Goal: Task Accomplishment & Management: Use online tool/utility

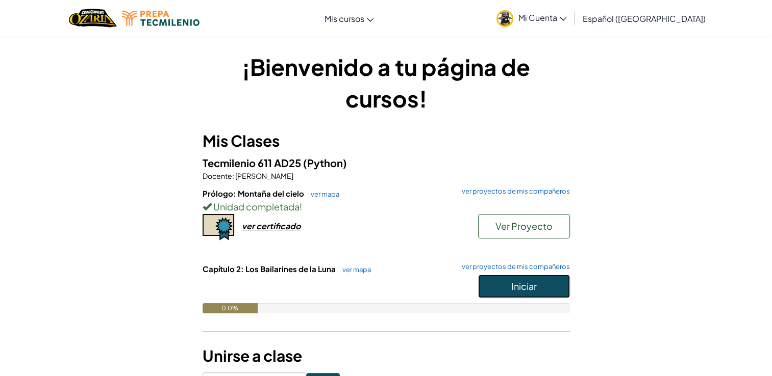
click at [510, 281] on button "Iniciar" at bounding box center [524, 286] width 92 height 23
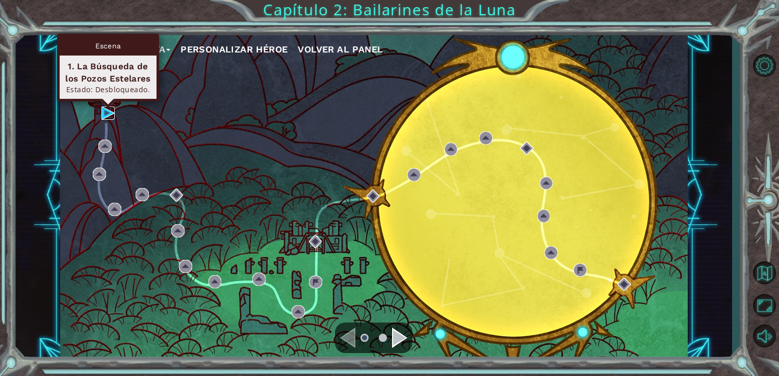
click at [106, 117] on img at bounding box center [107, 113] width 13 height 13
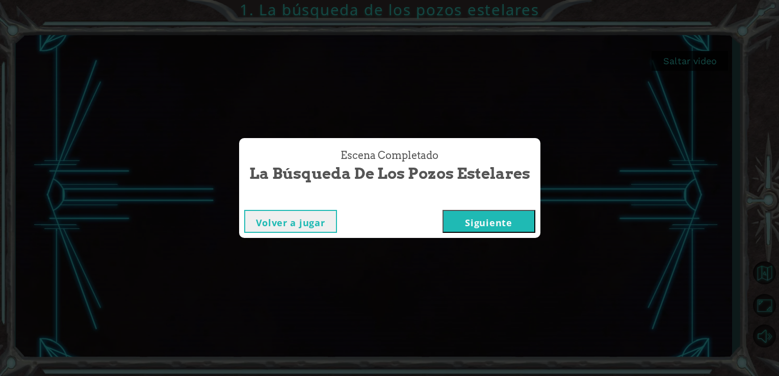
click at [505, 218] on button "Siguiente" at bounding box center [489, 221] width 93 height 23
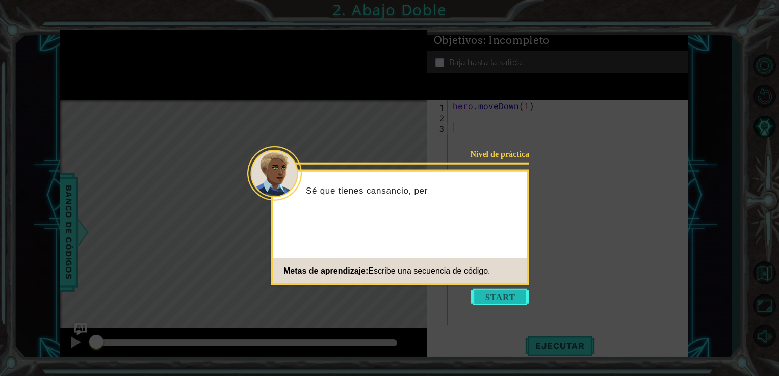
click at [504, 298] on button "Start" at bounding box center [500, 297] width 58 height 16
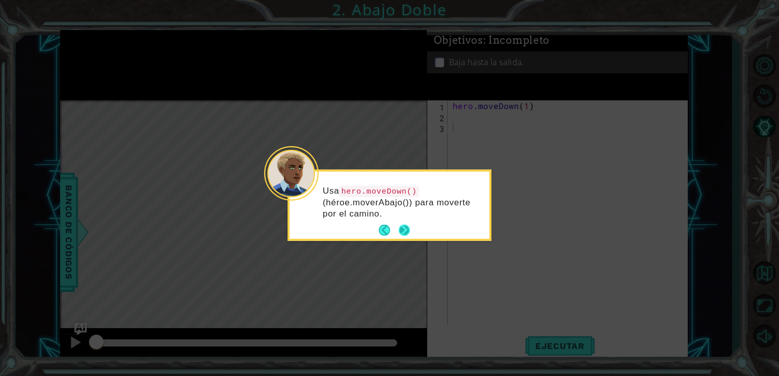
click at [401, 229] on button "Next" at bounding box center [405, 231] width 12 height 12
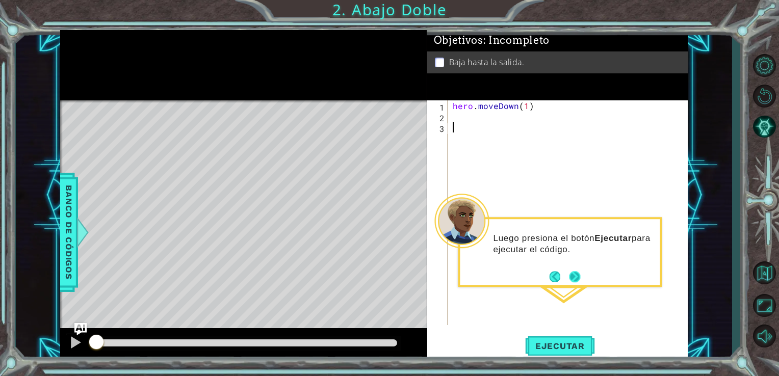
click at [574, 279] on button "Next" at bounding box center [574, 276] width 11 height 11
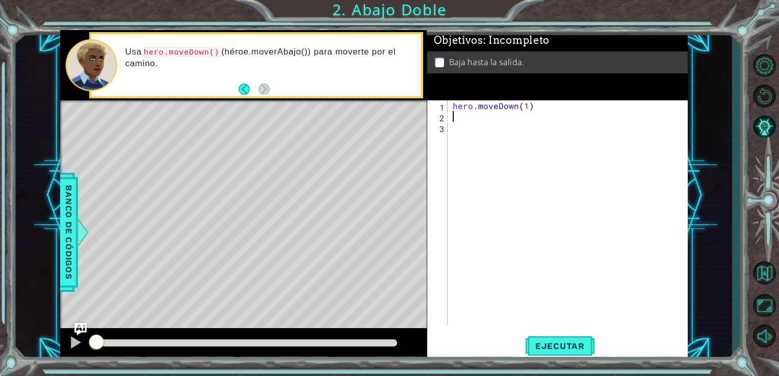
click at [455, 118] on div "hero . moveDown ( 1 )" at bounding box center [571, 223] width 240 height 246
click at [505, 125] on div "her o.moveDown Toca enter" at bounding box center [542, 141] width 193 height 37
type textarea "hero.moveDown(2)"
click at [565, 336] on button "Ejecutar" at bounding box center [560, 346] width 70 height 26
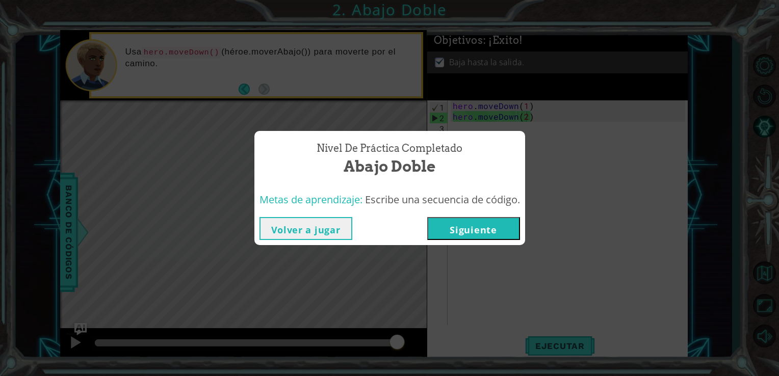
drag, startPoint x: 468, startPoint y: 239, endPoint x: 461, endPoint y: 236, distance: 7.8
click at [461, 236] on button "Siguiente" at bounding box center [473, 228] width 93 height 23
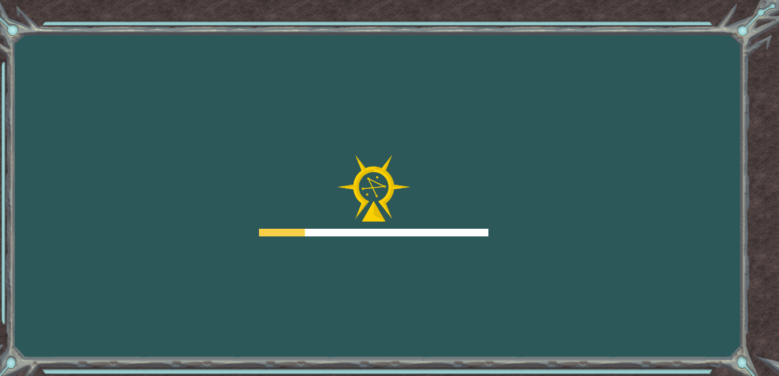
click at [461, 236] on div at bounding box center [374, 233] width 230 height 8
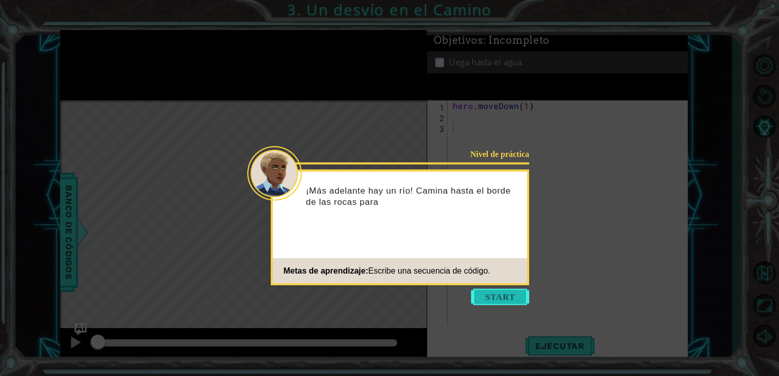
click at [497, 292] on button "Start" at bounding box center [500, 297] width 58 height 16
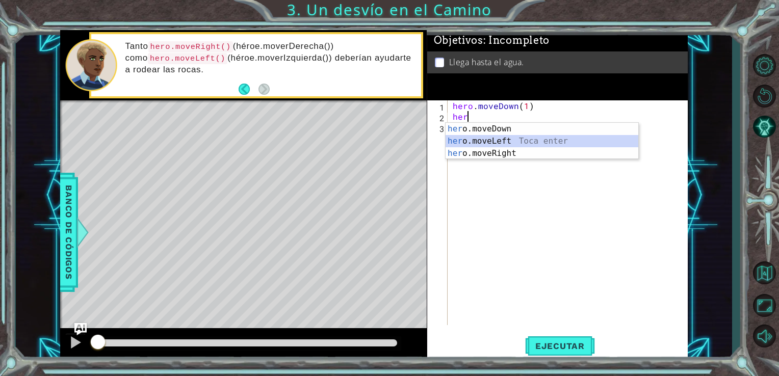
click at [500, 142] on div "her o.moveDown Toca enter her o.moveLeft [PERSON_NAME] enter her o.moveRight To…" at bounding box center [542, 153] width 193 height 61
type textarea "hero.moveLeft(1)"
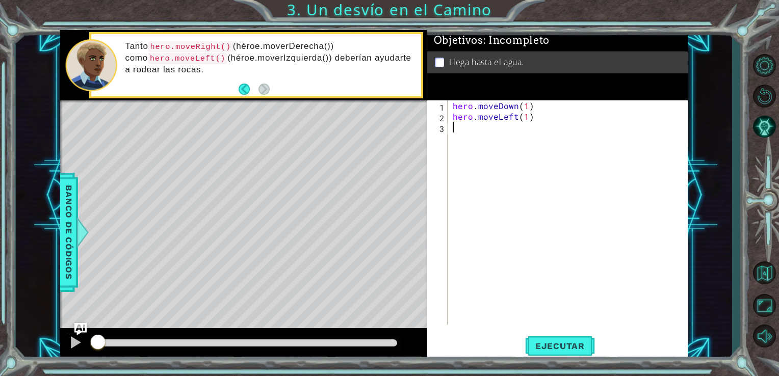
click at [480, 136] on div "hero . moveDown ( 1 ) hero . moveLeft ( 1 )" at bounding box center [571, 223] width 240 height 246
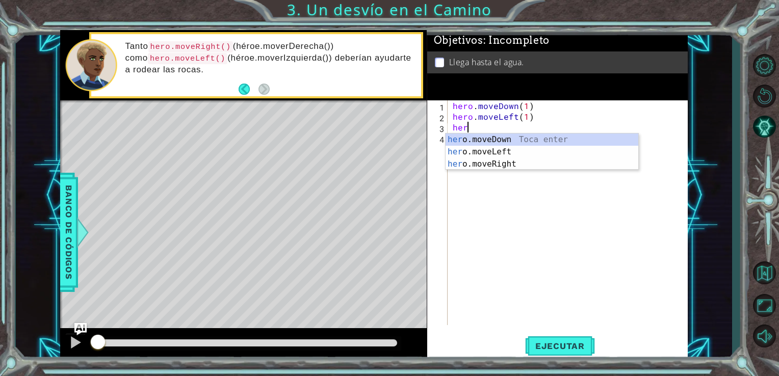
click at [480, 136] on div "her o.moveDown Toca enter her o.moveLeft [PERSON_NAME] enter her o.moveRight To…" at bounding box center [542, 164] width 193 height 61
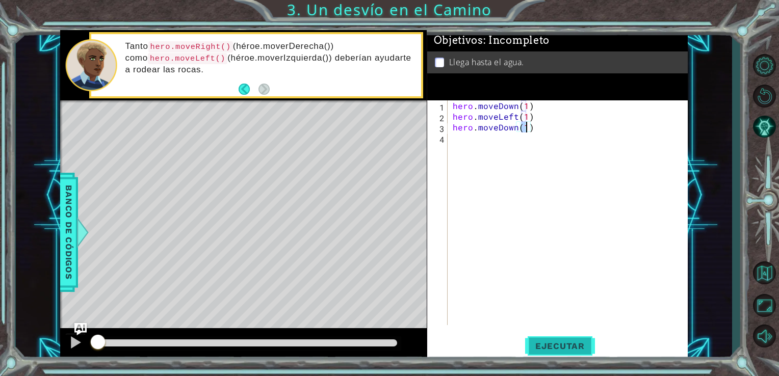
type textarea "hero.moveDown(1)"
click at [570, 343] on span "Ejecutar" at bounding box center [560, 346] width 70 height 10
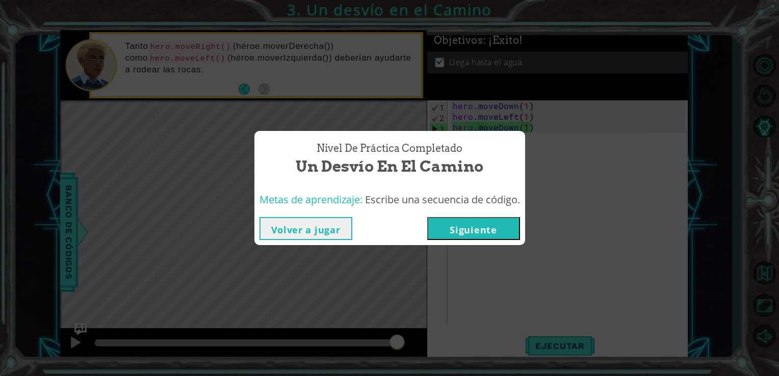
click at [485, 221] on button "Siguiente" at bounding box center [473, 228] width 93 height 23
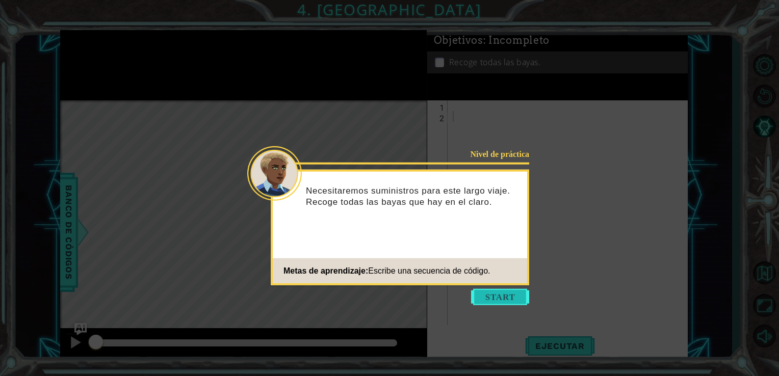
click at [480, 302] on button "Start" at bounding box center [500, 297] width 58 height 16
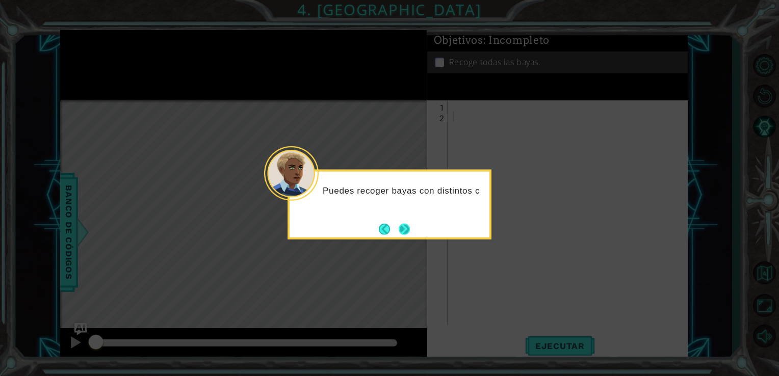
click at [395, 228] on footer at bounding box center [394, 228] width 31 height 15
click at [400, 227] on button "Next" at bounding box center [405, 229] width 12 height 12
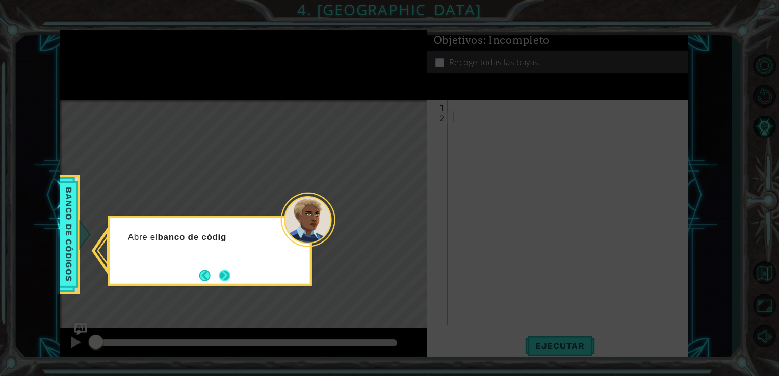
click at [228, 271] on button "Next" at bounding box center [225, 276] width 12 height 12
click at [228, 271] on button "Next" at bounding box center [224, 275] width 11 height 11
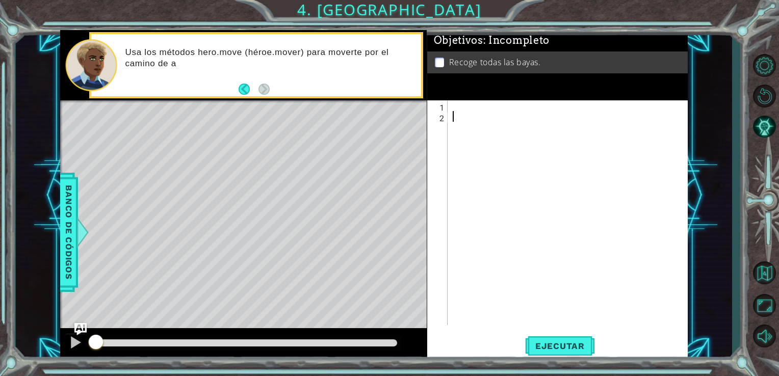
click at [448, 106] on div "1 2 ההההההההההההההההההההההההההההההההההההההההההההההההההההההההההההההההההההההההההה…" at bounding box center [556, 212] width 259 height 225
click at [451, 105] on div at bounding box center [571, 223] width 240 height 246
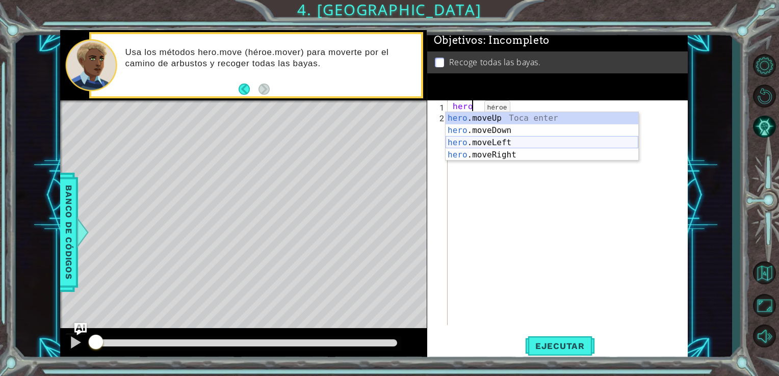
click at [495, 142] on div "hero .moveUp Toca enter hero .moveDown Toca enter hero .moveLeft Toca enter her…" at bounding box center [542, 148] width 193 height 73
type textarea "hero.moveLeft(1)"
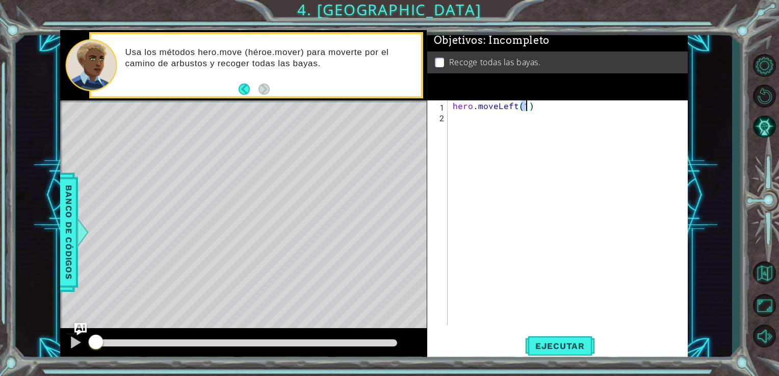
click at [467, 127] on div "hero . moveLeft ( 1 )" at bounding box center [571, 223] width 240 height 246
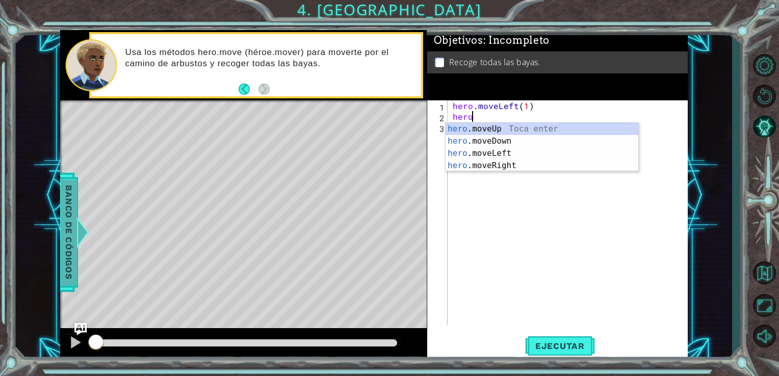
type textarea "hero"
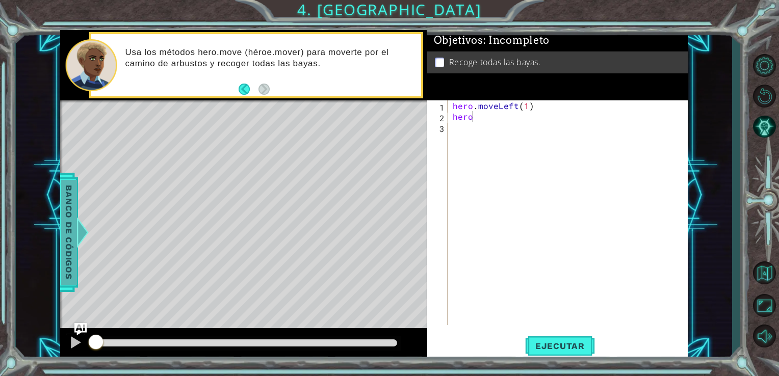
click at [67, 264] on span "Banco de códigos" at bounding box center [69, 233] width 16 height 106
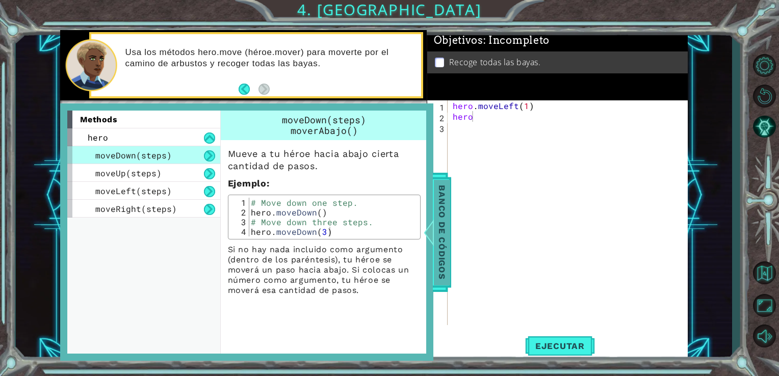
click at [449, 227] on span "Banco de códigos" at bounding box center [442, 233] width 16 height 106
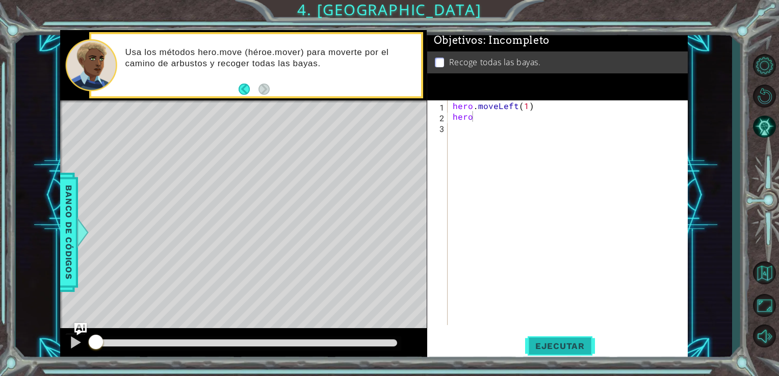
click at [571, 346] on span "Ejecutar" at bounding box center [560, 346] width 70 height 10
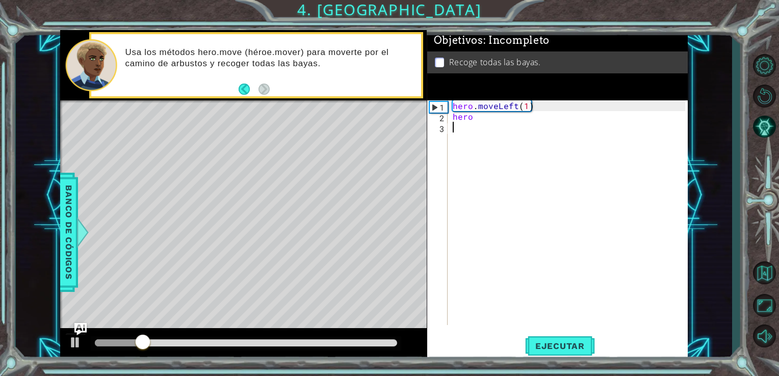
click at [486, 123] on div "hero . moveLeft ( 1 ) hero" at bounding box center [571, 223] width 240 height 246
click at [522, 112] on div "hero . moveLeft ( 1 ) hero" at bounding box center [571, 223] width 240 height 246
click at [525, 105] on div "hero . moveLeft ( 1 ) hero" at bounding box center [571, 223] width 240 height 246
click at [541, 344] on span "Ejecutar" at bounding box center [560, 346] width 70 height 10
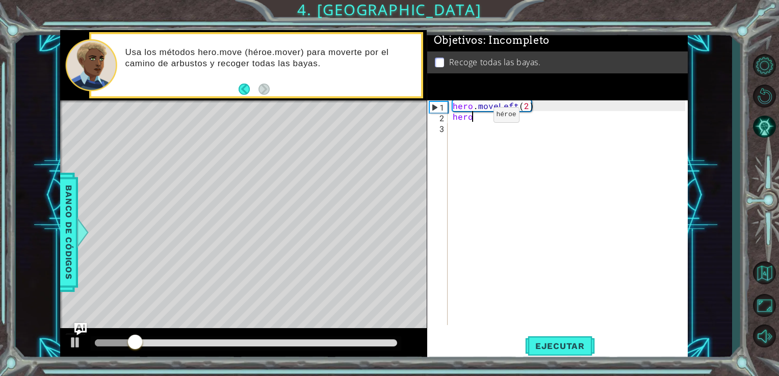
click at [476, 117] on div "hero . moveLeft ( 2 ) hero" at bounding box center [571, 223] width 240 height 246
click at [533, 106] on div "hero . moveLeft ( 2 ) hero" at bounding box center [571, 223] width 240 height 246
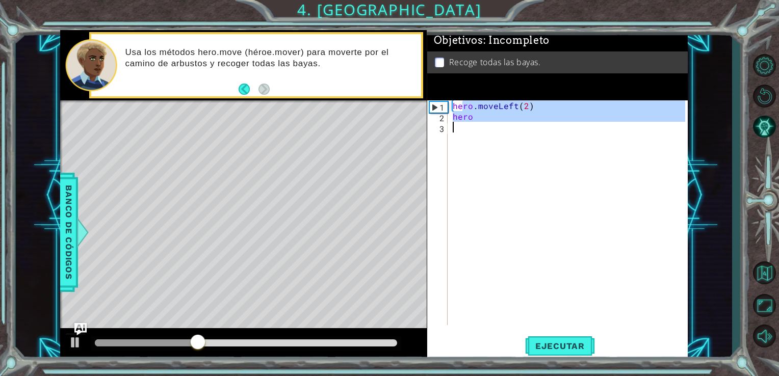
drag, startPoint x: 460, startPoint y: 106, endPoint x: 488, endPoint y: 129, distance: 36.6
click at [488, 129] on div "hero . moveLeft ( 2 ) hero" at bounding box center [571, 223] width 240 height 246
type textarea "he"
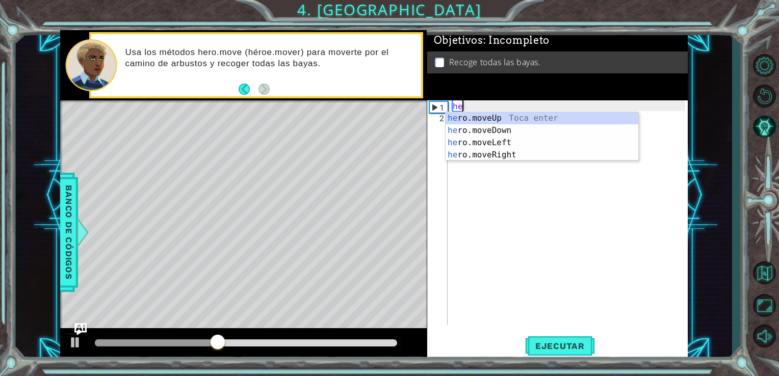
click at [454, 103] on div "he" at bounding box center [571, 223] width 240 height 246
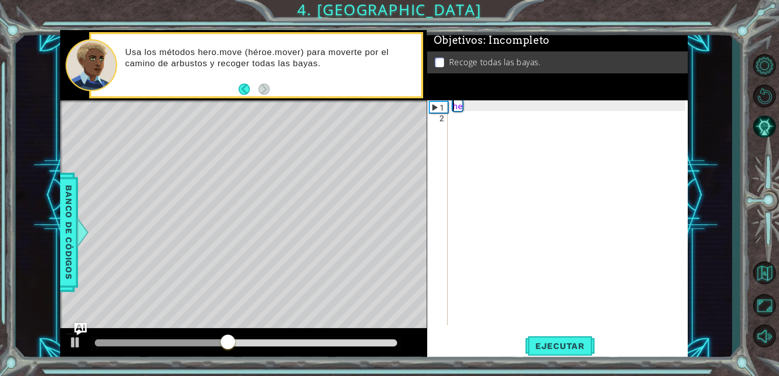
drag, startPoint x: 454, startPoint y: 103, endPoint x: 477, endPoint y: 103, distance: 23.5
click at [477, 103] on div "he" at bounding box center [571, 223] width 240 height 246
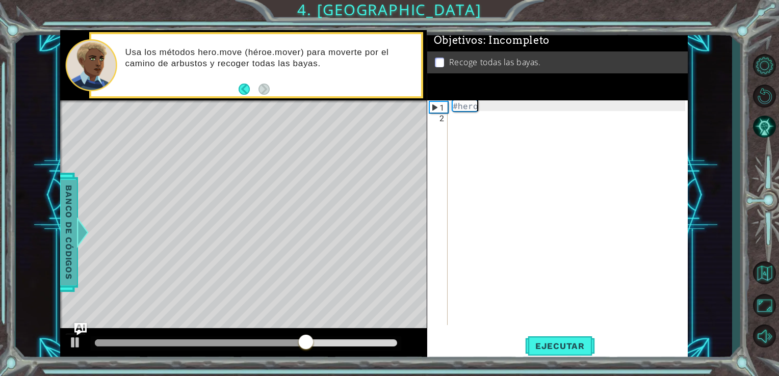
type textarea "#hero"
click at [62, 244] on span "Banco de códigos" at bounding box center [69, 233] width 16 height 106
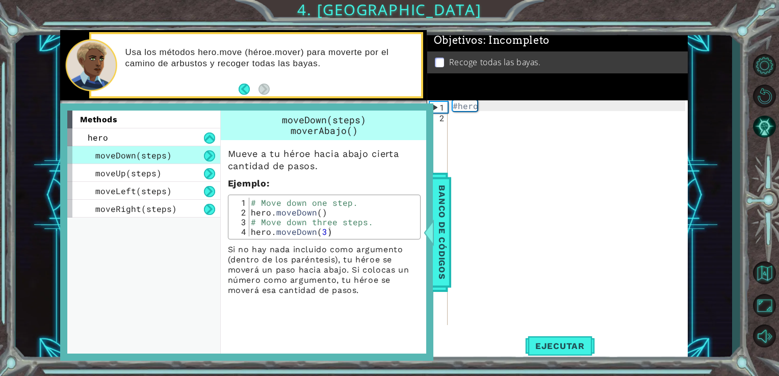
scroll to position [0, 0]
click at [483, 115] on div "#hero" at bounding box center [571, 223] width 240 height 246
click at [483, 107] on div "#hero" at bounding box center [571, 223] width 240 height 246
type textarea "# Move"
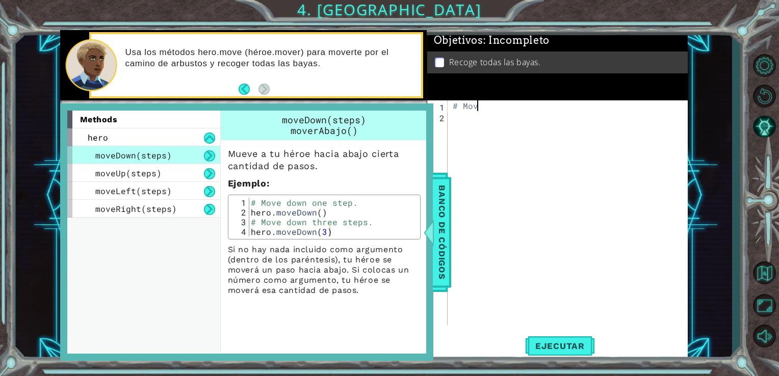
scroll to position [0, 1]
click at [465, 142] on div "# Move" at bounding box center [571, 223] width 240 height 246
click at [487, 120] on div "# Move" at bounding box center [571, 223] width 240 height 246
click at [453, 207] on div "# Move" at bounding box center [571, 223] width 240 height 246
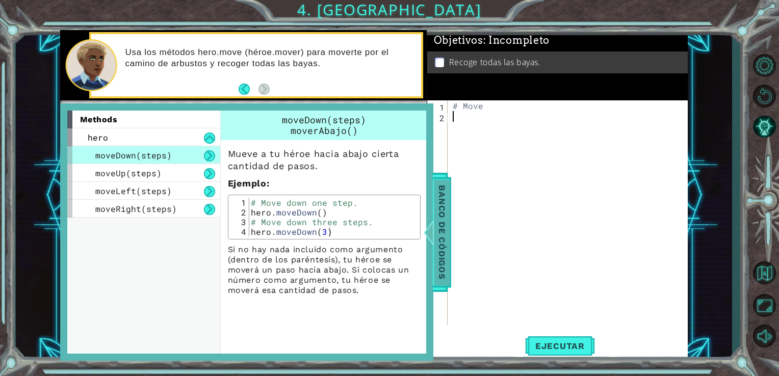
click at [444, 210] on span "Banco de códigos" at bounding box center [442, 233] width 16 height 106
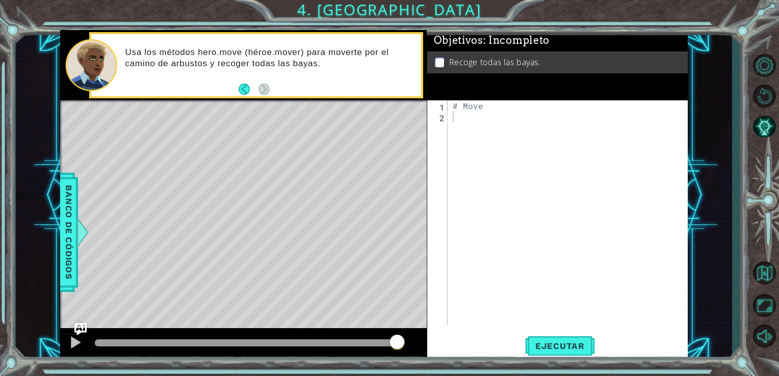
click at [486, 103] on div "# Move" at bounding box center [571, 223] width 240 height 246
type textarea "#"
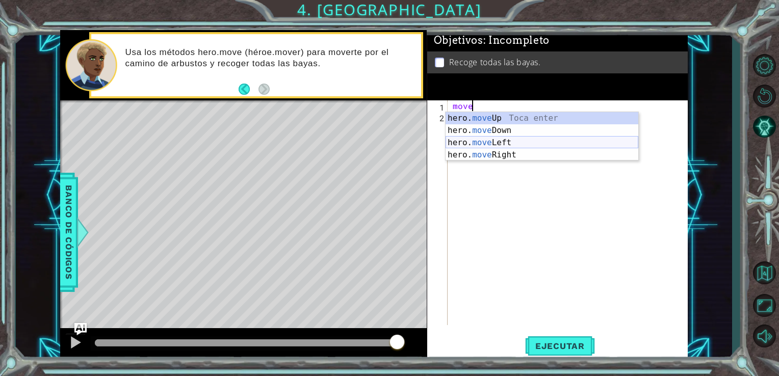
click at [493, 147] on div "hero. move Up Toca enter hero. move Down Toca enter hero. move Left Toca enter …" at bounding box center [542, 148] width 193 height 73
type textarea "hero.moveLeft(1)"
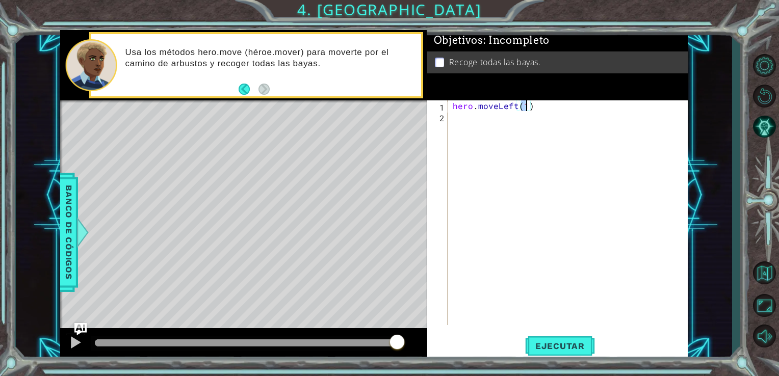
click at [464, 119] on div "hero . moveLeft ( 1 )" at bounding box center [571, 223] width 240 height 246
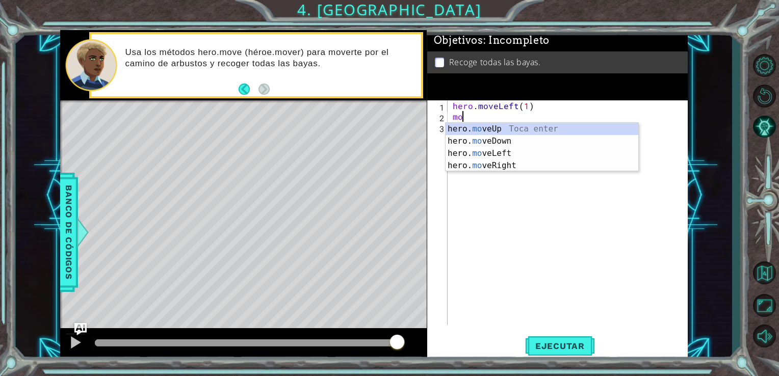
type textarea "m"
click at [490, 140] on div "her o.moveUp Toca enter her o.moveDown Toca enter her o.moveLeft [PERSON_NAME] …" at bounding box center [542, 159] width 193 height 73
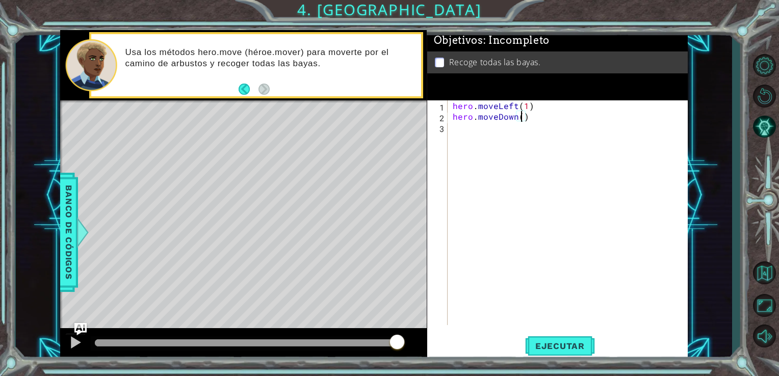
type textarea "hero.moveDown(2)"
click at [488, 139] on div "hero . moveLeft ( 1 ) hero . moveDown ( 2 )" at bounding box center [571, 223] width 240 height 246
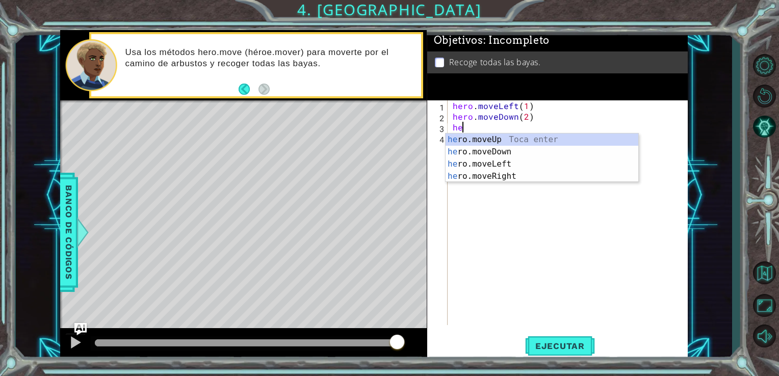
scroll to position [0, 0]
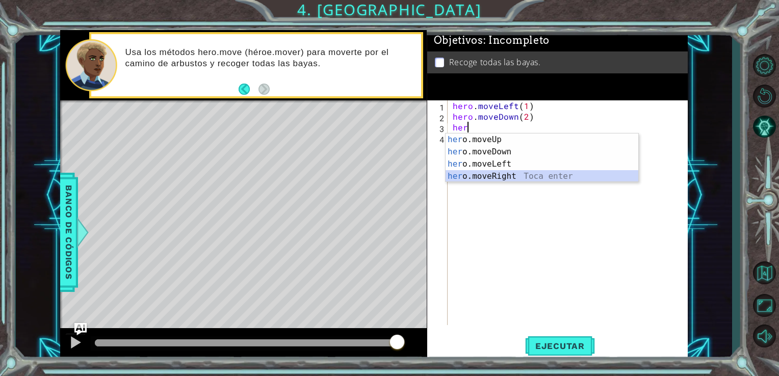
click at [496, 178] on div "her o.moveUp Toca enter her o.moveDown Toca enter her o.moveLeft [PERSON_NAME] …" at bounding box center [542, 170] width 193 height 73
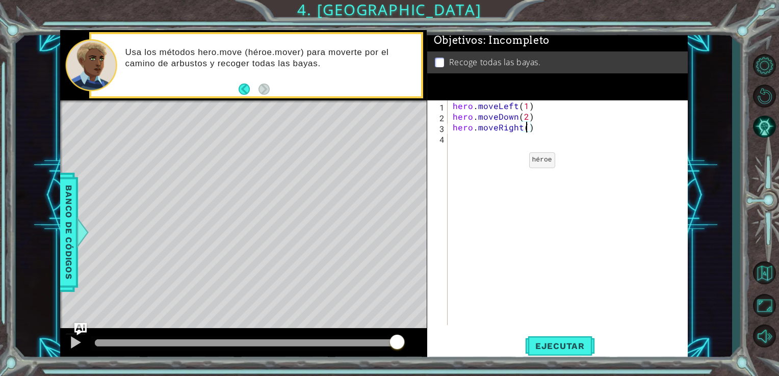
type textarea "hero.moveRight(2)"
click at [490, 151] on div "hero . moveLeft ( 1 ) hero . moveDown ( 2 ) hero . moveRight ( 2 )" at bounding box center [571, 223] width 240 height 246
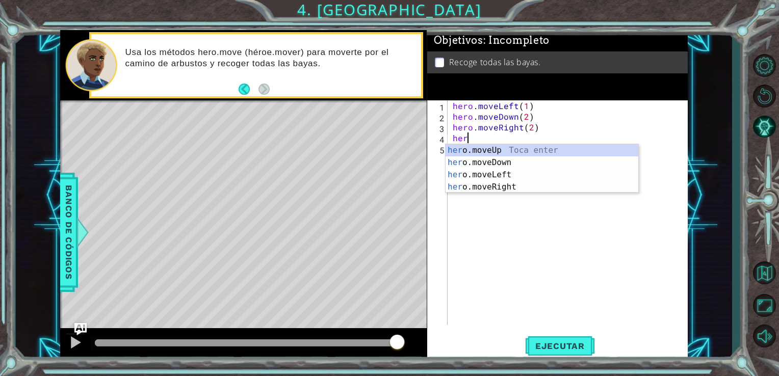
scroll to position [0, 0]
click at [499, 154] on div "her o.moveUp Toca enter her o.moveDown Toca enter her o.moveLeft [PERSON_NAME] …" at bounding box center [542, 180] width 193 height 73
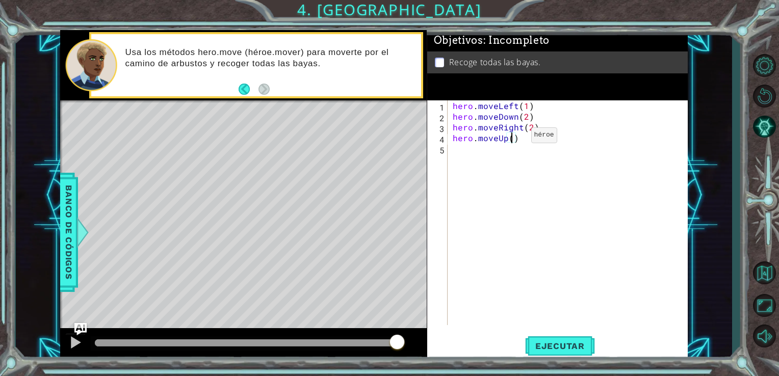
type textarea "hero.moveUp(2)"
click at [459, 150] on div "hero . moveLeft ( 1 ) hero . moveDown ( 2 ) hero . moveRight ( 2 ) hero . moveU…" at bounding box center [571, 223] width 240 height 246
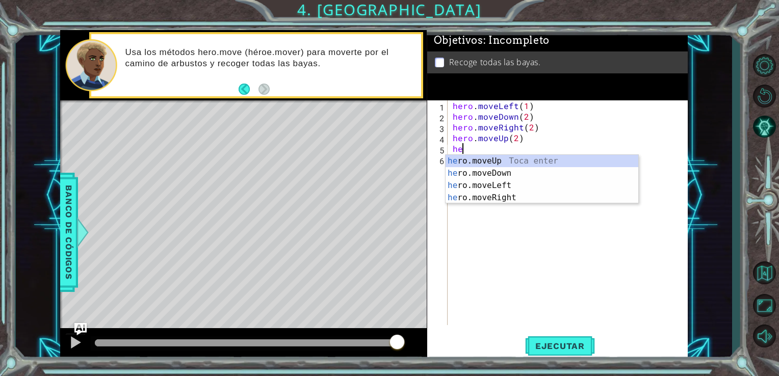
scroll to position [0, 0]
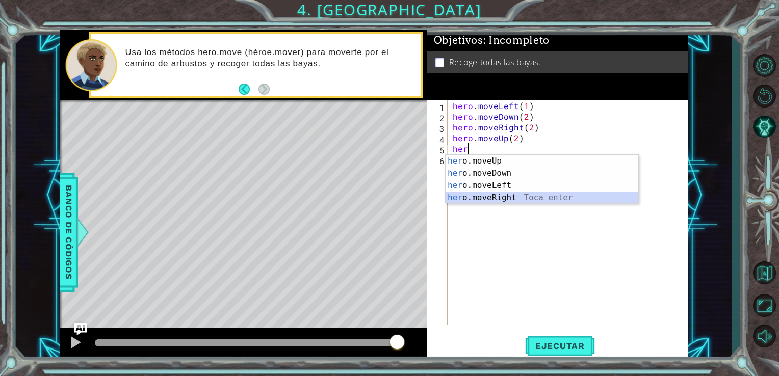
click at [491, 197] on div "her o.moveUp Toca enter her o.moveDown Toca enter her o.moveLeft [PERSON_NAME] …" at bounding box center [542, 191] width 193 height 73
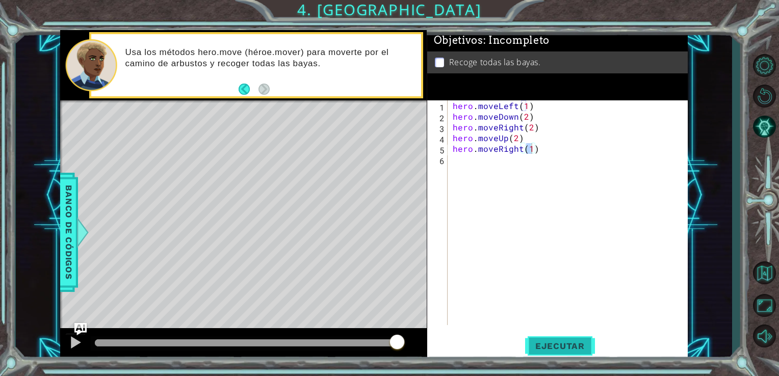
drag, startPoint x: 540, startPoint y: 351, endPoint x: 536, endPoint y: 334, distance: 17.9
click at [536, 334] on button "Ejecutar" at bounding box center [560, 346] width 70 height 26
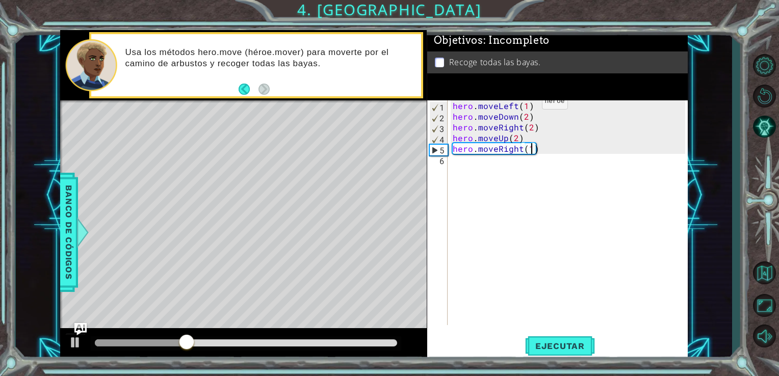
click at [524, 104] on div "hero . moveLeft ( 1 ) hero . moveDown ( 2 ) hero . moveRight ( 2 ) hero . moveU…" at bounding box center [571, 223] width 240 height 246
type textarea "hero.moveLeft(2)"
click at [536, 347] on span "Ejecutar" at bounding box center [560, 346] width 70 height 10
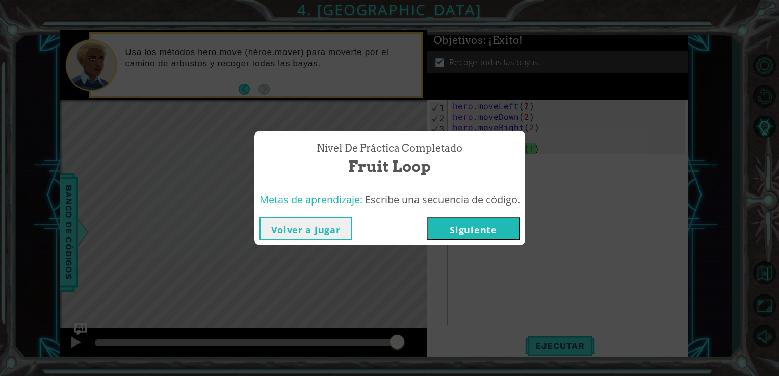
click at [457, 217] on div "Volver a jugar [GEOGRAPHIC_DATA]" at bounding box center [389, 228] width 271 height 33
click at [457, 221] on button "Siguiente" at bounding box center [473, 228] width 93 height 23
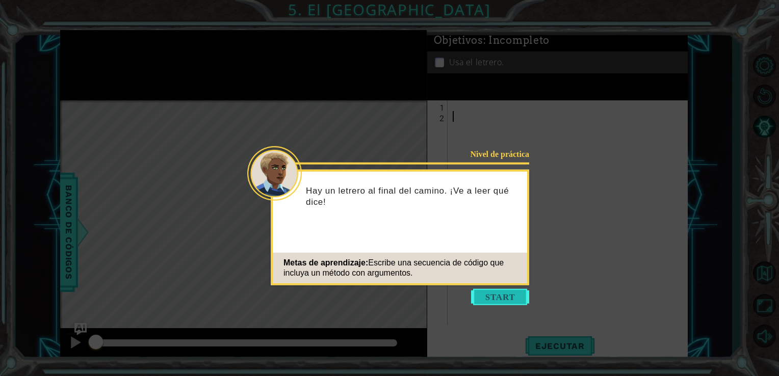
click at [502, 294] on button "Start" at bounding box center [500, 297] width 58 height 16
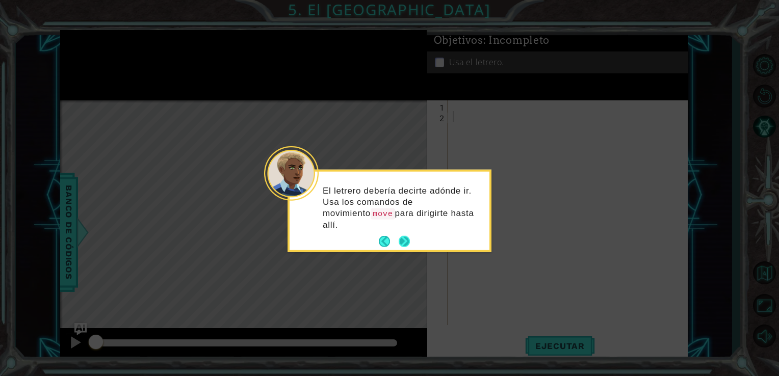
click at [405, 236] on button "Next" at bounding box center [404, 242] width 13 height 13
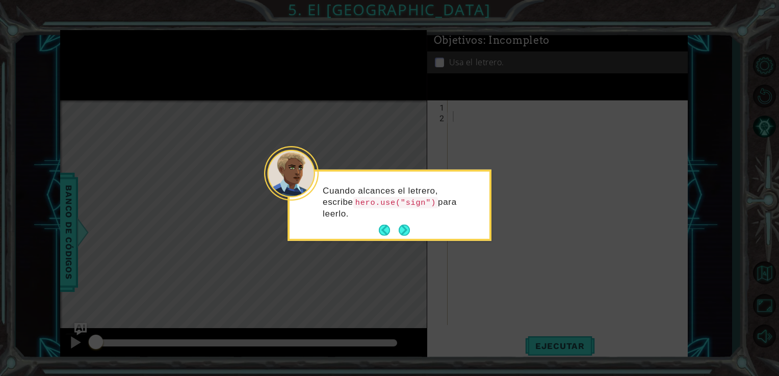
click at [405, 233] on button "Next" at bounding box center [404, 230] width 11 height 11
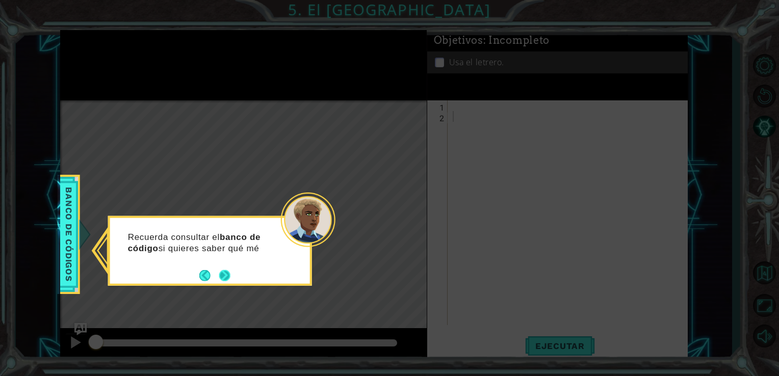
click at [230, 273] on button "Next" at bounding box center [224, 275] width 15 height 15
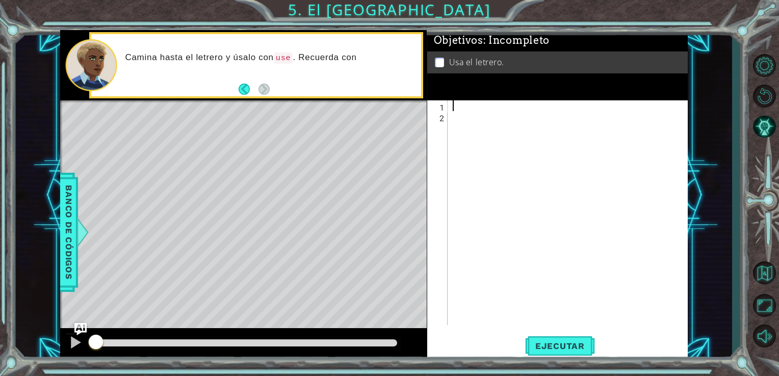
click at [453, 108] on div at bounding box center [571, 223] width 240 height 246
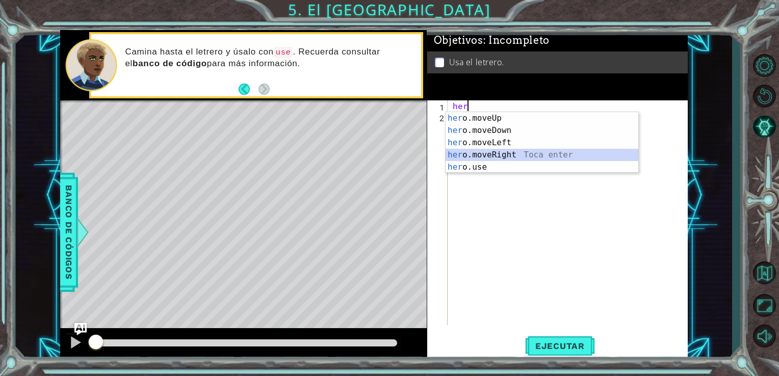
click at [493, 155] on div "her o.moveUp Toca enter her o.moveDown Toca enter her o.moveLeft [PERSON_NAME] …" at bounding box center [542, 155] width 193 height 86
type textarea "hero.moveRight(1)"
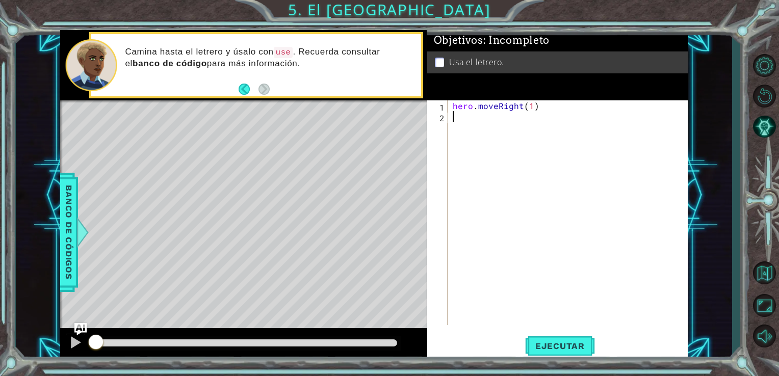
click at [463, 115] on div "hero . moveRight ( 1 )" at bounding box center [571, 223] width 240 height 246
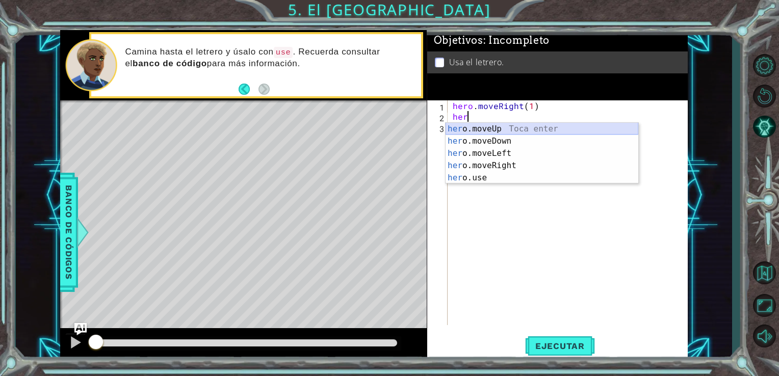
click at [502, 125] on div "her o.moveUp Toca enter her o.moveDown Toca enter her o.moveLeft [PERSON_NAME] …" at bounding box center [542, 166] width 193 height 86
type textarea "hero.moveUp(1)"
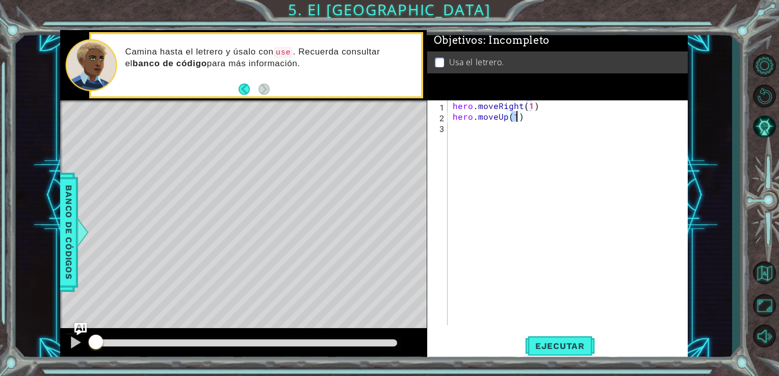
click at [459, 128] on div "hero . moveRight ( 1 ) hero . moveUp ( 1 )" at bounding box center [571, 223] width 240 height 246
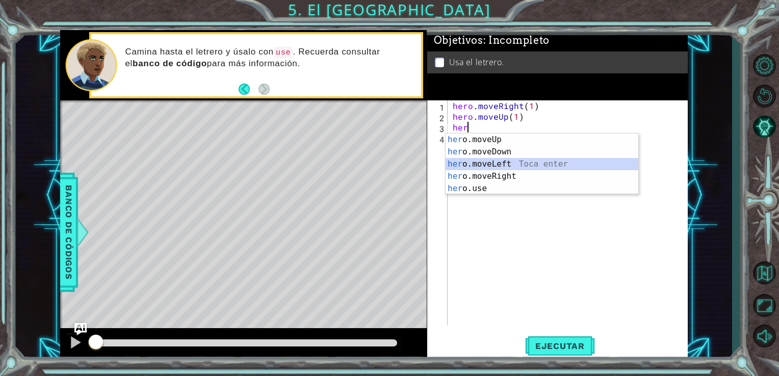
click at [496, 164] on div "her o.moveUp Toca enter her o.moveDown Toca enter her o.moveLeft [PERSON_NAME] …" at bounding box center [542, 177] width 193 height 86
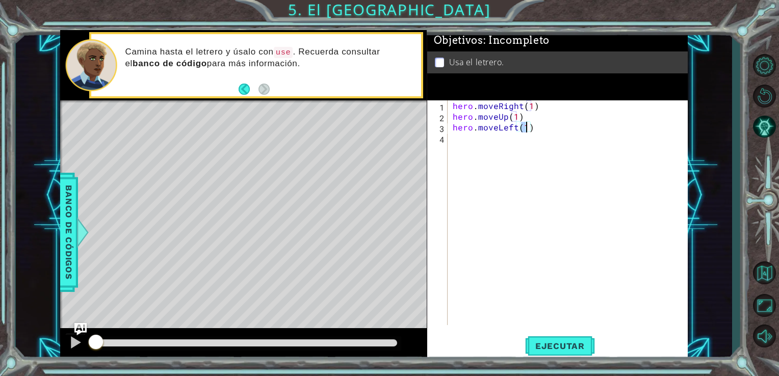
type textarea "hero.moveLeft(1)"
click at [449, 146] on div "hero.moveLeft(1) 1 2 3 4 hero . moveRight ( 1 ) hero . moveUp ( 1 ) hero . move…" at bounding box center [556, 212] width 259 height 225
click at [454, 144] on div "hero . moveRight ( 1 ) hero . moveUp ( 1 ) hero . moveLeft ( 1 )" at bounding box center [571, 223] width 240 height 246
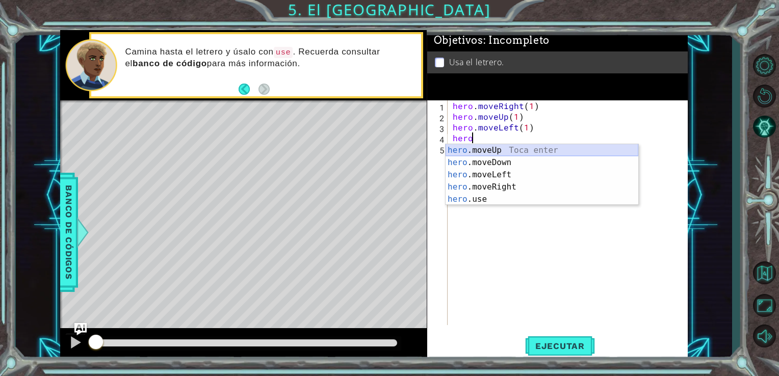
click at [473, 148] on div "hero .moveUp Toca enter hero .moveDown Toca enter hero .moveLeft Toca enter her…" at bounding box center [542, 187] width 193 height 86
type textarea "hero.moveUp(1)"
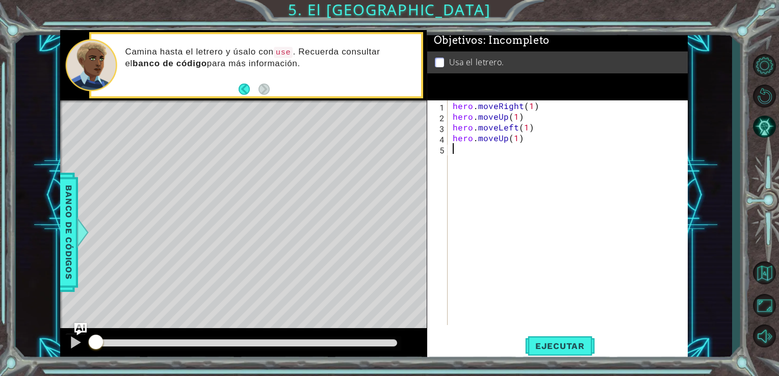
click at [452, 154] on div "hero . moveRight ( 1 ) hero . moveUp ( 1 ) hero . moveLeft ( 1 ) hero . moveUp …" at bounding box center [571, 223] width 240 height 246
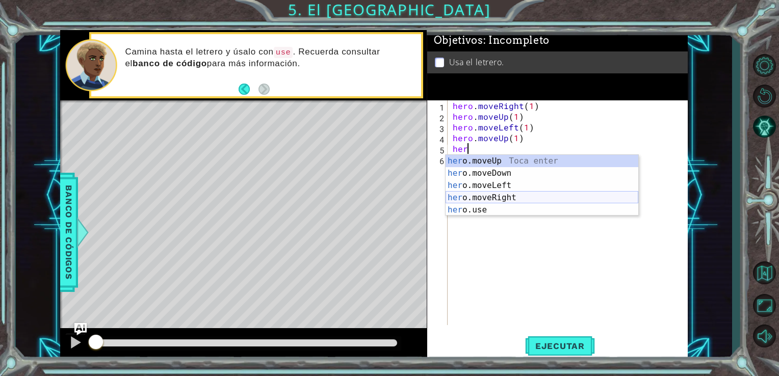
click at [498, 200] on div "her o.moveUp Toca enter her o.moveDown Toca enter her o.moveLeft [PERSON_NAME] …" at bounding box center [542, 198] width 193 height 86
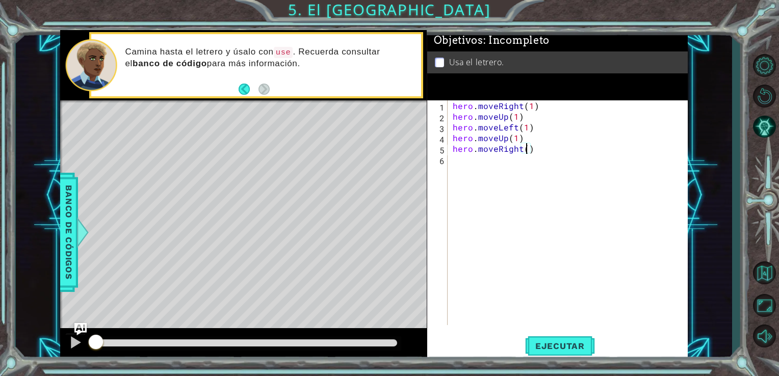
type textarea "hero.moveRight(3)"
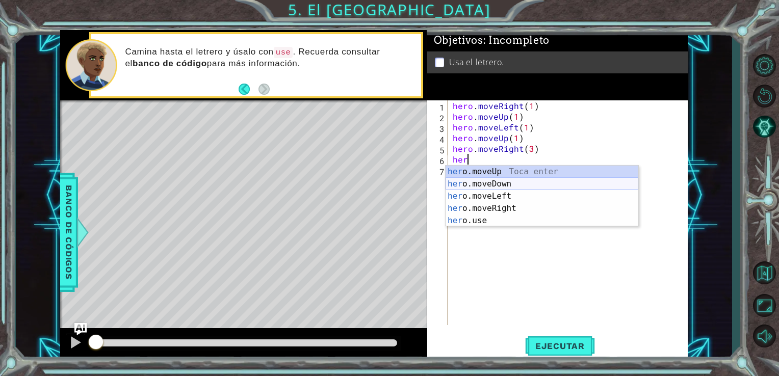
click at [491, 185] on div "her o.moveUp Toca enter her o.moveDown Toca enter her o.moveLeft [PERSON_NAME] …" at bounding box center [542, 209] width 193 height 86
type textarea "hero.moveDown(1)"
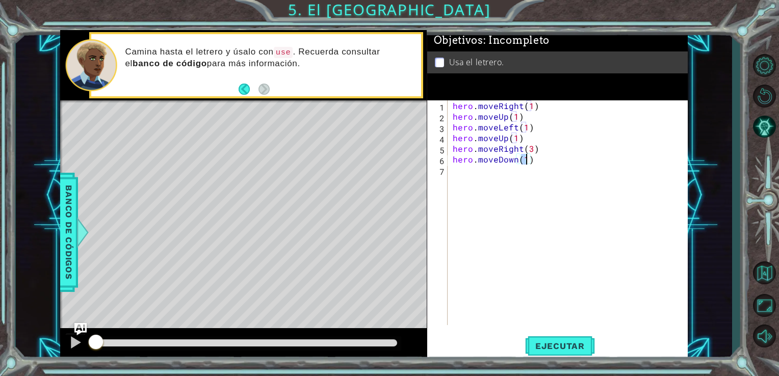
click at [480, 179] on div "hero . moveRight ( 1 ) hero . moveUp ( 1 ) hero . moveLeft ( 1 ) hero . moveUp …" at bounding box center [571, 223] width 240 height 246
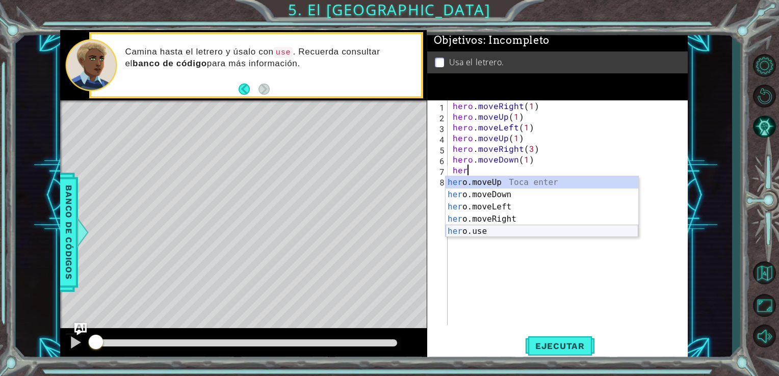
click at [494, 232] on div "her o.moveUp Toca enter her o.moveDown Toca enter her o.moveLeft [PERSON_NAME] …" at bounding box center [542, 219] width 193 height 86
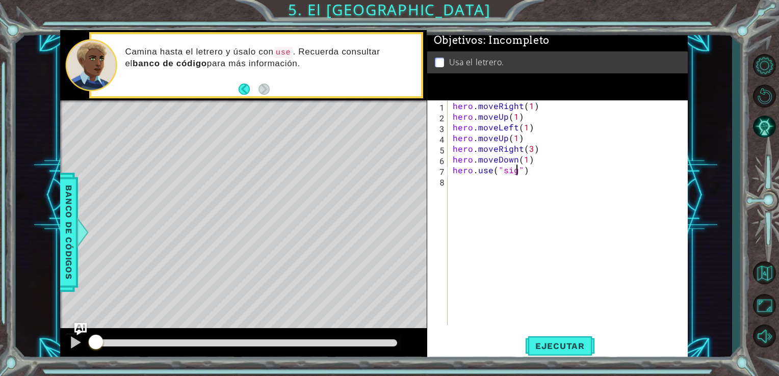
scroll to position [0, 4]
click at [573, 344] on span "Ejecutar" at bounding box center [560, 346] width 70 height 10
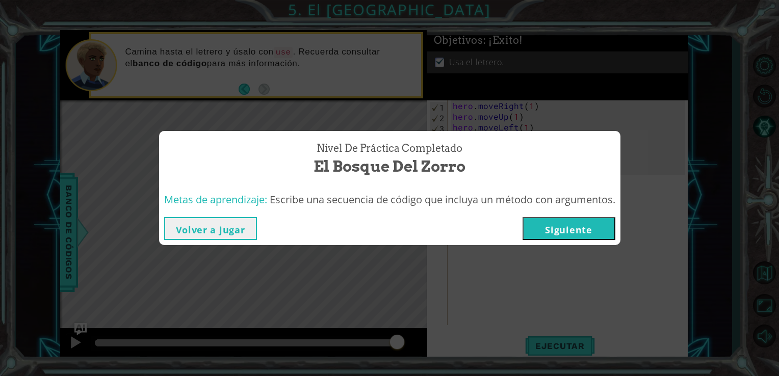
click at [237, 232] on button "Volver a jugar" at bounding box center [210, 228] width 93 height 23
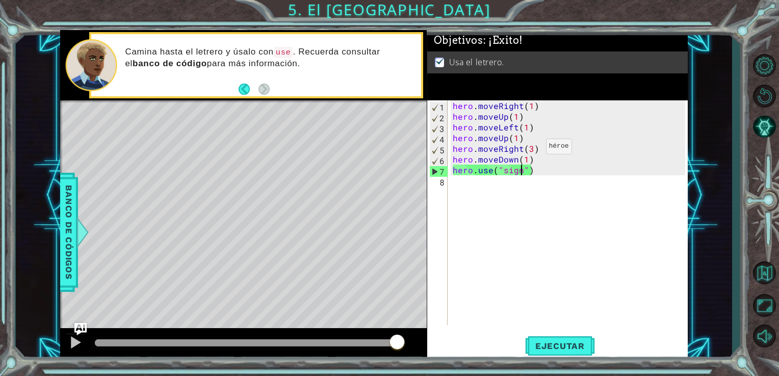
click at [528, 149] on div "hero . moveRight ( 1 ) hero . moveUp ( 1 ) hero . moveLeft ( 1 ) hero . moveUp …" at bounding box center [571, 223] width 240 height 246
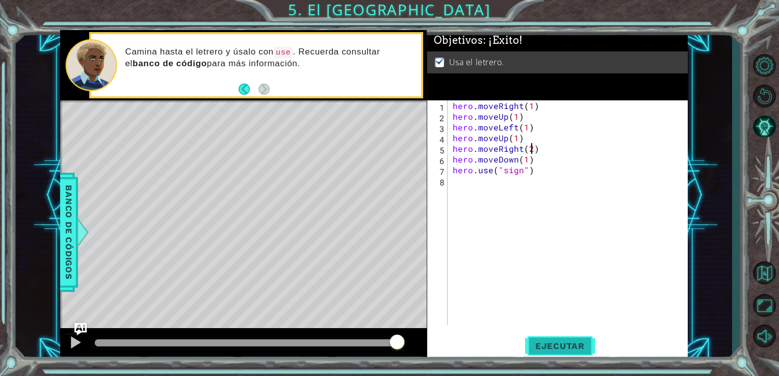
type textarea "hero.moveRight(2)"
click at [560, 339] on button "Ejecutar" at bounding box center [560, 346] width 70 height 26
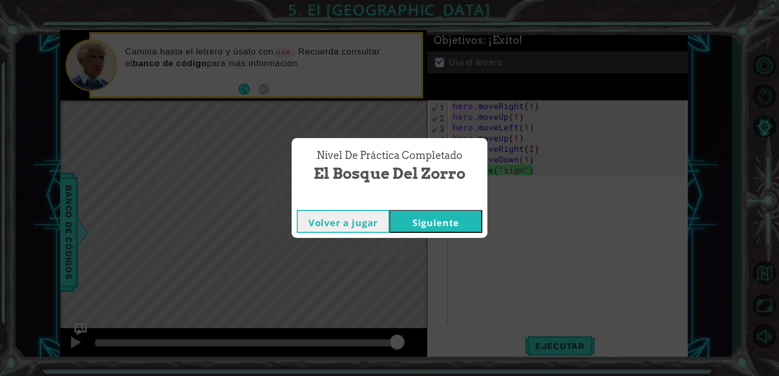
click at [426, 221] on button "Siguiente" at bounding box center [436, 221] width 93 height 23
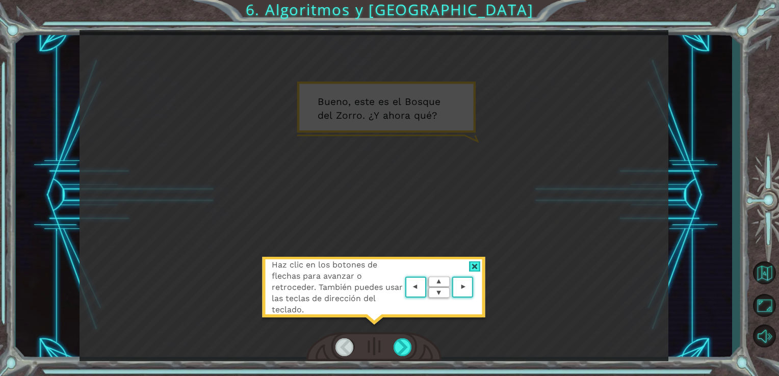
click at [477, 263] on div at bounding box center [475, 267] width 12 height 11
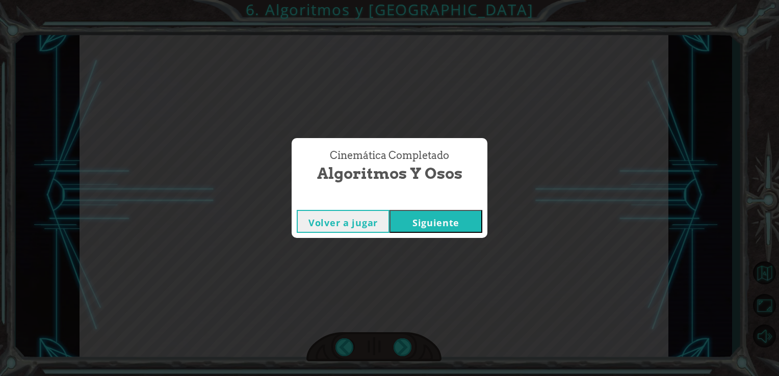
click at [420, 232] on button "Siguiente" at bounding box center [436, 221] width 93 height 23
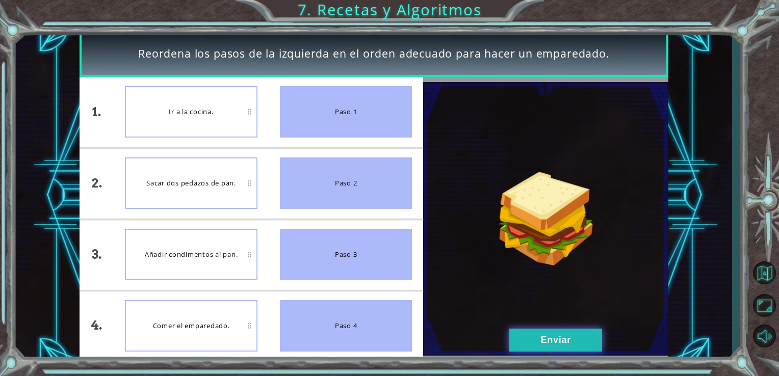
click at [548, 336] on button "Enviar" at bounding box center [556, 340] width 93 height 23
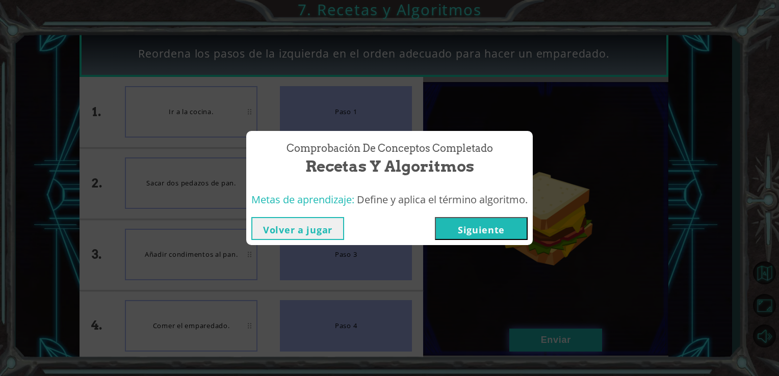
click at [531, 334] on div "Comprobación de conceptos Completado Recetas y Algoritmos Metas de aprendizaje:…" at bounding box center [389, 188] width 779 height 376
click at [328, 229] on button "Volver a jugar" at bounding box center [297, 228] width 93 height 23
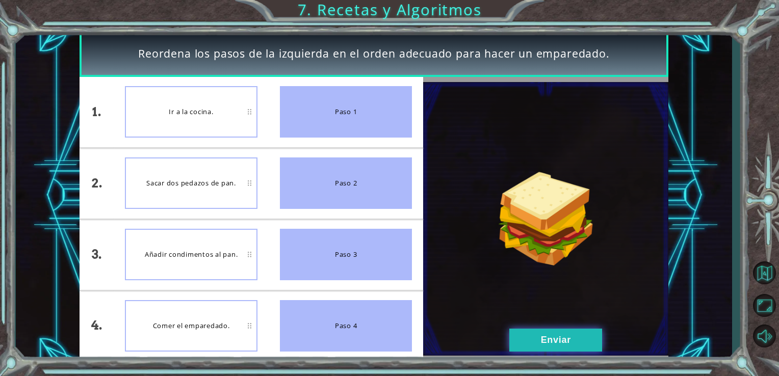
click at [564, 341] on button "Enviar" at bounding box center [556, 340] width 93 height 23
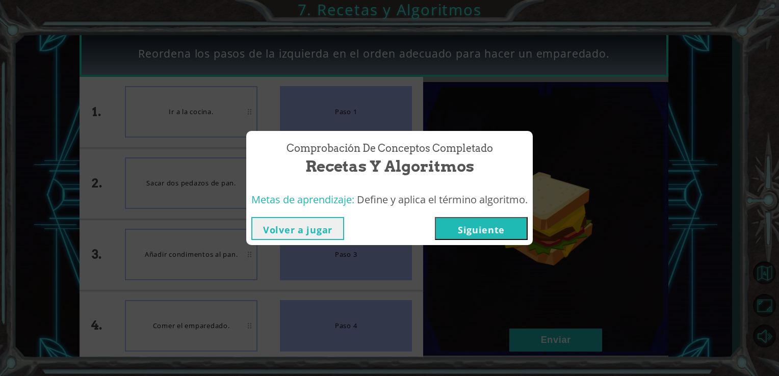
click at [461, 221] on button "Siguiente" at bounding box center [481, 228] width 93 height 23
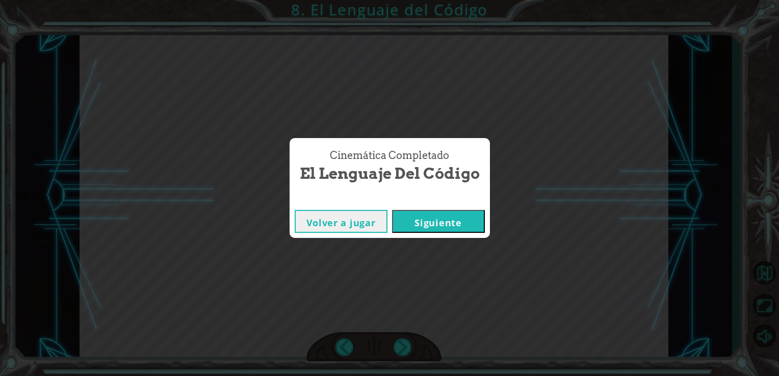
click at [430, 221] on button "Siguiente" at bounding box center [438, 221] width 93 height 23
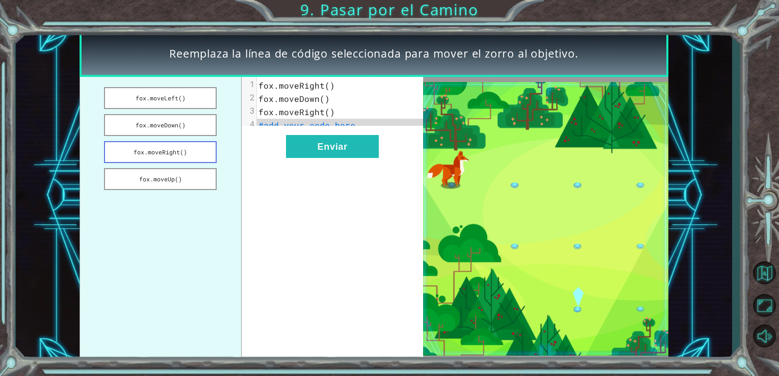
drag, startPoint x: 182, startPoint y: 150, endPoint x: 182, endPoint y: 141, distance: 8.7
click at [182, 141] on button "fox.moveRight()" at bounding box center [160, 152] width 113 height 22
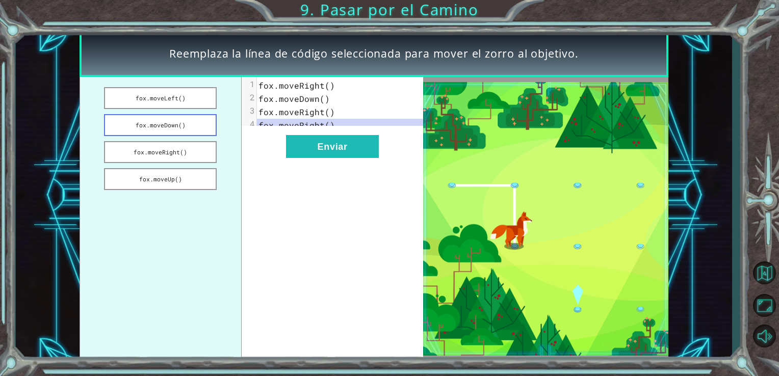
click at [182, 121] on button "fox.moveDown()" at bounding box center [160, 125] width 113 height 22
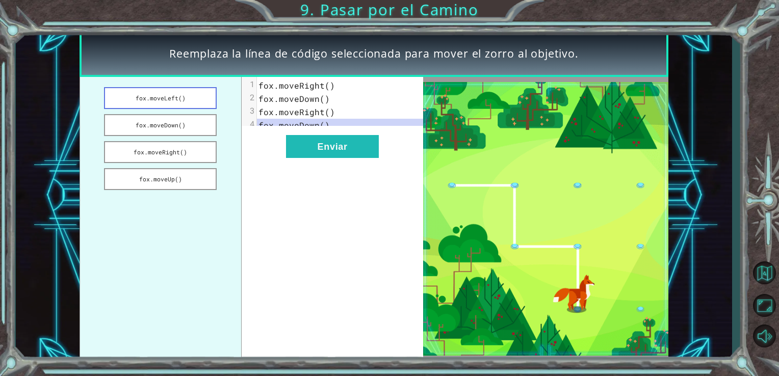
click at [174, 94] on button "fox.moveLeft()" at bounding box center [160, 98] width 113 height 22
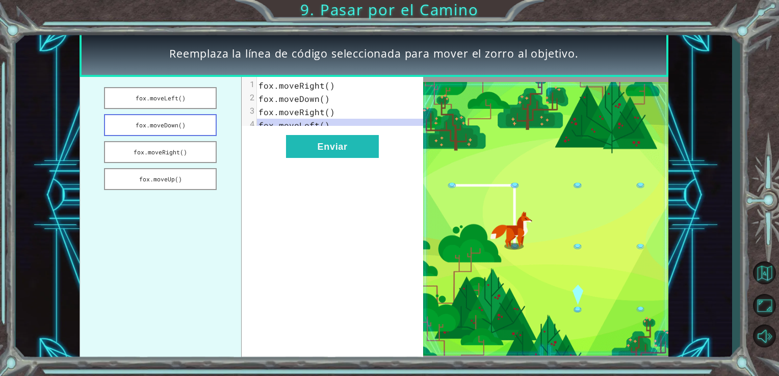
click at [179, 120] on button "fox.moveDown()" at bounding box center [160, 125] width 113 height 22
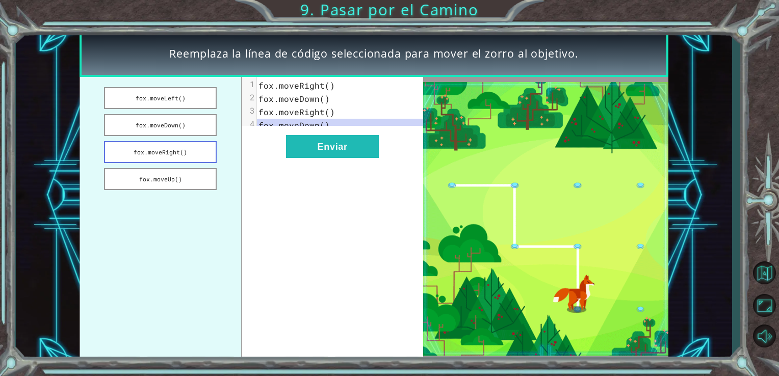
click at [173, 154] on button "fox.moveRight()" at bounding box center [160, 152] width 113 height 22
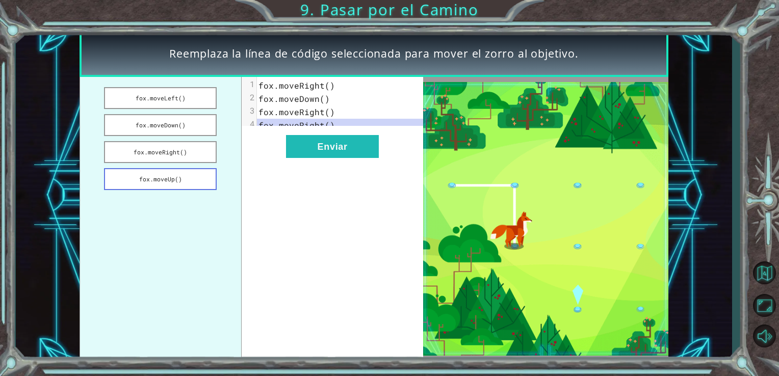
click at [179, 176] on button "fox.moveUp()" at bounding box center [160, 179] width 113 height 22
click at [172, 132] on button "fox.moveDown()" at bounding box center [160, 125] width 113 height 22
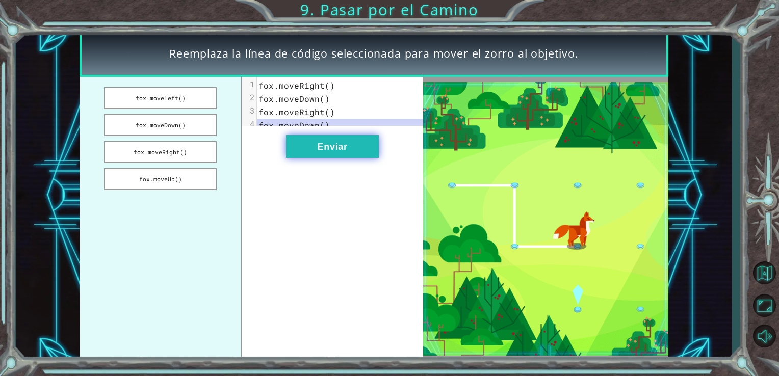
click at [311, 154] on button "Enviar" at bounding box center [332, 146] width 93 height 23
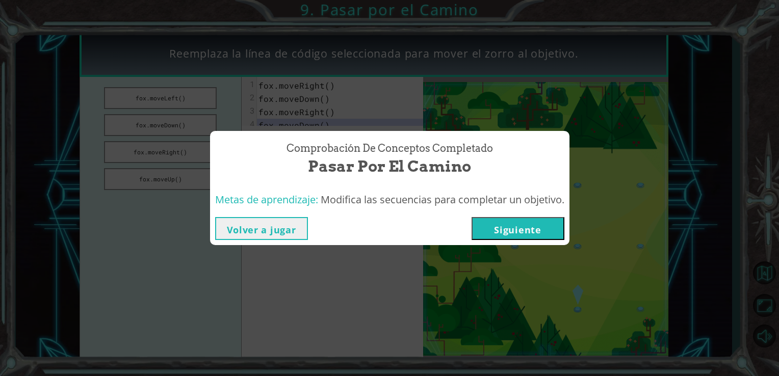
click at [500, 226] on button "Siguiente" at bounding box center [518, 228] width 93 height 23
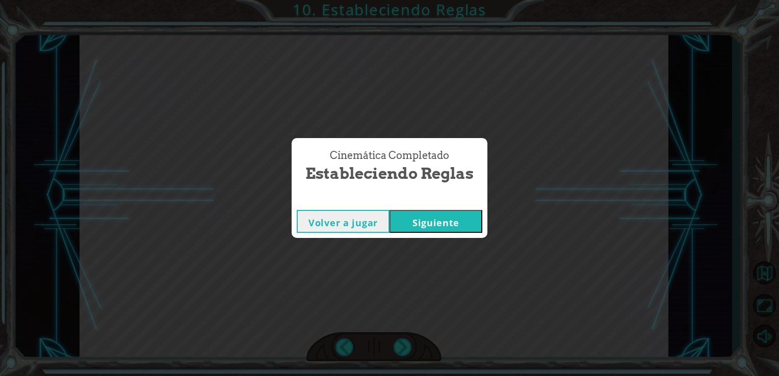
click at [418, 214] on button "Siguiente" at bounding box center [436, 221] width 93 height 23
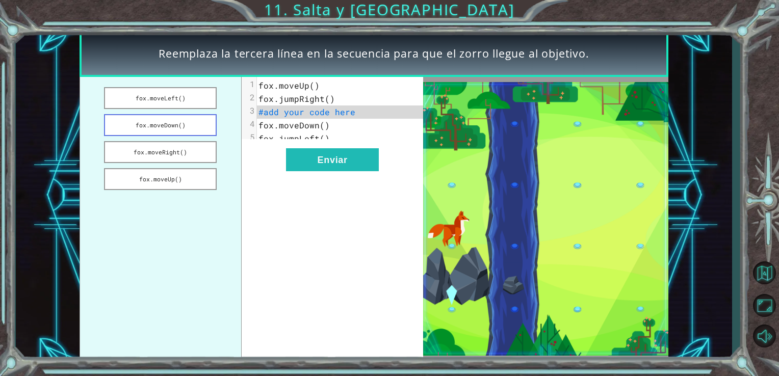
click at [185, 123] on button "fox.moveDown()" at bounding box center [160, 125] width 113 height 22
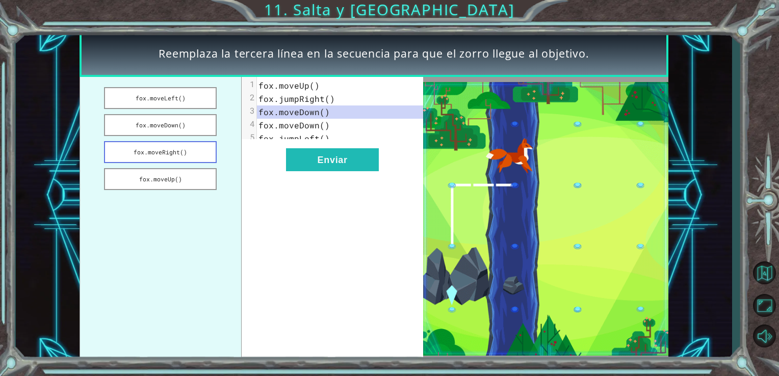
click at [176, 150] on button "fox.moveRight()" at bounding box center [160, 152] width 113 height 22
click at [173, 180] on button "fox.moveUp()" at bounding box center [160, 179] width 113 height 22
click at [193, 123] on button "fox.moveDown()" at bounding box center [160, 125] width 113 height 22
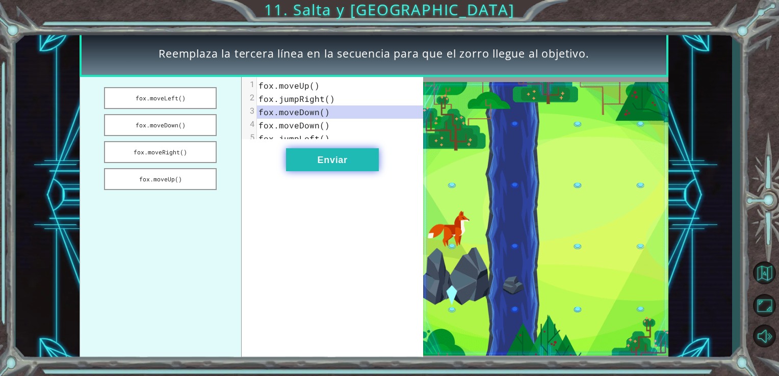
click at [320, 171] on button "Enviar" at bounding box center [332, 159] width 93 height 23
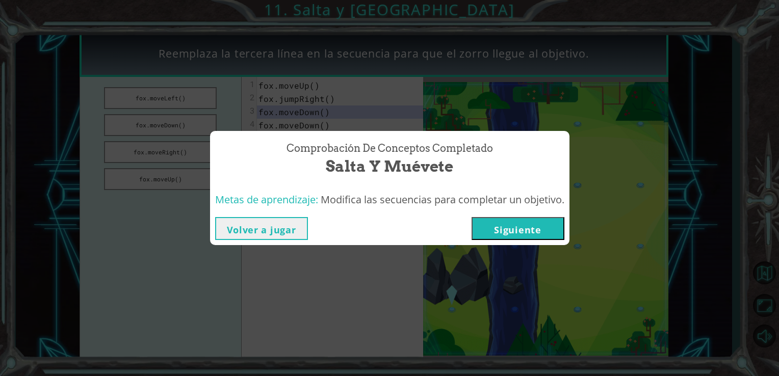
click at [511, 234] on button "Siguiente" at bounding box center [518, 228] width 93 height 23
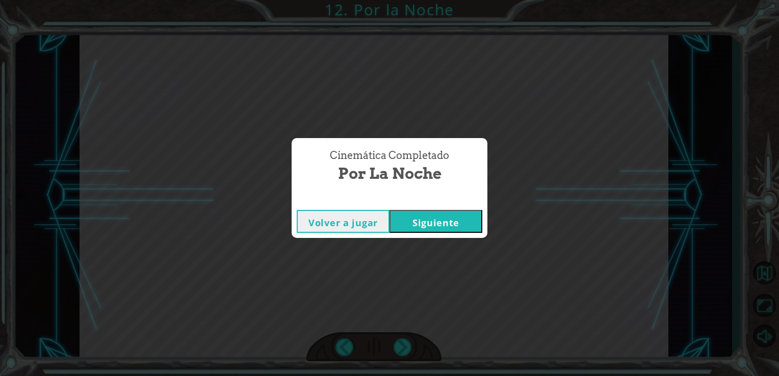
click at [428, 230] on button "Siguiente" at bounding box center [436, 221] width 93 height 23
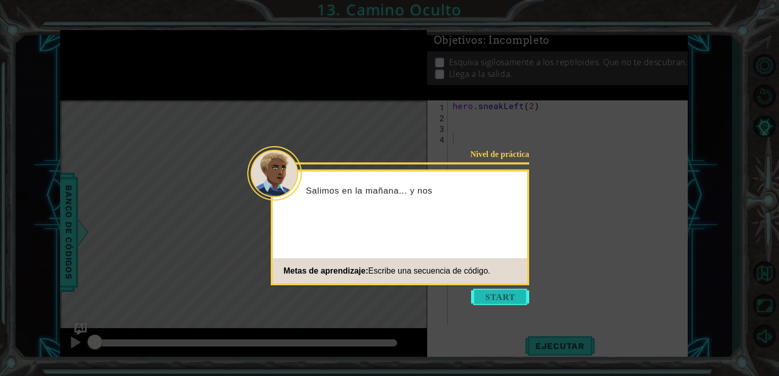
click at [480, 296] on button "Start" at bounding box center [500, 297] width 58 height 16
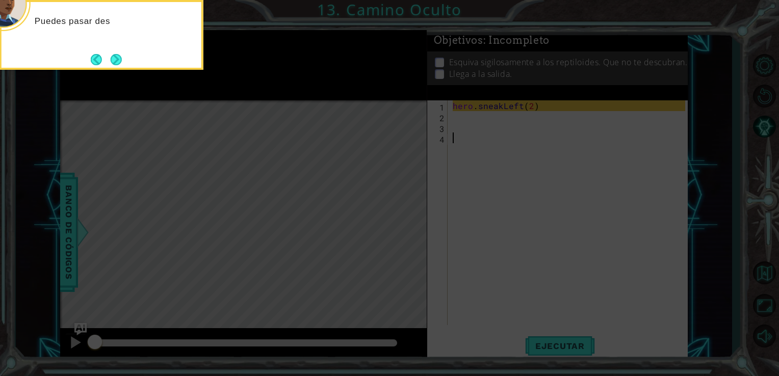
click at [480, 296] on icon at bounding box center [389, 56] width 779 height 640
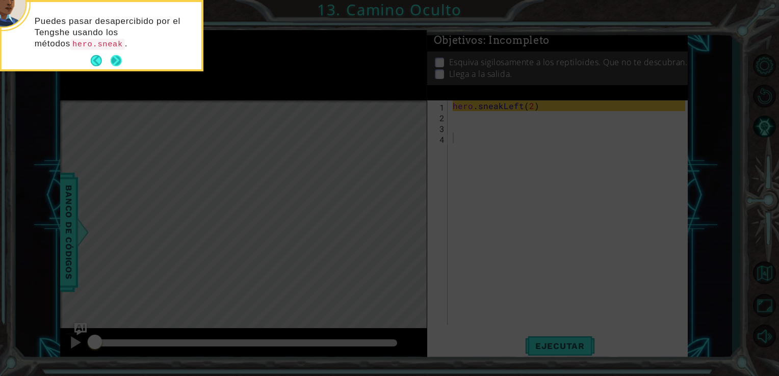
click at [116, 58] on button "Next" at bounding box center [116, 61] width 12 height 12
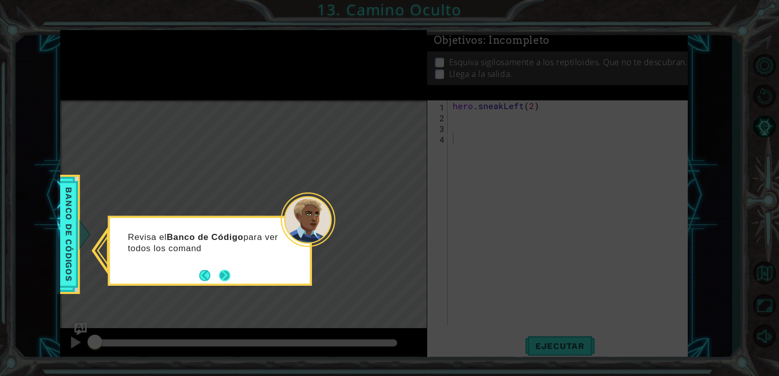
click at [227, 272] on button "Next" at bounding box center [224, 275] width 11 height 11
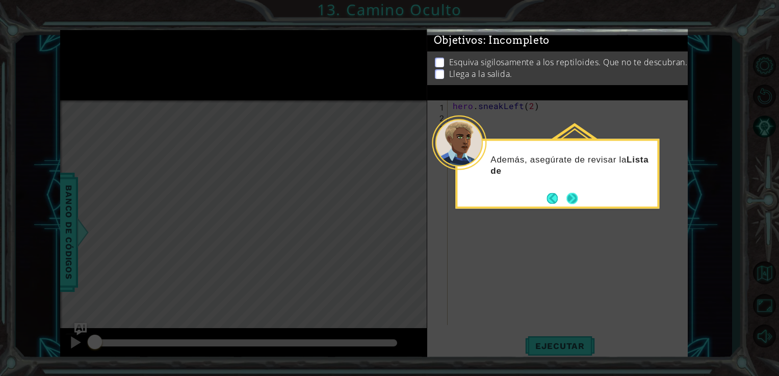
click at [576, 201] on button "Next" at bounding box center [572, 198] width 12 height 12
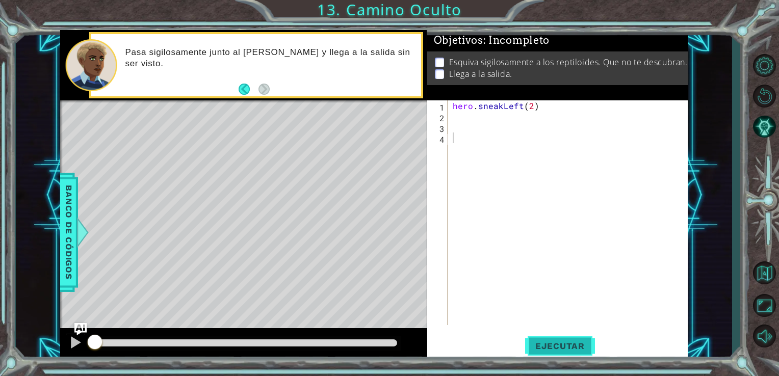
click at [574, 348] on span "Ejecutar" at bounding box center [560, 346] width 70 height 10
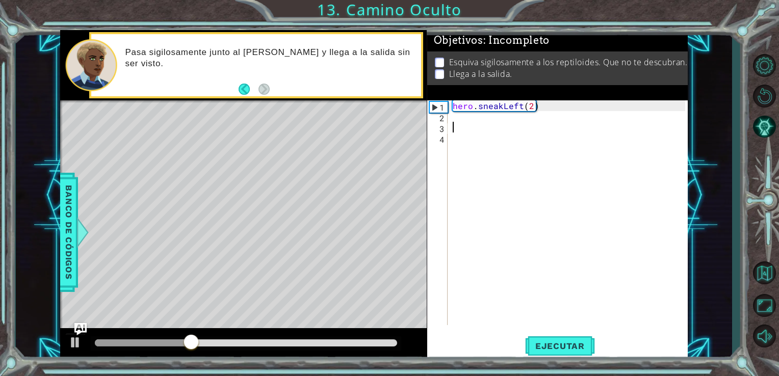
click at [453, 123] on div "hero . sneakLeft ( 2 )" at bounding box center [571, 223] width 240 height 246
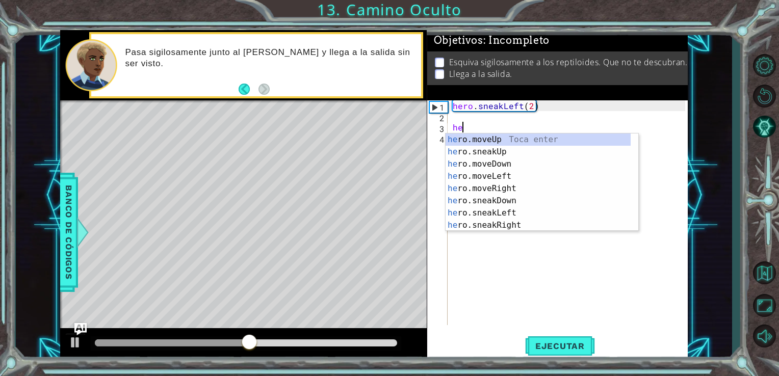
type textarea "h"
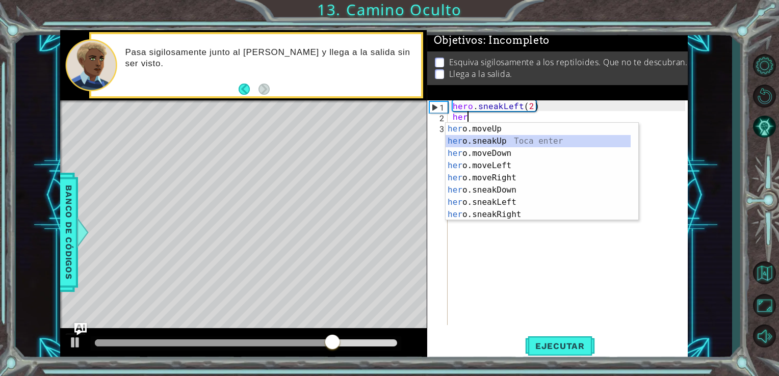
click at [493, 146] on div "her o.moveUp Toca enter her o.sneakUp Toca enter her o.moveDown Toca enter her …" at bounding box center [538, 184] width 185 height 122
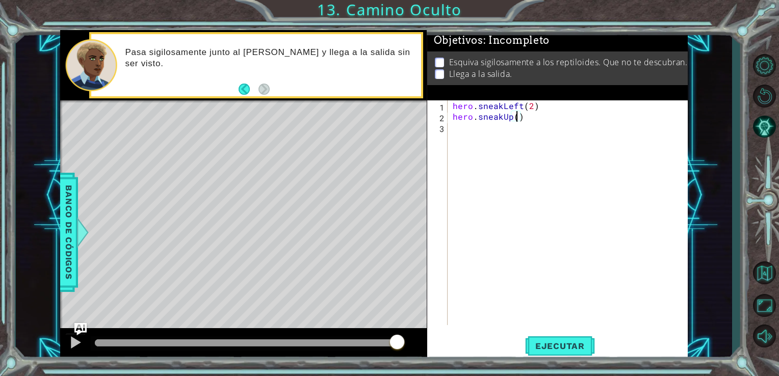
scroll to position [0, 4]
type textarea "hero.sneakUp(2)"
click at [553, 352] on button "Ejecutar" at bounding box center [560, 346] width 70 height 26
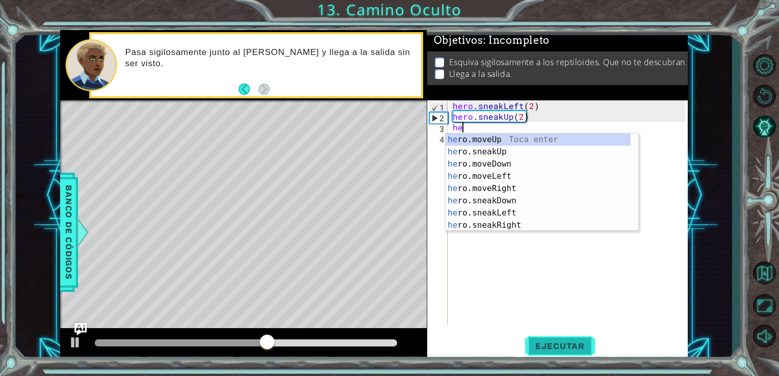
scroll to position [0, 0]
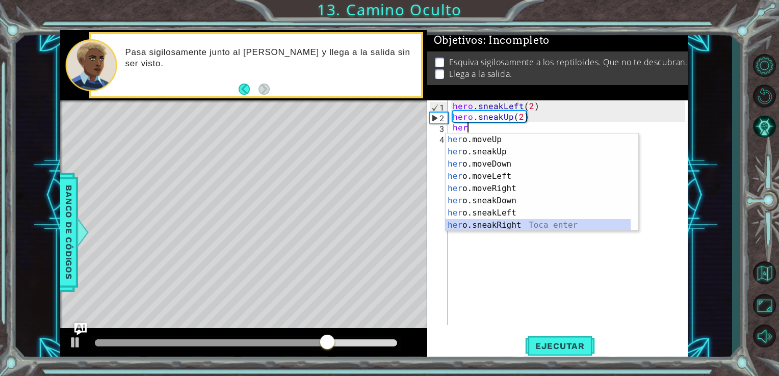
click at [506, 222] on div "her o.moveUp Toca enter her o.sneakUp Toca enter her o.moveDown Toca enter her …" at bounding box center [538, 195] width 185 height 122
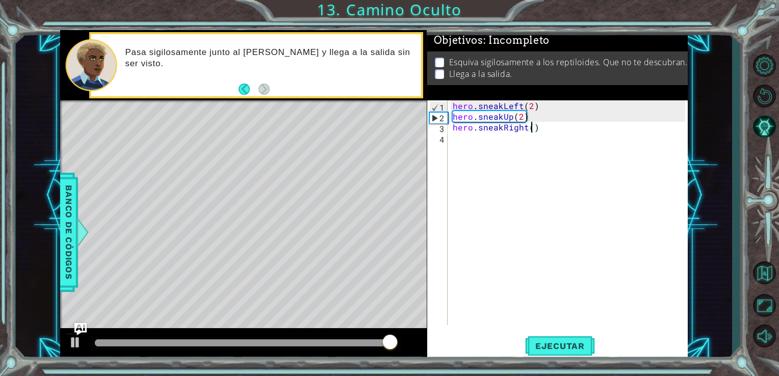
scroll to position [0, 5]
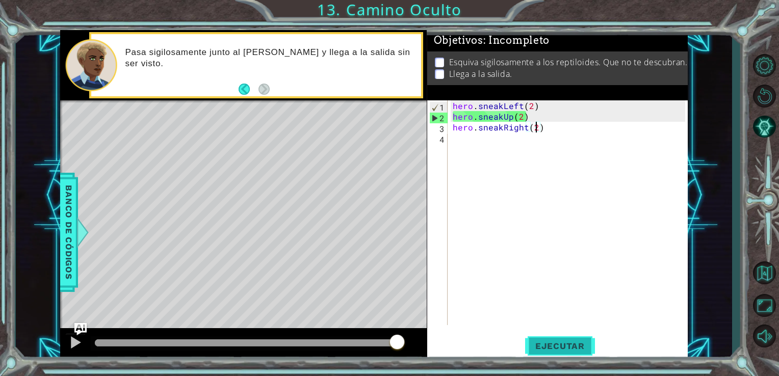
type textarea "hero.sneakRight(2)"
click at [555, 346] on span "Ejecutar" at bounding box center [560, 346] width 70 height 10
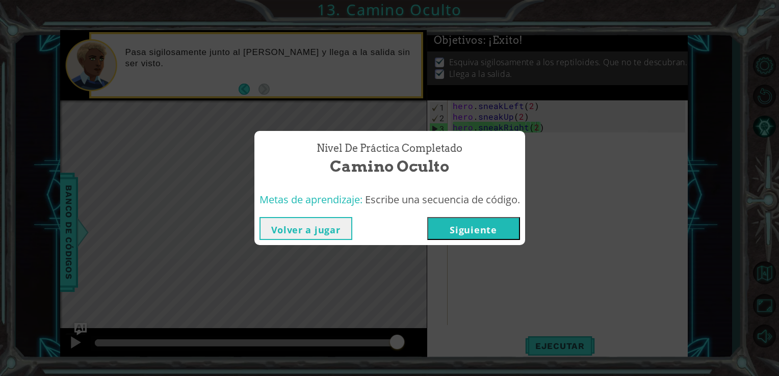
click at [500, 230] on button "Siguiente" at bounding box center [473, 228] width 93 height 23
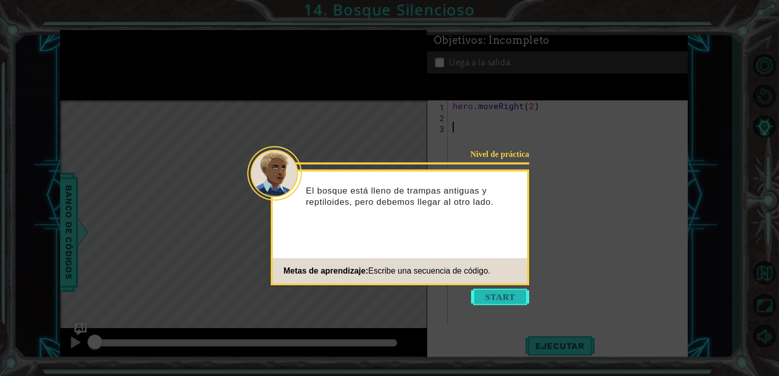
click at [504, 295] on button "Start" at bounding box center [500, 297] width 58 height 16
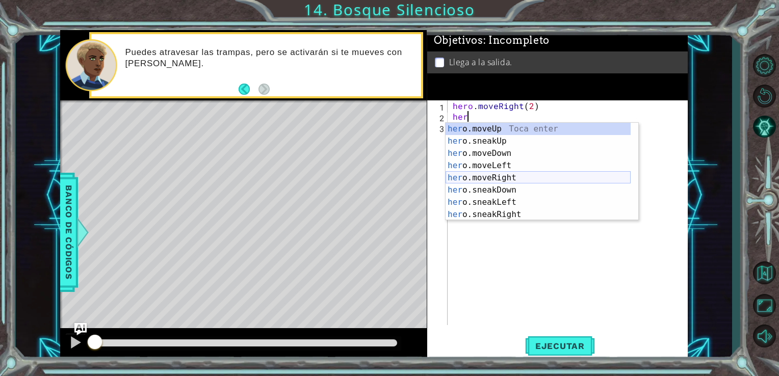
click at [483, 176] on div "her o.moveUp Toca enter her o.sneakUp Toca enter her o.moveDown Toca enter her …" at bounding box center [538, 184] width 185 height 122
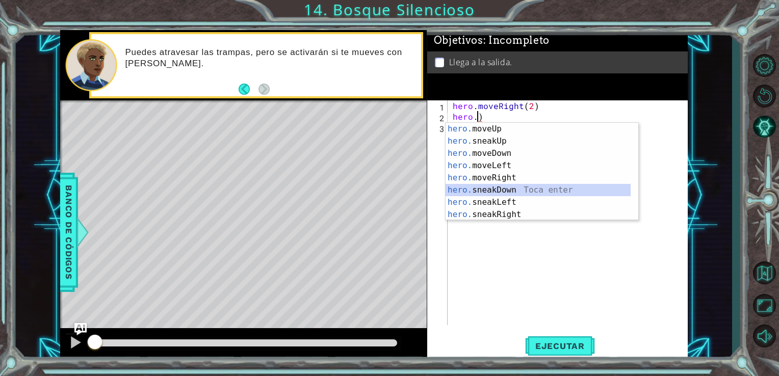
click at [493, 191] on div "hero. moveUp Toca enter hero. sneakUp Toca enter hero. moveDown Toca enter hero…" at bounding box center [538, 184] width 185 height 122
type textarea "hero.sneakDown(1)"
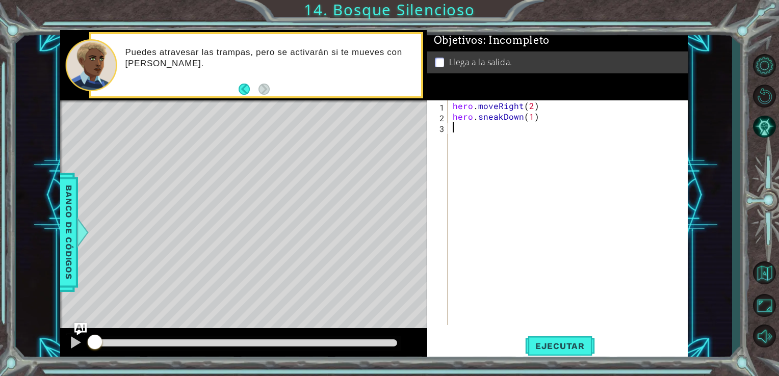
click at [447, 133] on div "3" at bounding box center [438, 128] width 18 height 11
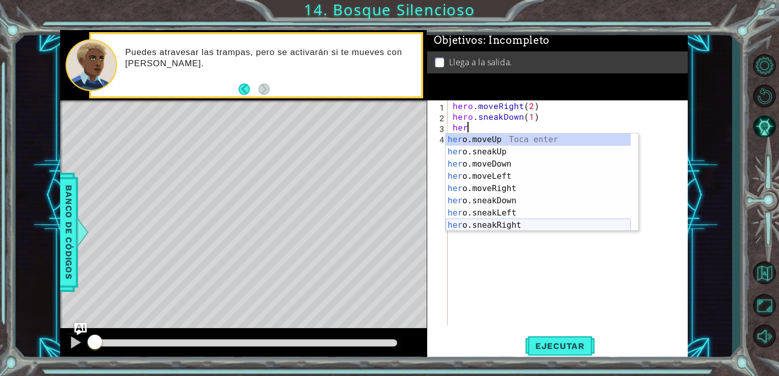
click at [501, 220] on div "her o.moveUp Toca enter her o.sneakUp Toca enter her o.moveDown Toca enter her …" at bounding box center [538, 195] width 185 height 122
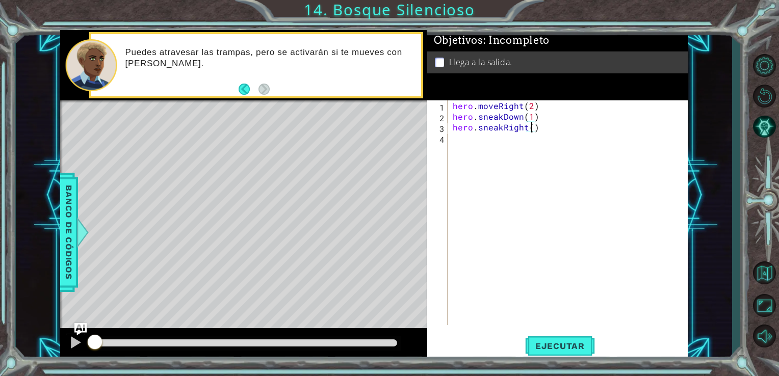
scroll to position [0, 5]
type textarea "hero.sneakRight(2)"
click at [449, 136] on div "hero.sneakRight(2) 1 2 3 4 hero . moveRight ( 2 ) hero . sneakDown ( 1 ) hero .…" at bounding box center [556, 212] width 259 height 225
click at [451, 139] on div "hero . moveRight ( 2 ) hero . sneakDown ( 1 ) hero . sneakRight ( 2 )" at bounding box center [571, 223] width 240 height 246
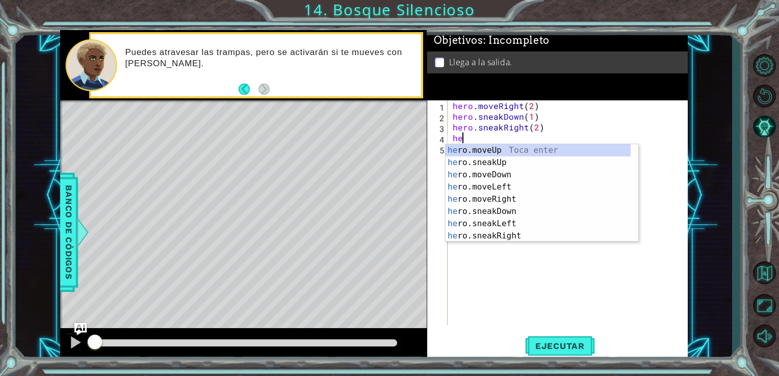
scroll to position [0, 0]
click at [493, 161] on div "her o.moveUp Toca enter her o.sneakUp Toca enter her o.moveDown Toca enter her …" at bounding box center [538, 205] width 185 height 122
type textarea "hero.sneakUp(1)"
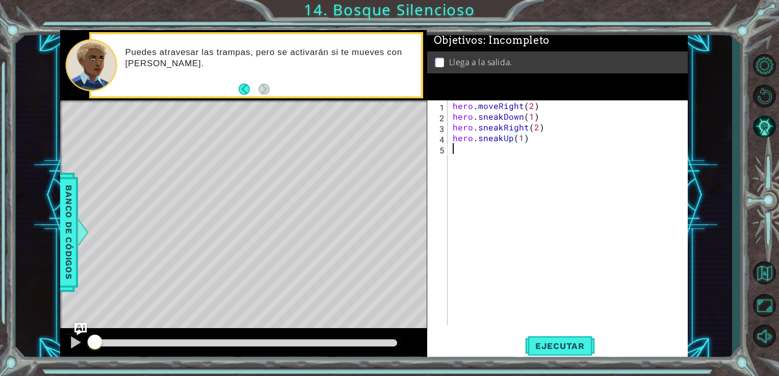
click at [459, 154] on div "hero . moveRight ( 2 ) hero . sneakDown ( 1 ) hero . sneakRight ( 2 ) hero . sn…" at bounding box center [571, 223] width 240 height 246
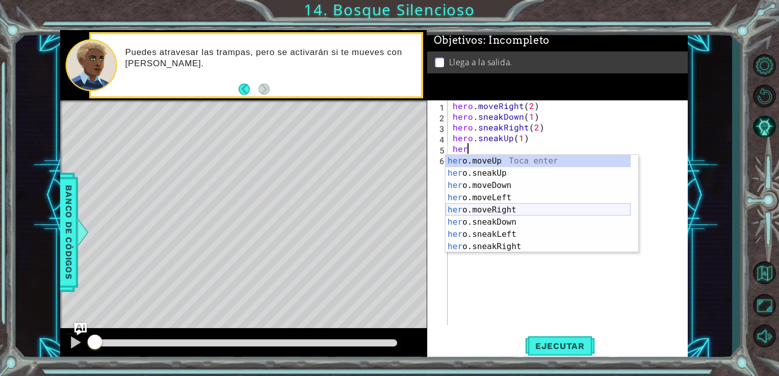
click at [492, 206] on div "her o.moveUp Toca enter her o.sneakUp Toca enter her o.moveDown Toca enter her …" at bounding box center [538, 216] width 185 height 122
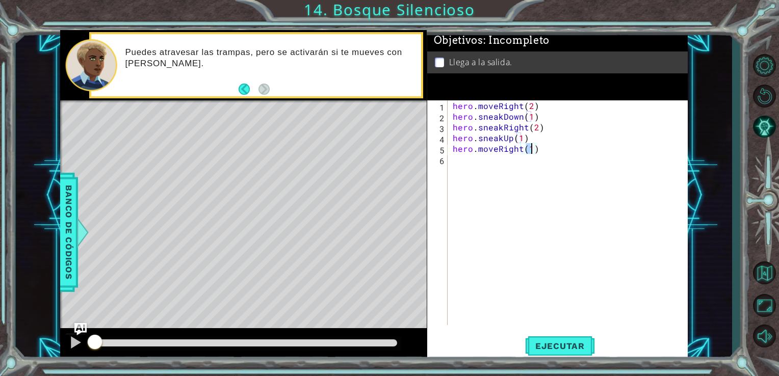
type textarea "hero.moveRight(1)"
click at [552, 328] on div "hero.moveRight(1) 1 2 3 4 5 6 hero . moveRight ( 2 ) hero . sneakDown ( 1 ) her…" at bounding box center [557, 230] width 261 height 261
click at [552, 334] on button "Ejecutar" at bounding box center [560, 346] width 70 height 26
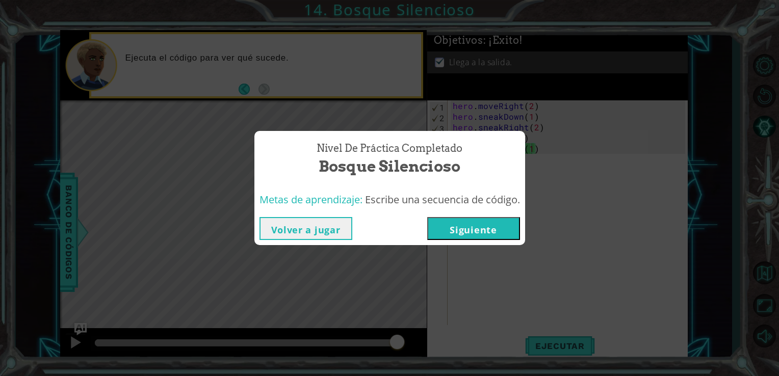
click at [466, 232] on button "Siguiente" at bounding box center [473, 228] width 93 height 23
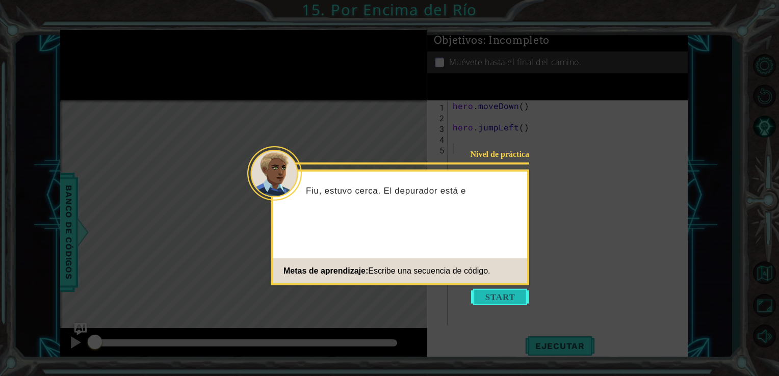
click at [503, 293] on button "Start" at bounding box center [500, 297] width 58 height 16
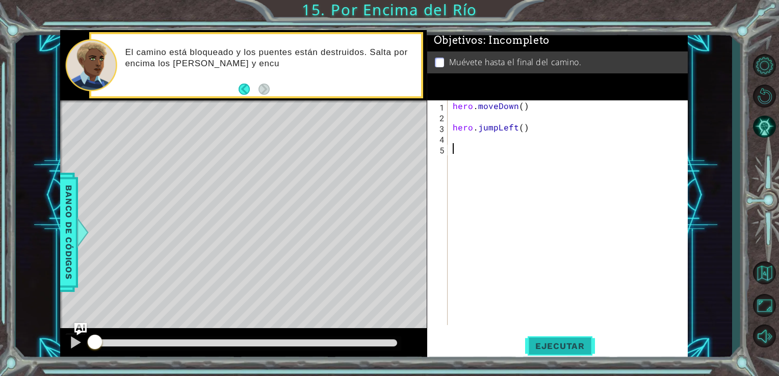
click at [539, 352] on button "Ejecutar" at bounding box center [560, 346] width 70 height 26
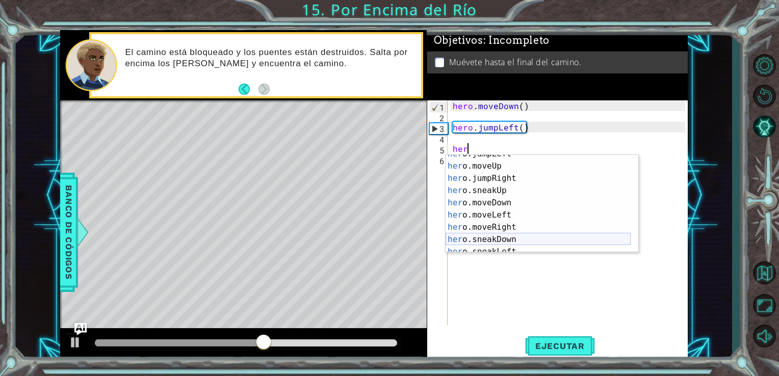
scroll to position [35, 0]
click at [498, 208] on div "her o.jumpLeft Toca enter her o.moveUp Toca enter her o.jumpRight Toca enter he…" at bounding box center [538, 205] width 185 height 122
type textarea "hero.moveLeft(1)"
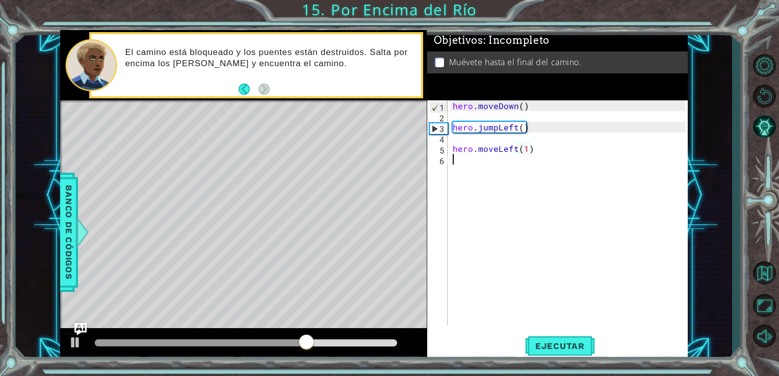
click at [453, 164] on div "hero . moveDown ( ) hero . jumpLeft ( ) hero . moveLeft ( 1 )" at bounding box center [571, 223] width 240 height 246
click at [533, 150] on div "hero . moveDown ( ) hero . jumpLeft ( ) hero . moveLeft ( 1 )" at bounding box center [571, 223] width 240 height 246
type textarea "hero.moveLeft(1)"
click at [553, 346] on span "Ejecutar" at bounding box center [560, 346] width 70 height 10
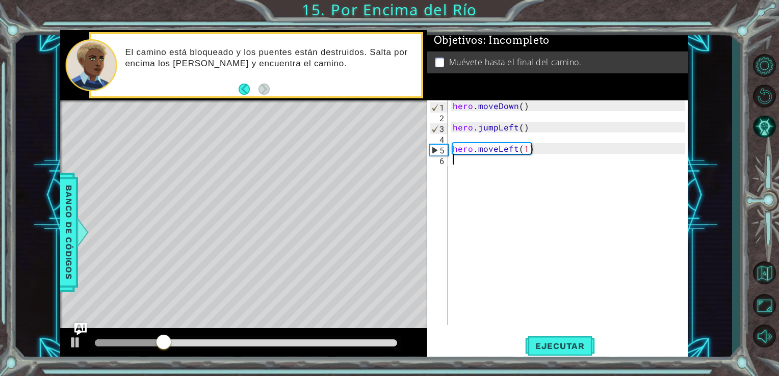
click at [457, 165] on div "hero . moveDown ( ) hero . jumpLeft ( ) hero . moveLeft ( 1 )" at bounding box center [571, 223] width 240 height 246
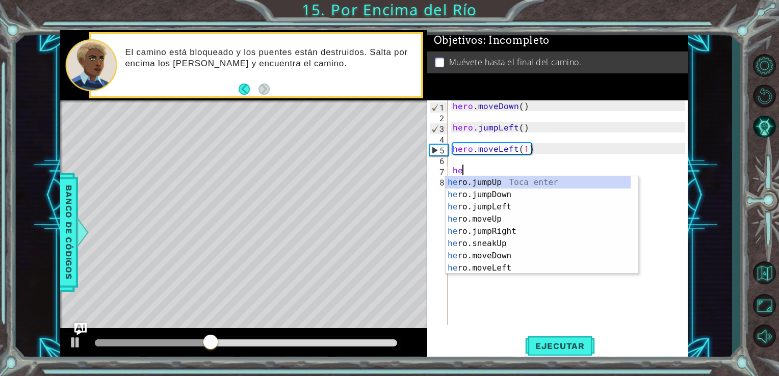
type textarea "her"
click at [487, 195] on div "her o.jumpUp Toca enter her o.jumpDown Toca enter her o.jumpLeft Toca enter her…" at bounding box center [538, 237] width 185 height 122
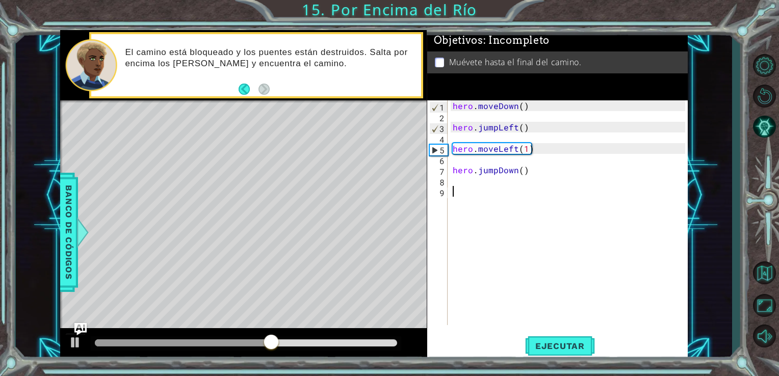
click at [459, 203] on div "hero . moveDown ( ) hero . jumpLeft ( ) hero . moveLeft ( 1 ) hero . jumpDown (…" at bounding box center [571, 223] width 240 height 246
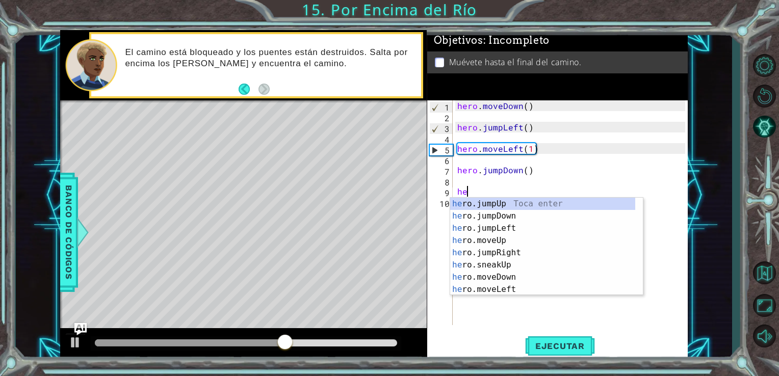
type textarea "her"
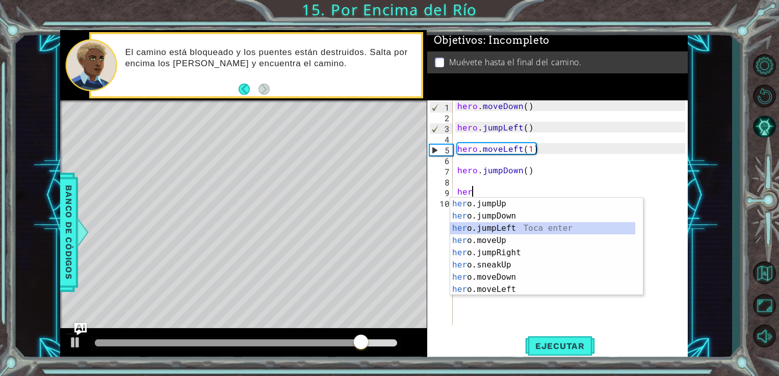
click at [497, 234] on div "her o.jumpUp Toca enter her o.jumpDown Toca enter her o.jumpLeft Toca enter her…" at bounding box center [542, 259] width 185 height 122
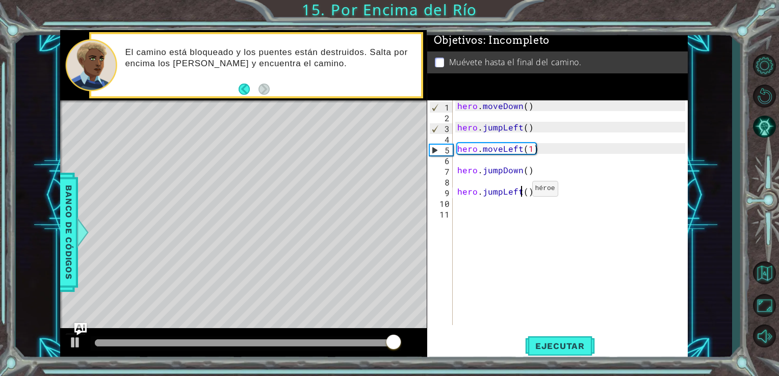
click at [520, 191] on div "hero . moveDown ( ) hero . jumpLeft ( ) hero . moveLeft ( 1 ) hero . jumpDown (…" at bounding box center [573, 223] width 236 height 246
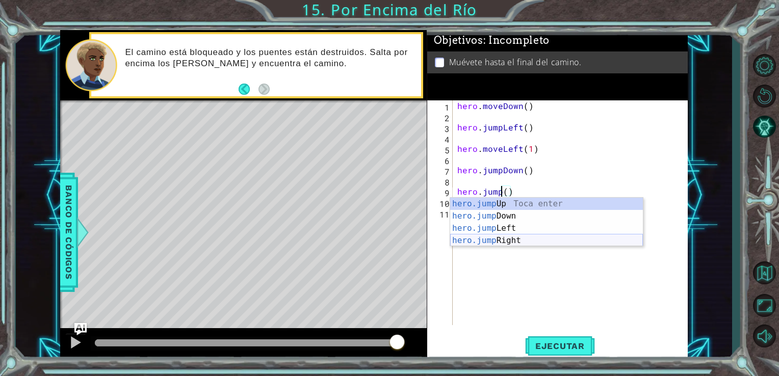
click at [518, 238] on div "hero.jump Up Toca enter hero.jump Down Toca enter hero.jump Left Toca enter her…" at bounding box center [546, 234] width 193 height 73
type textarea "hero.jumpRight"
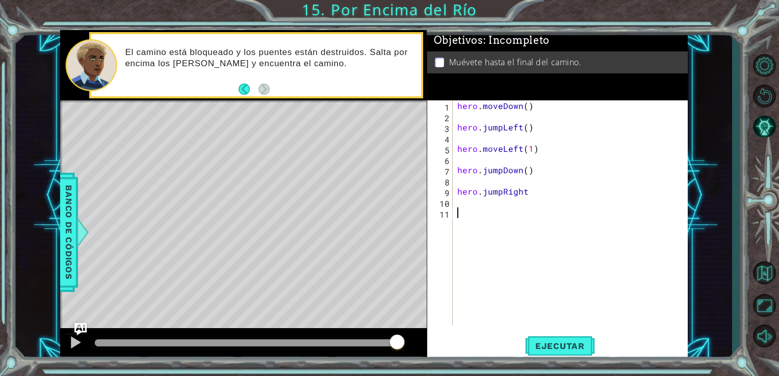
click at [457, 217] on div "hero . moveDown ( ) hero . jumpLeft ( ) hero . moveLeft ( 1 ) hero . jumpDown (…" at bounding box center [573, 223] width 236 height 246
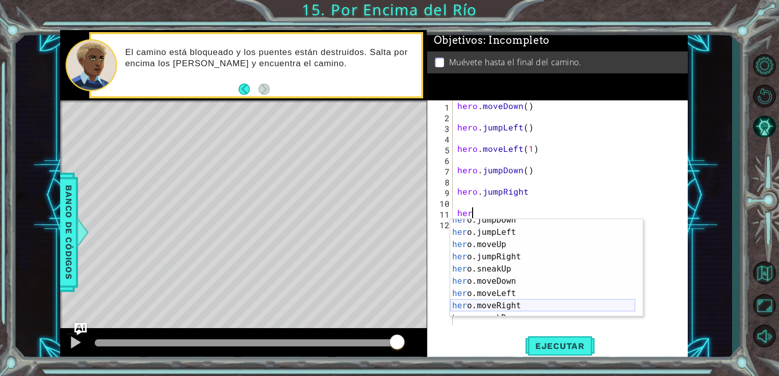
scroll to position [22, 0]
click at [492, 299] on div "her o.jumpDown Toca enter her o.jumpLeft Toca enter her o.moveUp Toca enter her…" at bounding box center [542, 271] width 185 height 122
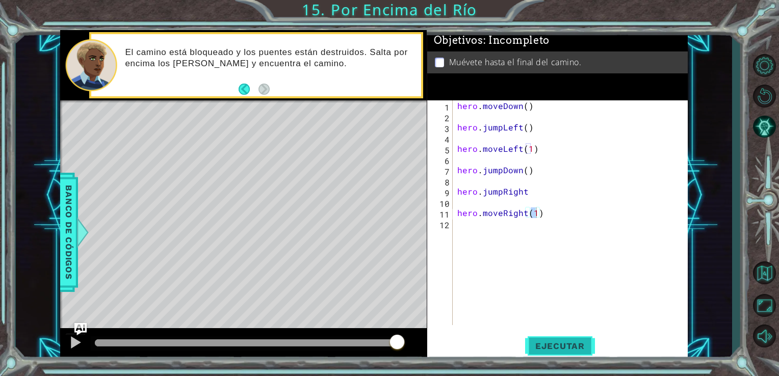
click at [561, 341] on span "Ejecutar" at bounding box center [560, 346] width 70 height 10
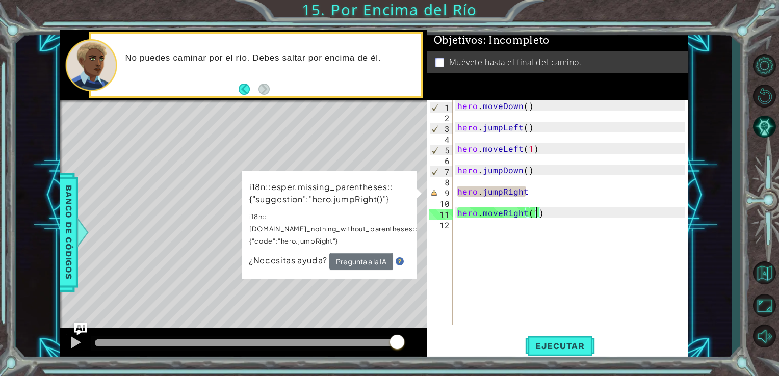
click at [522, 191] on div "hero . moveDown ( ) hero . jumpLeft ( ) hero . moveLeft ( 1 ) hero . jumpDown (…" at bounding box center [573, 223] width 236 height 246
click at [531, 189] on div "hero . moveDown ( ) hero . jumpLeft ( ) hero . moveLeft ( 1 ) hero . jumpDown (…" at bounding box center [573, 223] width 236 height 246
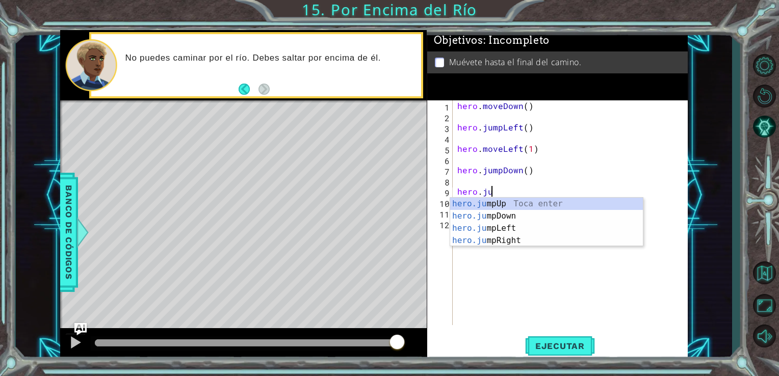
type textarea "hero.j"
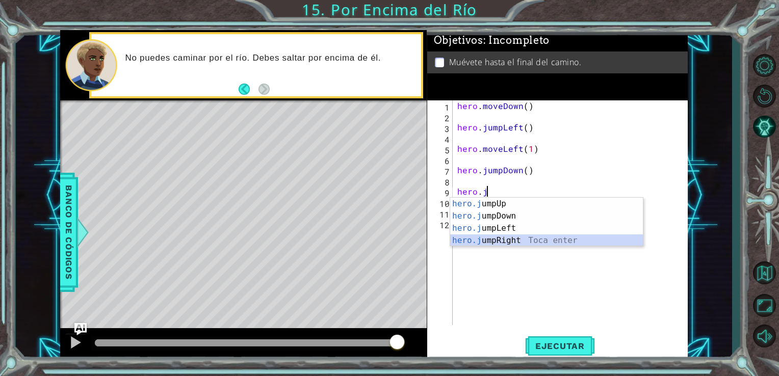
click at [520, 239] on div "hero.j umpUp Toca enter hero.j umpDown Toca enter hero.j umpLeft Toca enter her…" at bounding box center [546, 234] width 193 height 73
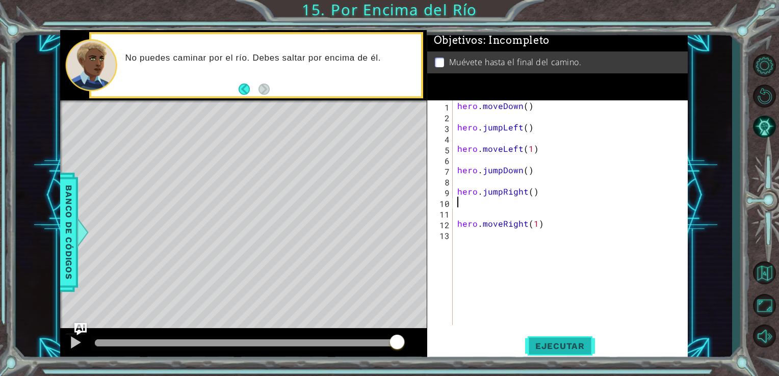
click at [549, 354] on button "Ejecutar" at bounding box center [560, 346] width 70 height 26
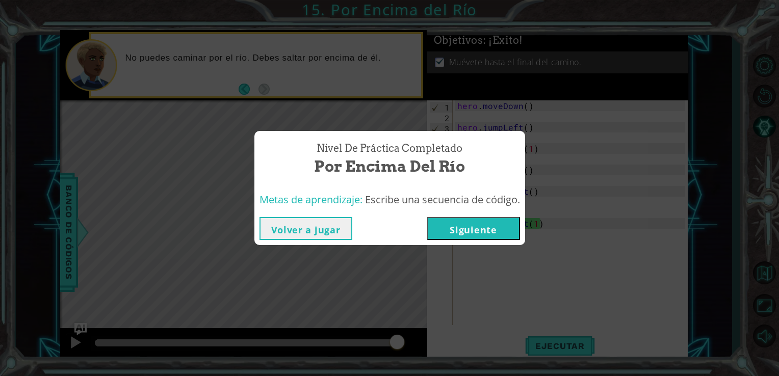
click at [510, 226] on button "Siguiente" at bounding box center [473, 228] width 93 height 23
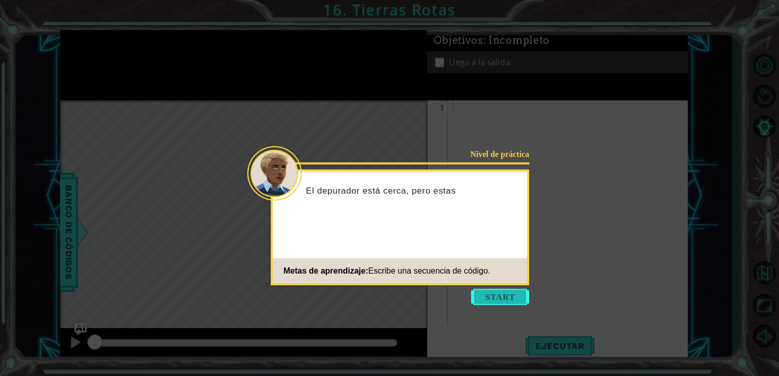
click at [501, 295] on button "Start" at bounding box center [500, 297] width 58 height 16
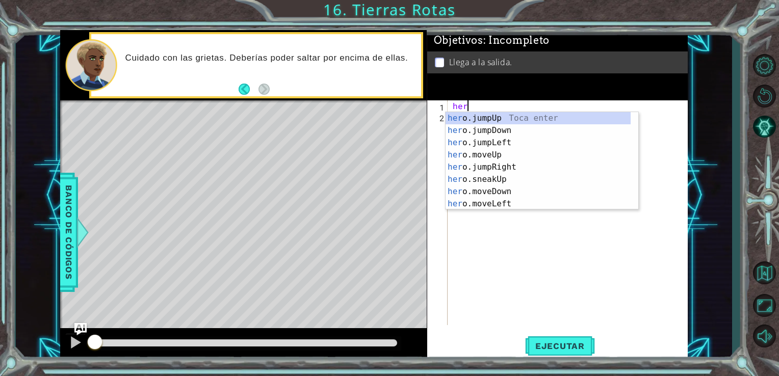
type textarea "hero"
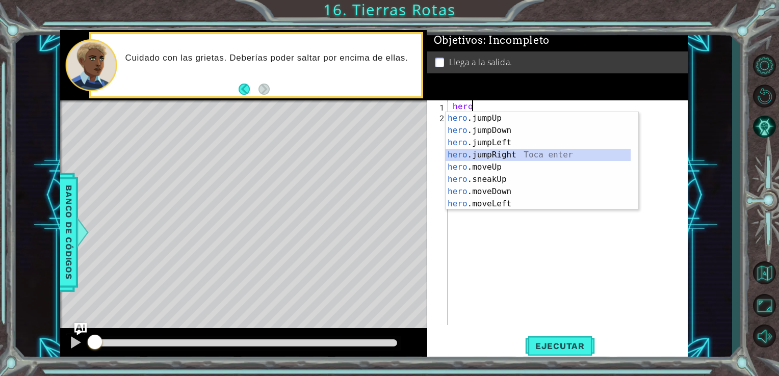
click at [486, 154] on div "hero .jumpUp Toca enter hero .jumpDown Toca enter hero .jumpLeft Toca enter her…" at bounding box center [538, 173] width 185 height 122
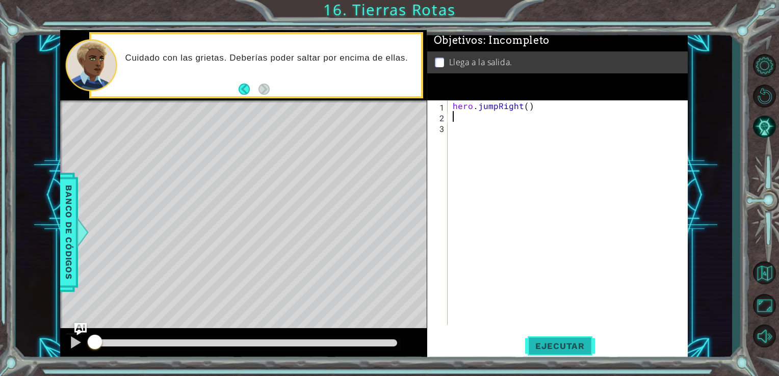
click at [565, 348] on span "Ejecutar" at bounding box center [560, 346] width 70 height 10
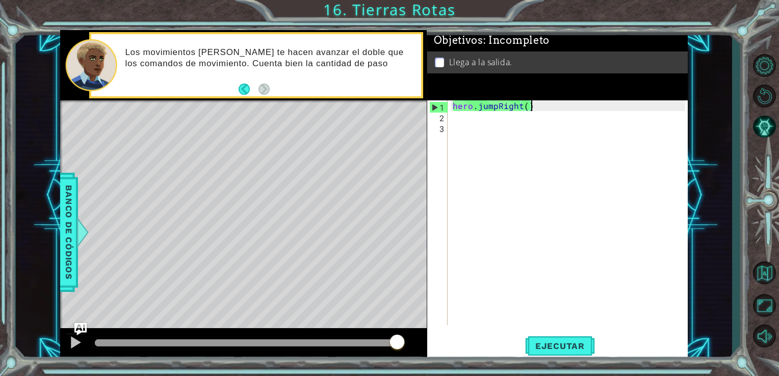
click at [532, 108] on div "hero . jumpRight ( )" at bounding box center [571, 223] width 240 height 246
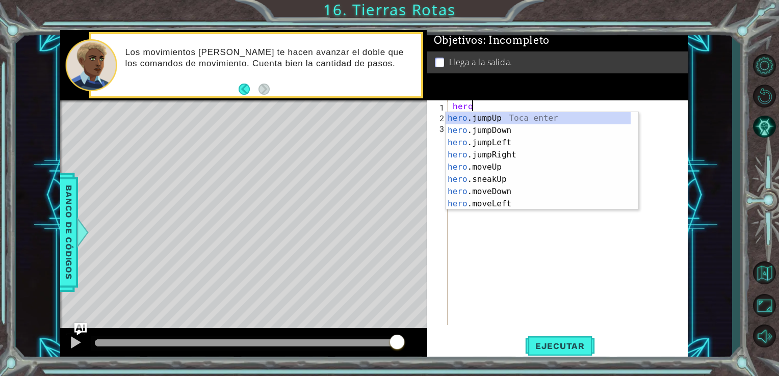
type textarea "h"
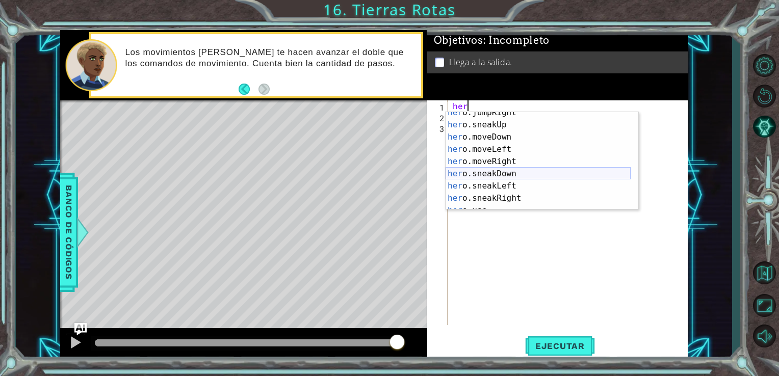
scroll to position [55, 0]
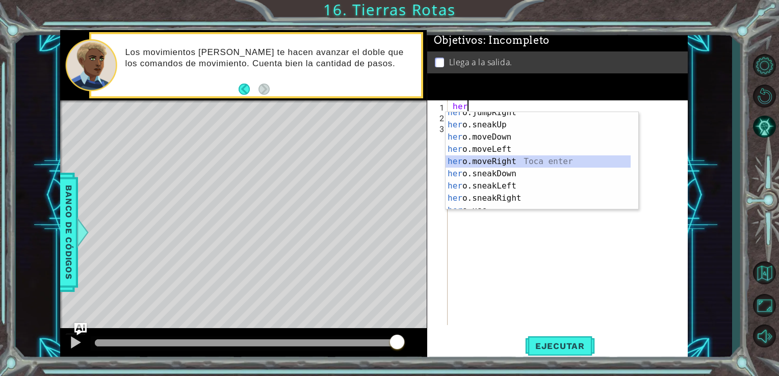
click at [490, 160] on div "her o.jumpRight Toca enter her o.sneakUp Toca enter her o.moveDown Toca enter h…" at bounding box center [538, 168] width 185 height 122
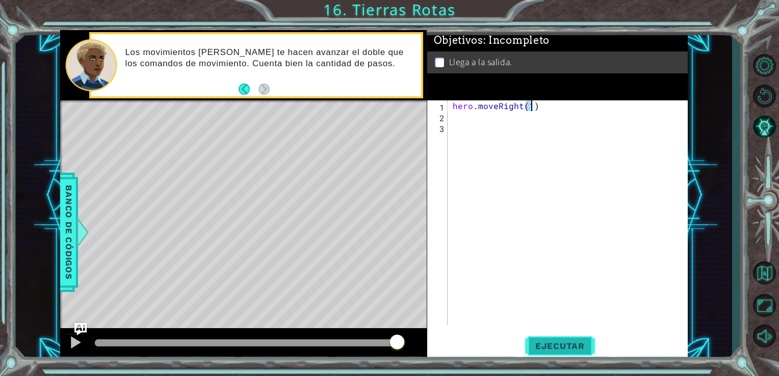
type textarea "hero.moveRight(1)"
click at [563, 341] on span "Ejecutar" at bounding box center [560, 346] width 70 height 10
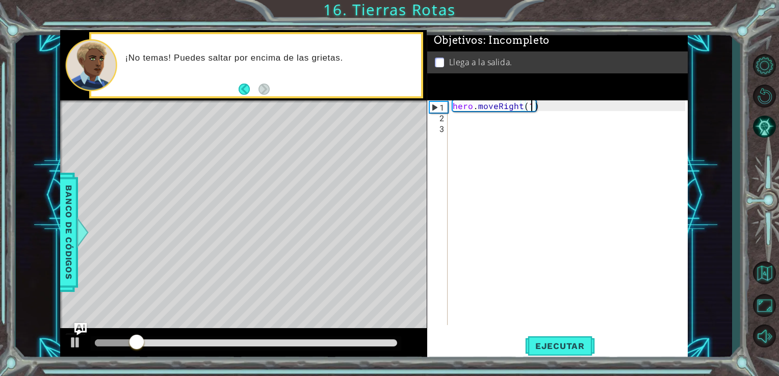
click at [452, 121] on div "hero . moveRight ( 1 )" at bounding box center [571, 223] width 240 height 246
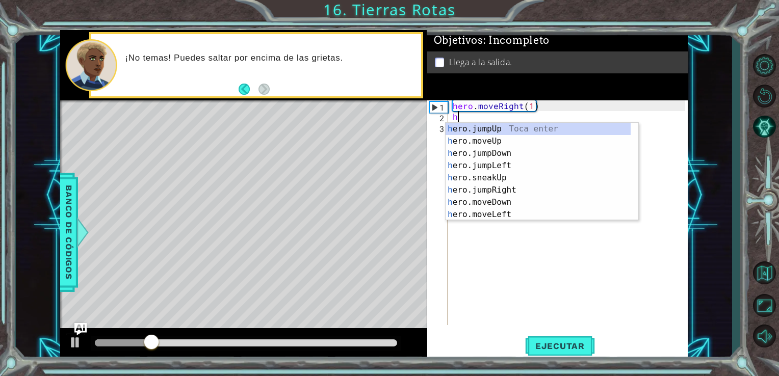
scroll to position [0, 0]
type textarea "her"
click at [485, 183] on div "her o.jumpUp Toca enter her o.jumpDown Toca enter her o.jumpLeft Toca enter her…" at bounding box center [538, 184] width 185 height 122
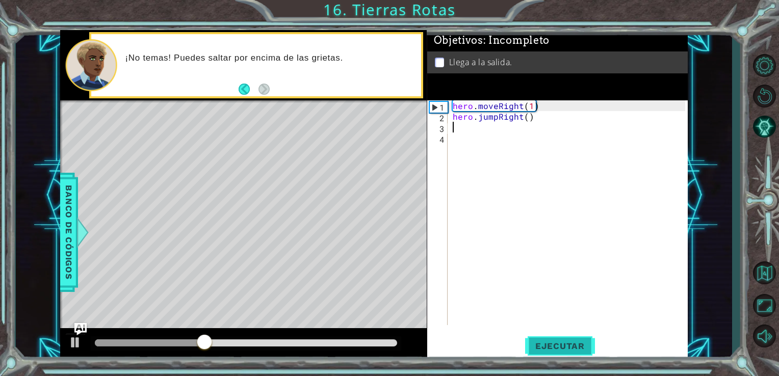
click at [541, 339] on button "Ejecutar" at bounding box center [560, 346] width 70 height 26
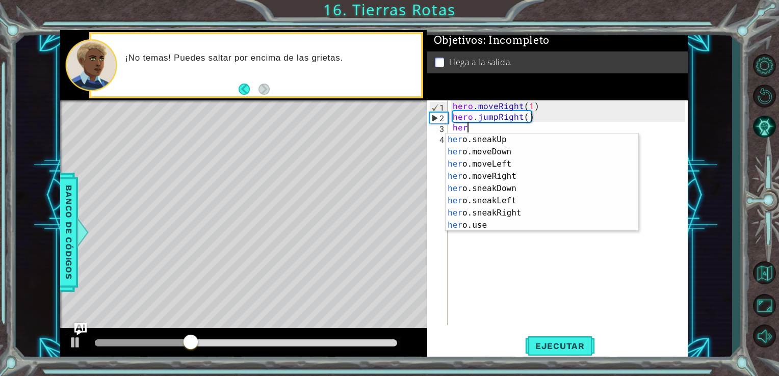
scroll to position [61, 0]
click at [493, 180] on div "her o.jumpRight Toca enter her o.sneakUp Toca enter her o.moveDown Toca enter h…" at bounding box center [538, 183] width 185 height 122
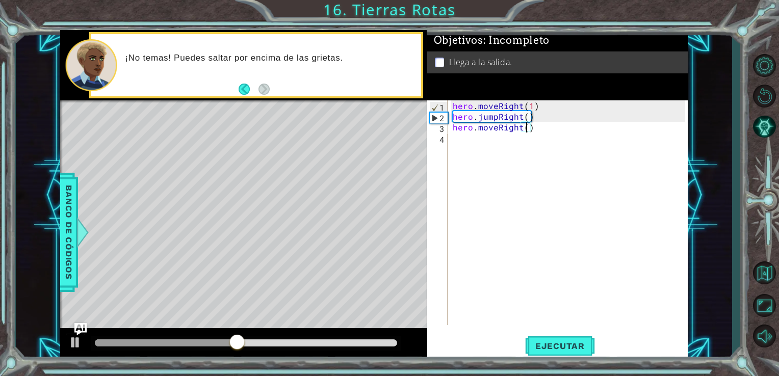
type textarea "hero.moveRight(2)"
click at [444, 142] on div "4" at bounding box center [438, 139] width 18 height 11
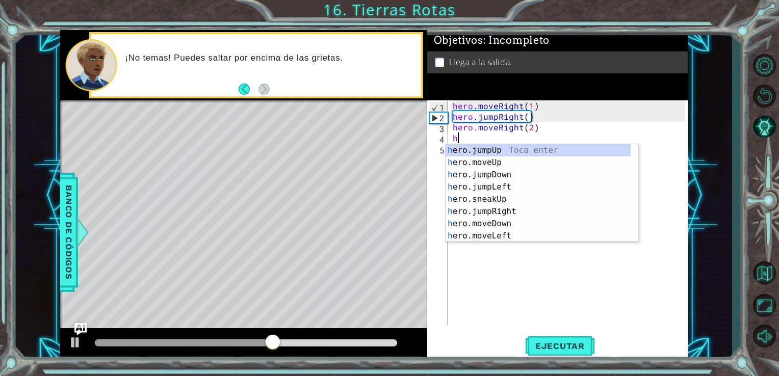
type textarea "her"
click at [482, 148] on div "her o.jumpUp Toca enter her o.jumpDown Toca enter her o.jumpLeft Toca enter her…" at bounding box center [538, 205] width 185 height 122
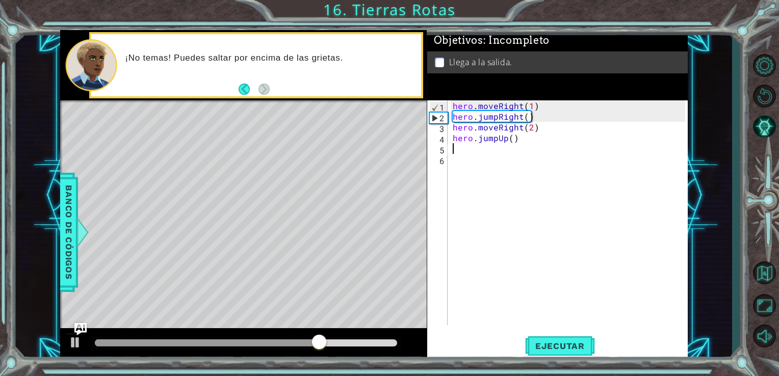
click at [482, 148] on div "hero . moveRight ( 1 ) hero . jumpRight ( ) hero . moveRight ( 2 ) hero . jumpU…" at bounding box center [571, 223] width 240 height 246
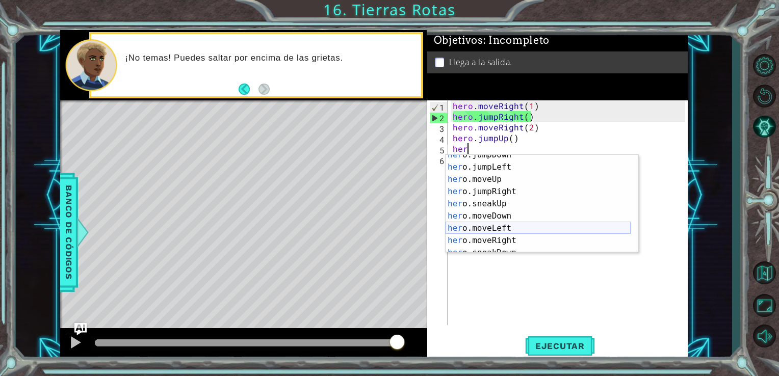
scroll to position [15, 0]
click at [484, 184] on div "her o.jumpDown Toca enter her o.jumpLeft Toca enter her o.moveUp Toca enter her…" at bounding box center [538, 213] width 185 height 122
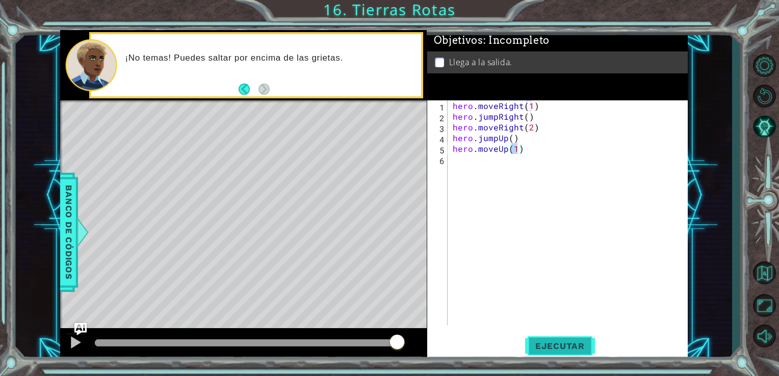
click at [577, 359] on button "Ejecutar" at bounding box center [560, 346] width 70 height 26
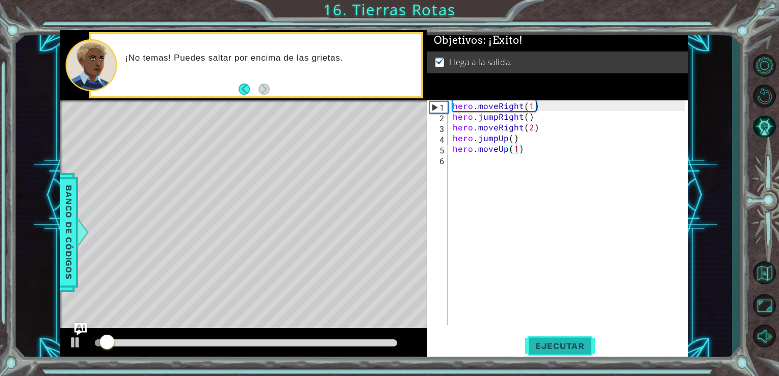
click at [564, 341] on span "Ejecutar" at bounding box center [560, 346] width 70 height 10
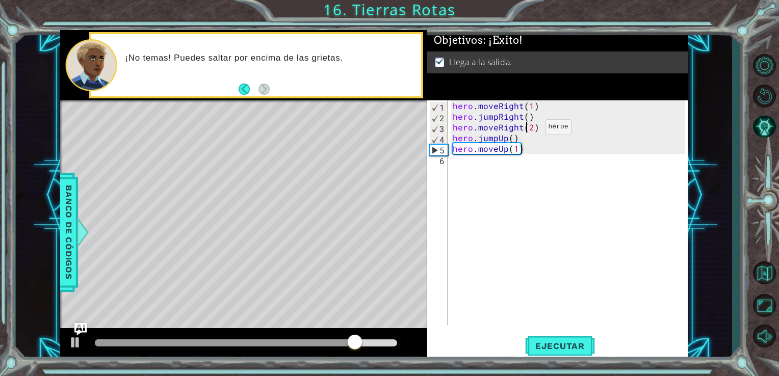
click at [528, 130] on div "hero . moveRight ( 1 ) hero . jumpRight ( ) hero . moveRight ( 2 ) hero . jumpU…" at bounding box center [571, 223] width 240 height 246
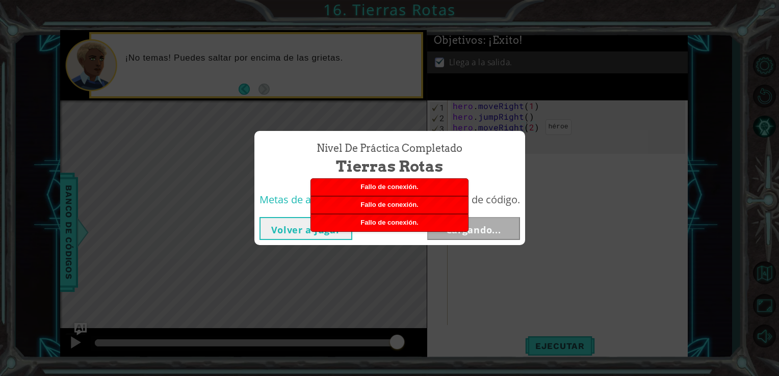
click at [299, 235] on button "Volver a jugar" at bounding box center [306, 228] width 93 height 23
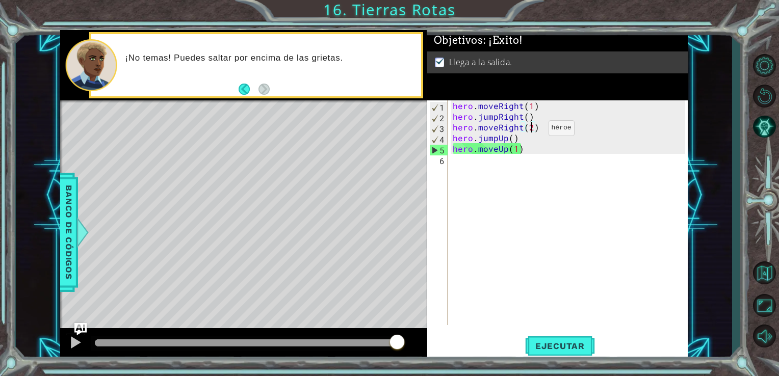
click at [531, 131] on div "hero . moveRight ( 1 ) hero . jumpRight ( ) hero . moveRight ( 2 ) hero . jumpU…" at bounding box center [571, 223] width 240 height 246
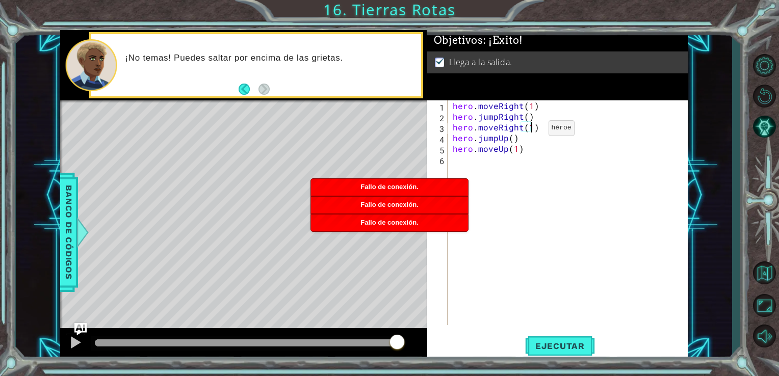
scroll to position [0, 4]
type textarea "hero.moveRight(1)"
click at [537, 342] on span "Ejecutar" at bounding box center [560, 346] width 70 height 10
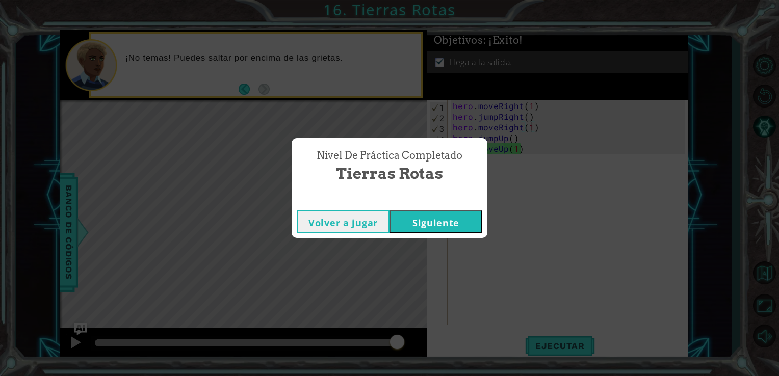
click at [512, 169] on div "Nivel de práctica Completado Tierras Rotas Volver a jugar [GEOGRAPHIC_DATA]" at bounding box center [389, 188] width 779 height 376
click at [432, 225] on button "Siguiente" at bounding box center [436, 221] width 93 height 23
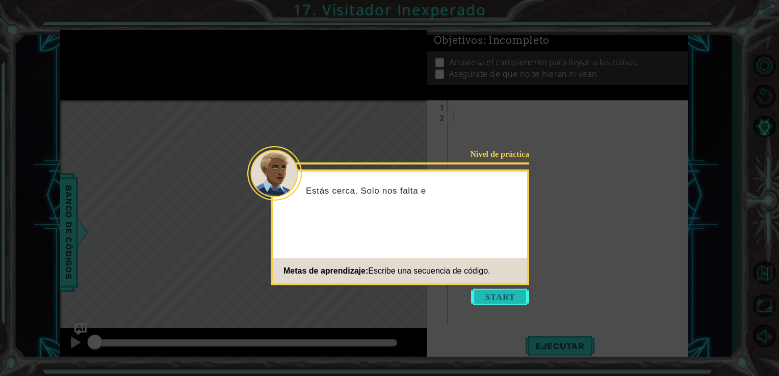
click at [491, 291] on button "Start" at bounding box center [500, 297] width 58 height 16
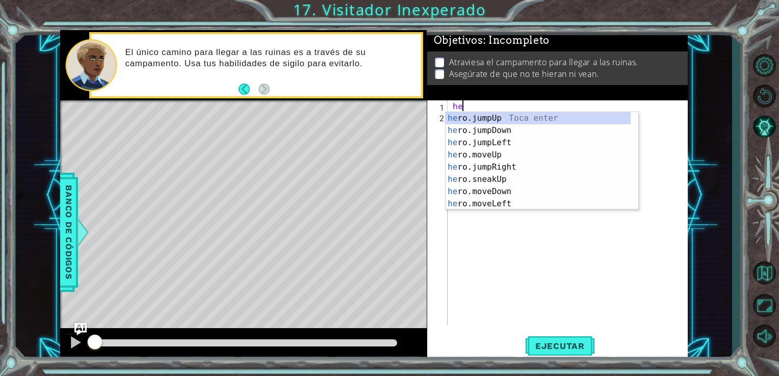
type textarea "her"
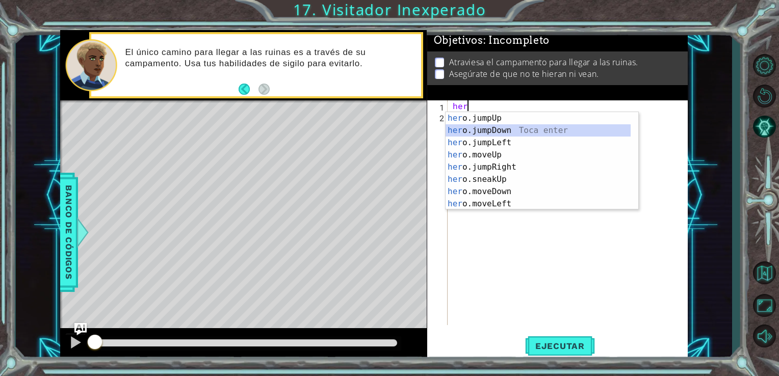
click at [484, 128] on div "her o.jumpUp Toca enter her o.jumpDown Toca enter her o.jumpLeft Toca enter her…" at bounding box center [538, 173] width 185 height 122
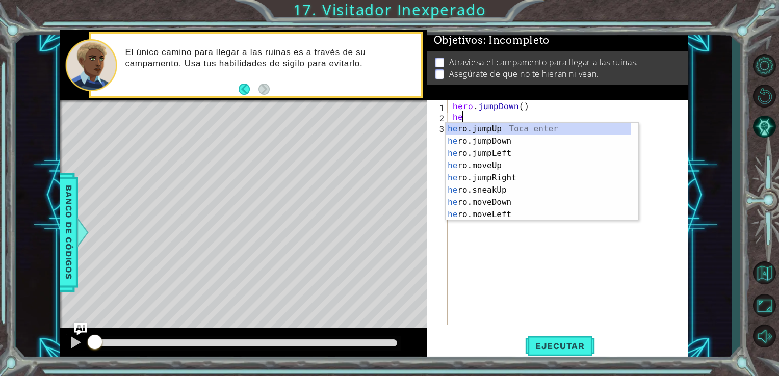
type textarea "her"
click at [487, 177] on div "her o.jumpUp Toca enter her o.jumpDown Toca enter her o.jumpLeft Toca enter her…" at bounding box center [538, 184] width 185 height 122
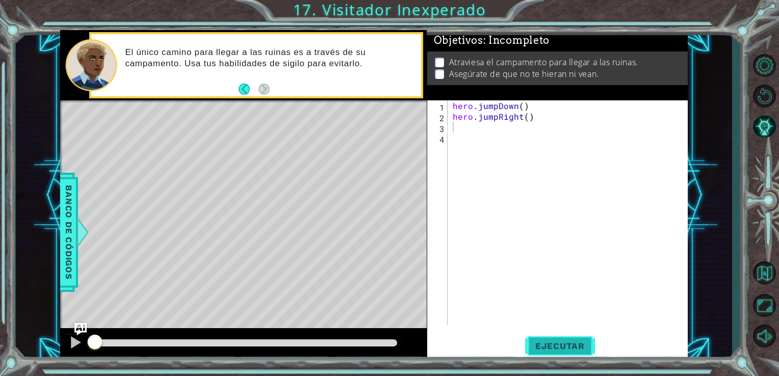
click at [573, 338] on button "Ejecutar" at bounding box center [560, 346] width 70 height 26
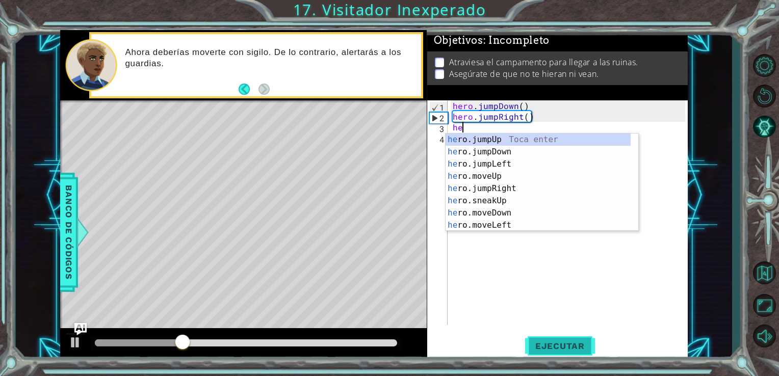
type textarea "her"
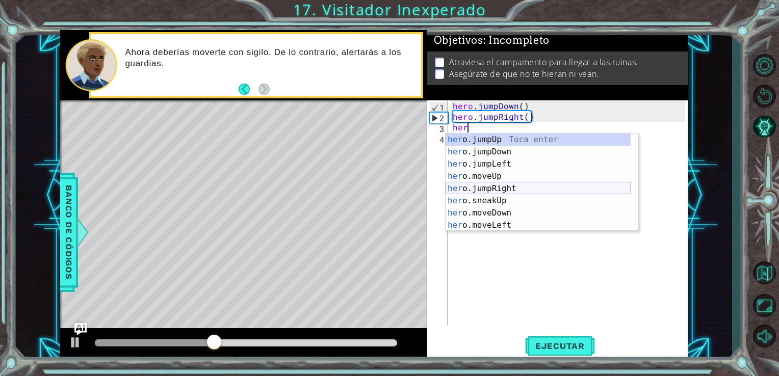
click at [496, 184] on div "her o.jumpUp Toca enter her o.jumpDown Toca enter her o.jumpLeft Toca enter her…" at bounding box center [538, 195] width 185 height 122
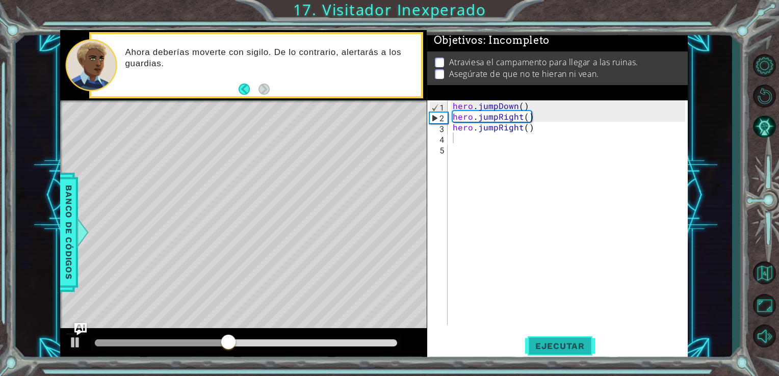
click at [560, 351] on span "Ejecutar" at bounding box center [560, 346] width 70 height 10
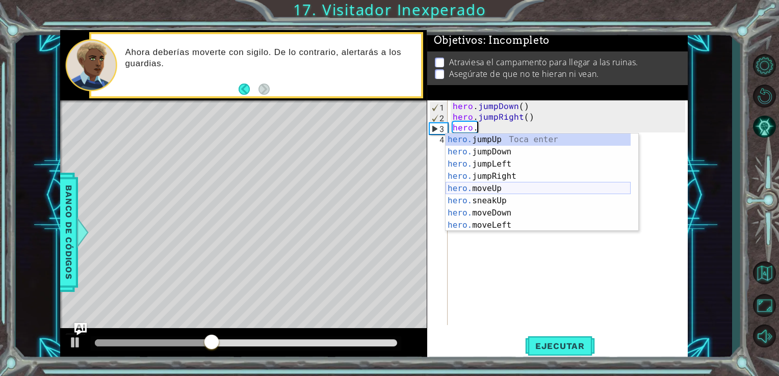
click at [502, 190] on div "hero. jumpUp Toca enter hero. jumpDown Toca enter hero. jumpLeft Toca enter her…" at bounding box center [538, 195] width 185 height 122
type textarea "hero.moveUp(1)"
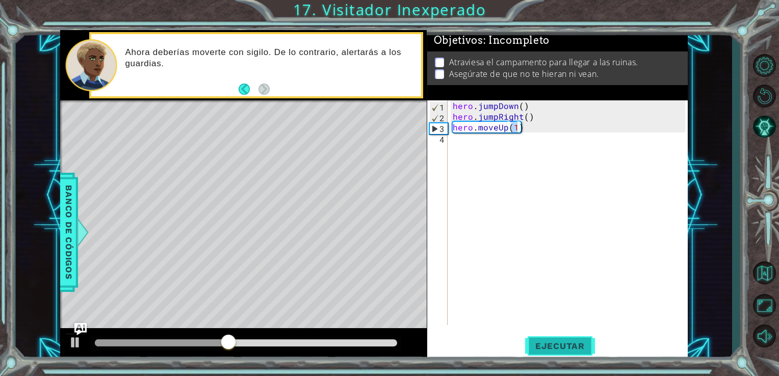
click at [562, 356] on button "Ejecutar" at bounding box center [560, 346] width 70 height 26
click at [449, 140] on div "hero.moveUp(1) 1 2 3 4 hero . jumpDown ( ) hero . jumpRight ( ) hero . moveUp (…" at bounding box center [556, 212] width 259 height 225
click at [455, 140] on div "hero . jumpDown ( ) hero . jumpRight ( ) hero . moveUp ( 1 )" at bounding box center [571, 223] width 240 height 246
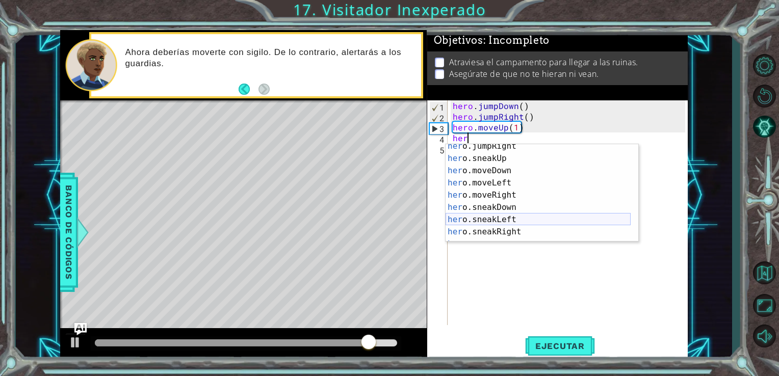
scroll to position [61, 0]
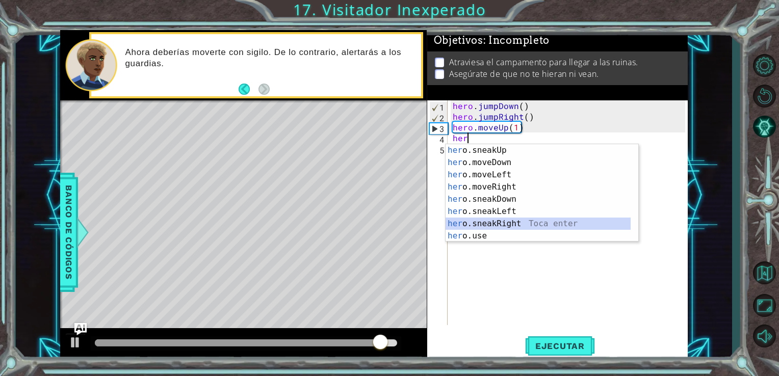
click at [496, 221] on div "her o.sneakUp Toca enter her o.moveDown Toca enter her o.moveLeft [PERSON_NAME]…" at bounding box center [538, 205] width 185 height 122
type textarea "hero.sneakRight(1)"
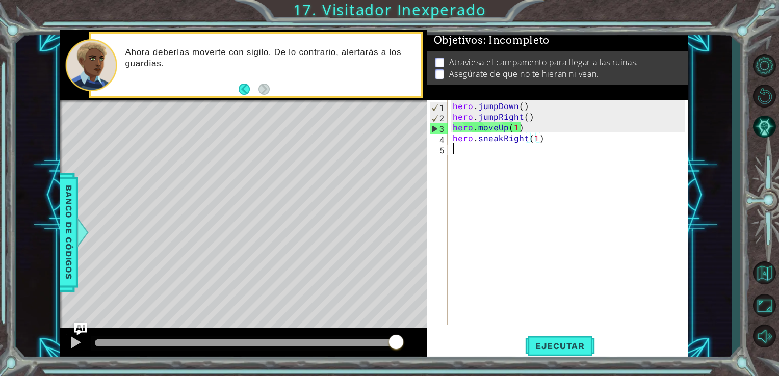
click at [452, 154] on div "hero . jumpDown ( ) hero . jumpRight ( ) hero . moveUp ( 1 ) hero . sneakRight …" at bounding box center [571, 223] width 240 height 246
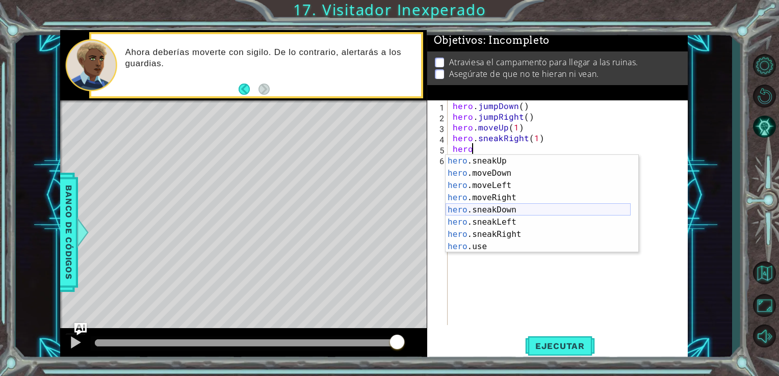
click at [498, 210] on div "hero .sneakUp Toca enter hero .moveDown Toca enter hero .moveLeft Toca enter he…" at bounding box center [538, 216] width 185 height 122
type textarea "hero.sneakDown(1)"
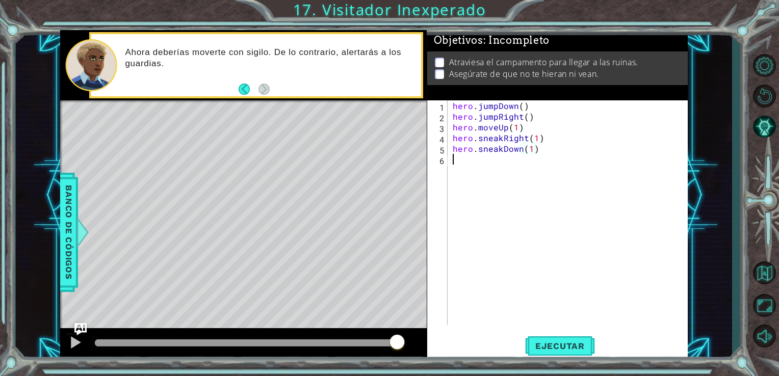
click at [459, 167] on div "hero . jumpDown ( ) hero . jumpRight ( ) hero . moveUp ( 1 ) hero . sneakRight …" at bounding box center [571, 223] width 240 height 246
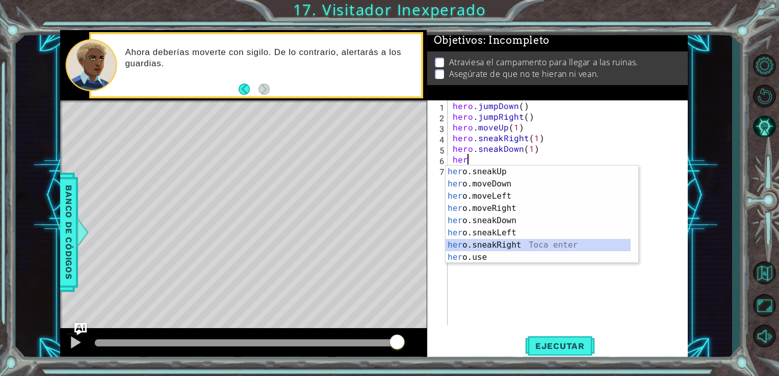
click at [491, 240] on div "her o.sneakUp Toca enter her o.moveDown Toca enter her o.moveLeft [PERSON_NAME]…" at bounding box center [538, 227] width 185 height 122
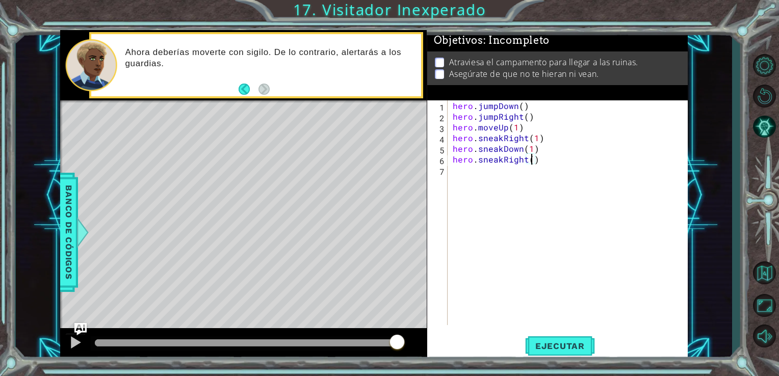
type textarea "hero.sneakRight(2)"
click at [451, 172] on div "hero . jumpDown ( ) hero . jumpRight ( ) hero . moveUp ( 1 ) hero . sneakRight …" at bounding box center [571, 223] width 240 height 246
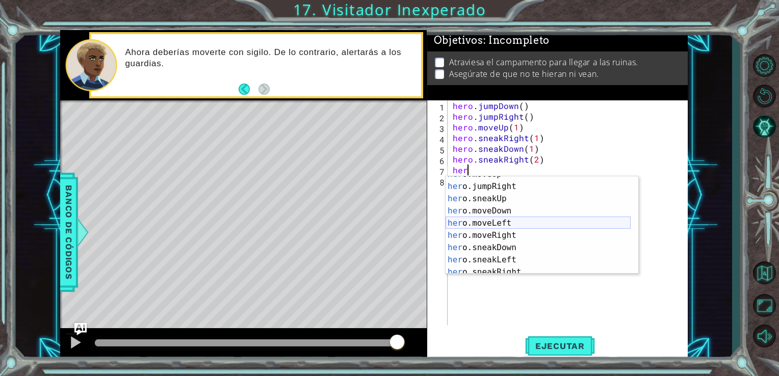
scroll to position [44, 0]
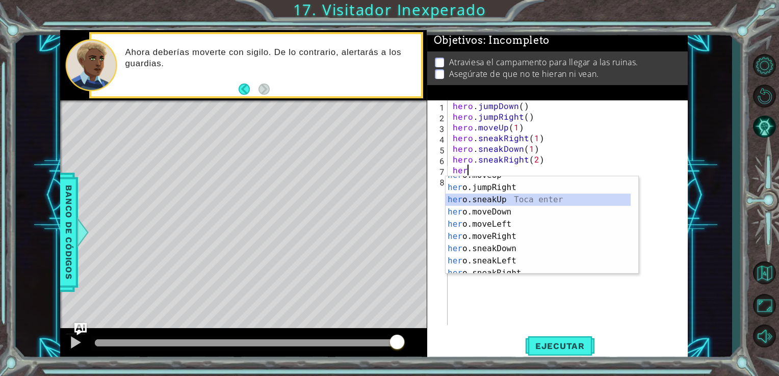
click at [490, 202] on div "her o.moveUp Toca enter her o.jumpRight Toca enter her o.sneakUp Toca enter her…" at bounding box center [538, 230] width 185 height 122
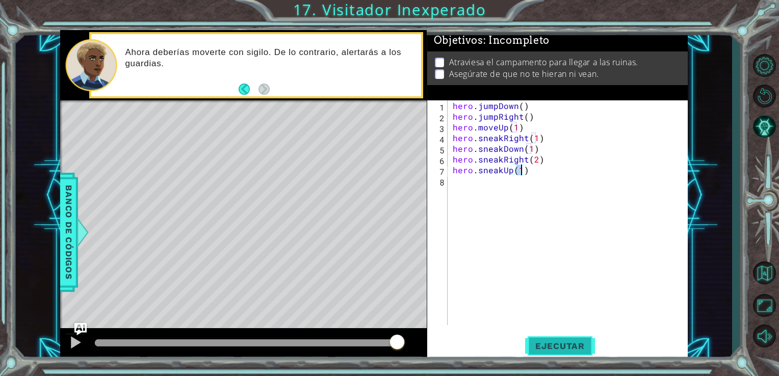
type textarea "hero.sneakUp(1)"
click at [559, 344] on span "Ejecutar" at bounding box center [560, 346] width 70 height 10
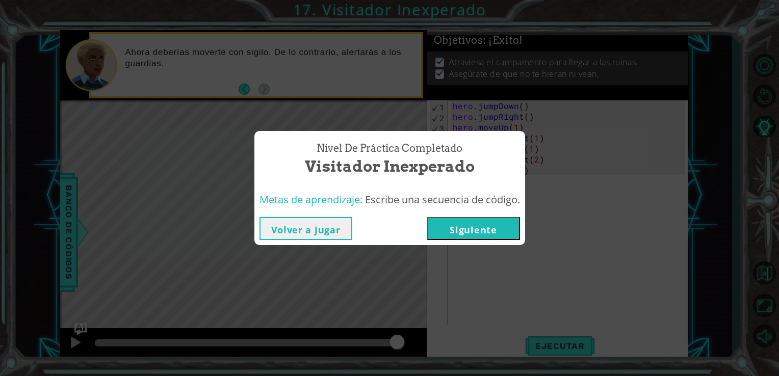
click at [459, 221] on button "Siguiente" at bounding box center [473, 228] width 93 height 23
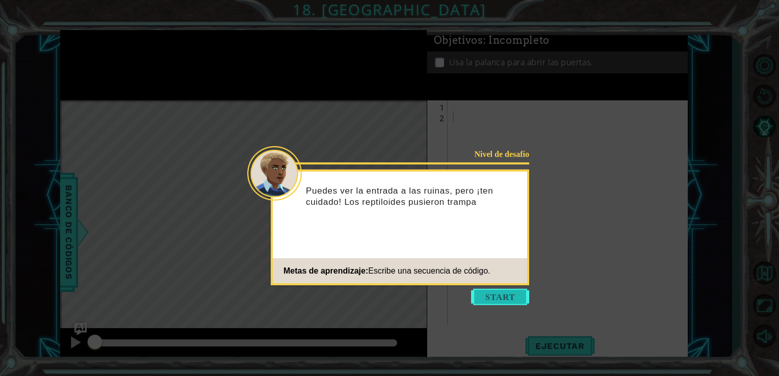
click at [496, 299] on button "Start" at bounding box center [500, 297] width 58 height 16
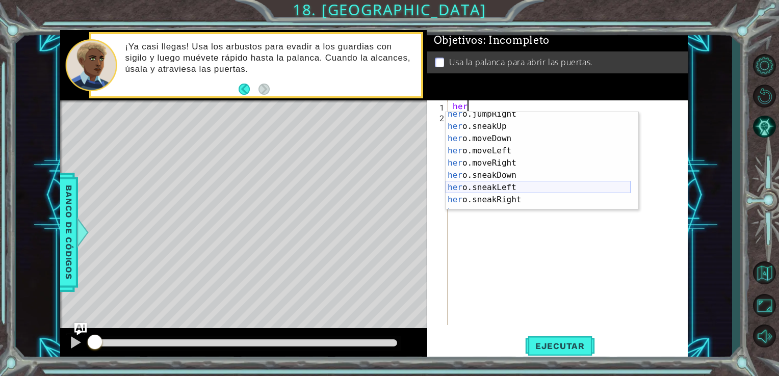
scroll to position [61, 0]
click at [499, 189] on div "her o.sneakUp Toca enter her o.moveDown Toca enter her o.moveLeft [PERSON_NAME]…" at bounding box center [538, 173] width 185 height 122
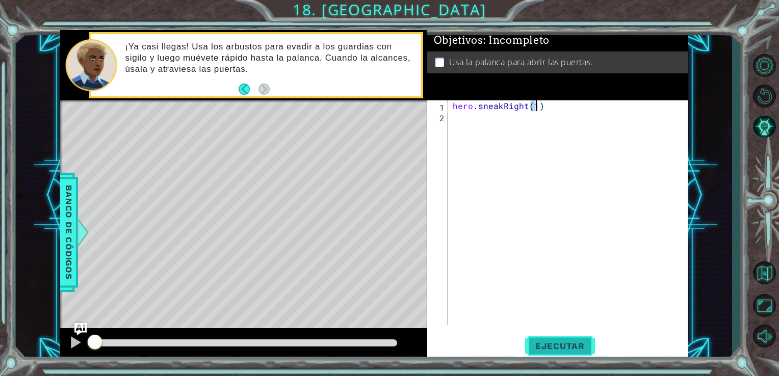
type textarea "hero.sneakRight(1)"
click at [556, 333] on button "Ejecutar" at bounding box center [560, 346] width 70 height 26
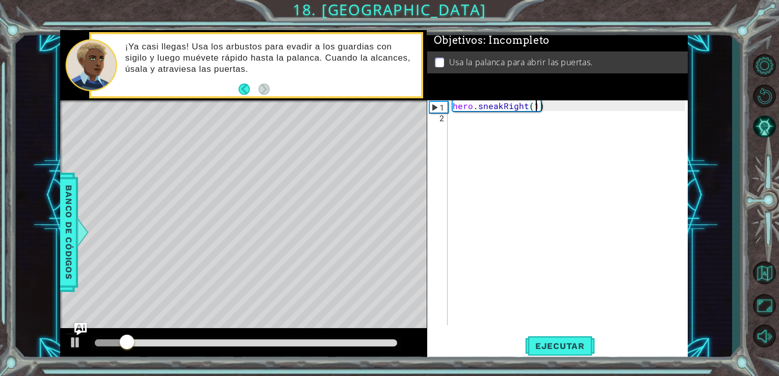
click at [473, 121] on div "hero . sneakRight ( 1 )" at bounding box center [571, 223] width 240 height 246
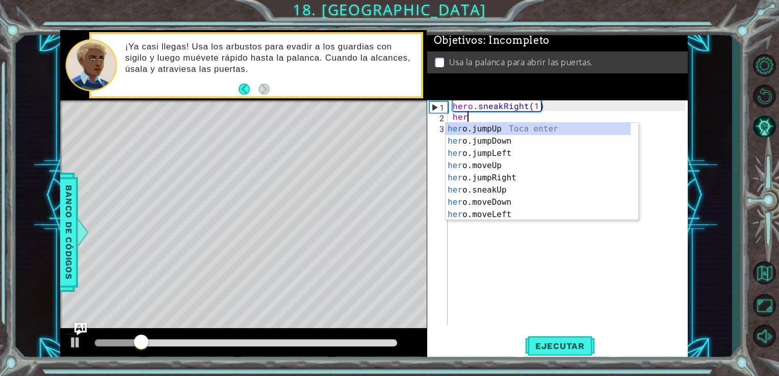
scroll to position [0, 0]
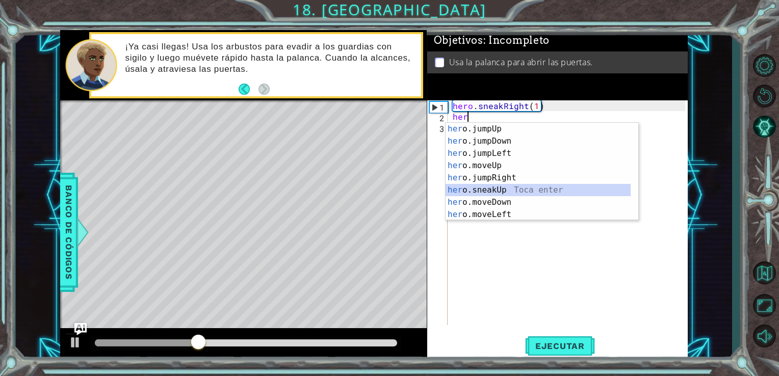
click at [494, 188] on div "her o.jumpUp Toca enter her o.jumpDown Toca enter her o.jumpLeft Toca enter her…" at bounding box center [538, 184] width 185 height 122
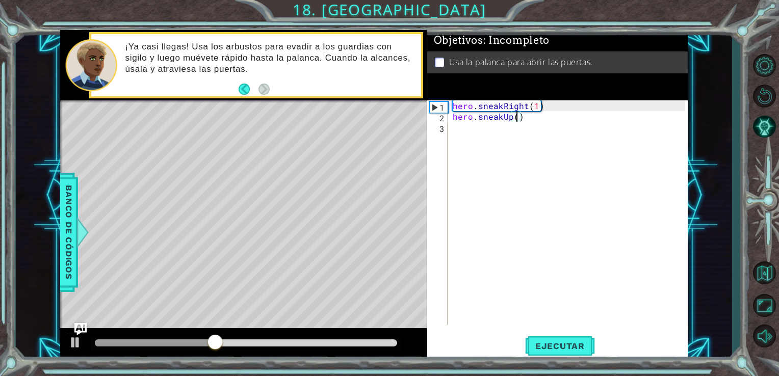
type textarea "hero.sneakUp(2)"
click at [468, 142] on div "hero . sneakRight ( 1 ) hero . sneakUp ( 2 )" at bounding box center [571, 223] width 240 height 246
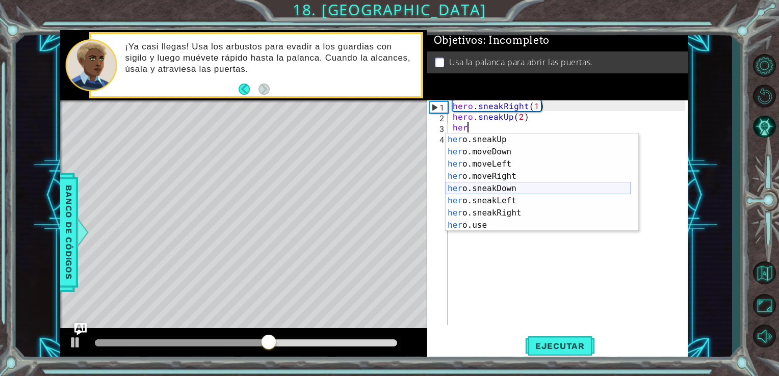
scroll to position [61, 0]
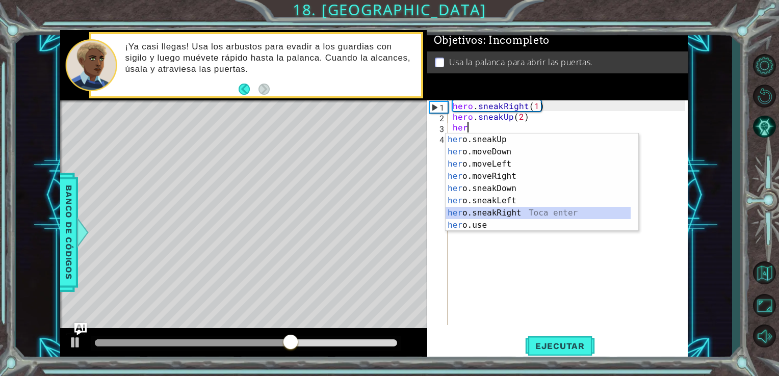
click at [500, 209] on div "her o.sneakUp Toca enter her o.moveDown Toca enter her o.moveLeft [PERSON_NAME]…" at bounding box center [538, 195] width 185 height 122
type textarea "hero.sneakRight(1)"
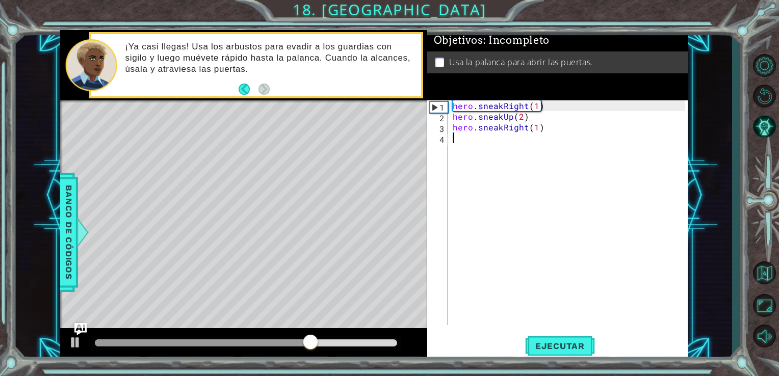
click at [457, 138] on div "hero . sneakRight ( 1 ) hero . sneakUp ( 2 ) hero . sneakRight ( 1 )" at bounding box center [571, 223] width 240 height 246
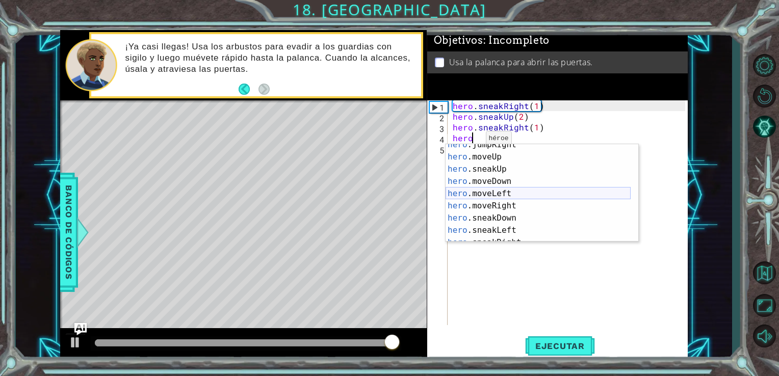
scroll to position [42, 0]
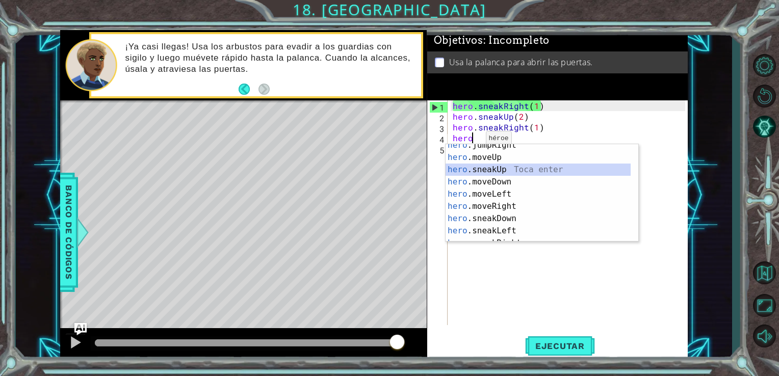
click at [495, 170] on div "hero .jumpRight Toca enter hero .moveUp Toca enter hero .sneakUp Toca enter her…" at bounding box center [538, 200] width 185 height 122
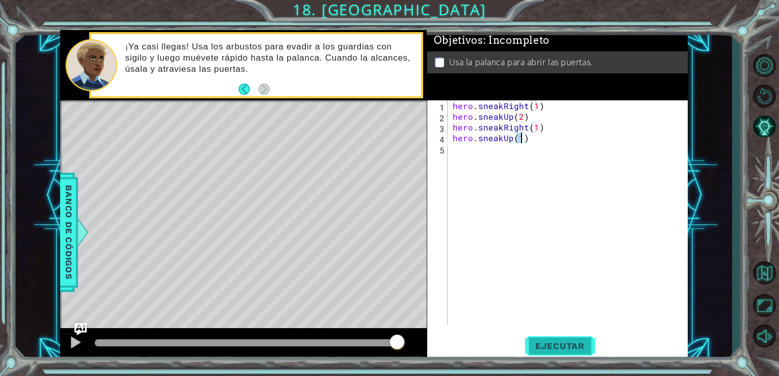
type textarea "hero.sneakUp(1)"
click at [577, 345] on span "Ejecutar" at bounding box center [560, 346] width 70 height 10
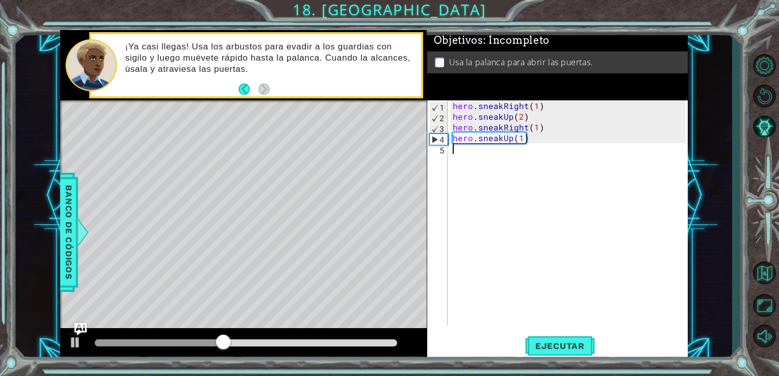
click at [457, 150] on div "hero . sneakRight ( 1 ) hero . sneakUp ( 2 ) hero . sneakRight ( 1 ) hero . sne…" at bounding box center [571, 223] width 240 height 246
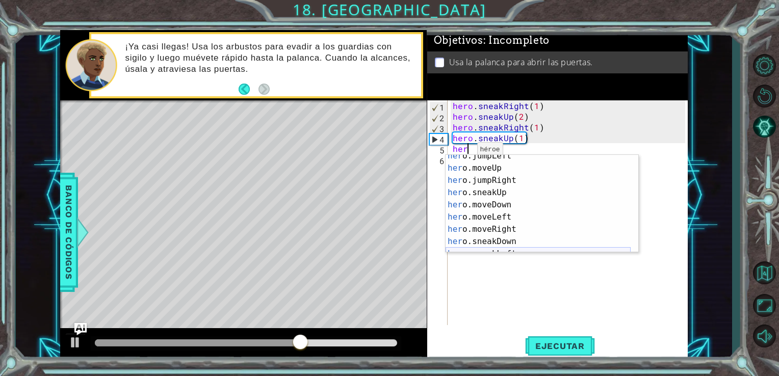
scroll to position [30, 0]
click at [490, 230] on div "her o.jumpLeft Toca enter her o.moveUp Toca enter her o.jumpRight Toca enter he…" at bounding box center [538, 210] width 185 height 122
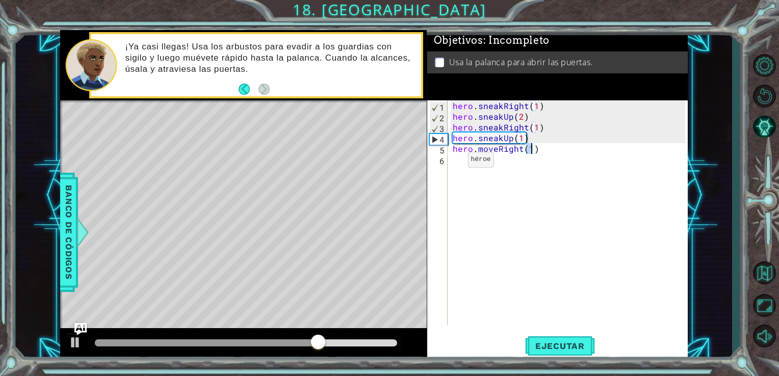
type textarea "hero.moveRight(1)"
click at [449, 159] on div "hero.moveRight(1) 1 2 3 4 5 6 hero . sneakRight ( 1 ) hero . sneakUp ( 2 ) hero…" at bounding box center [556, 212] width 259 height 225
click at [456, 161] on div "hero . sneakRight ( 1 ) hero . sneakUp ( 2 ) hero . sneakRight ( 1 ) hero . sne…" at bounding box center [571, 223] width 240 height 246
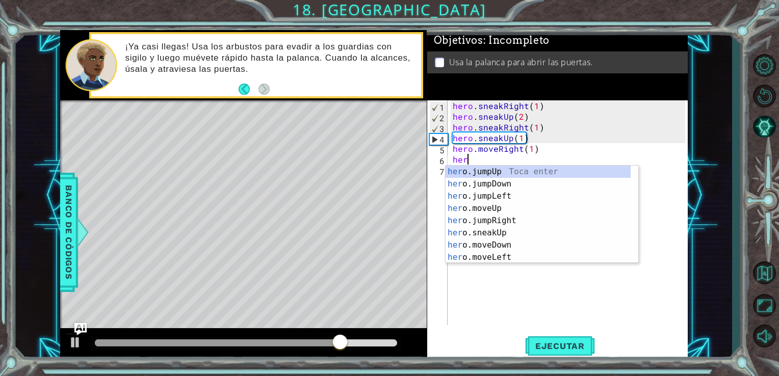
scroll to position [0, 0]
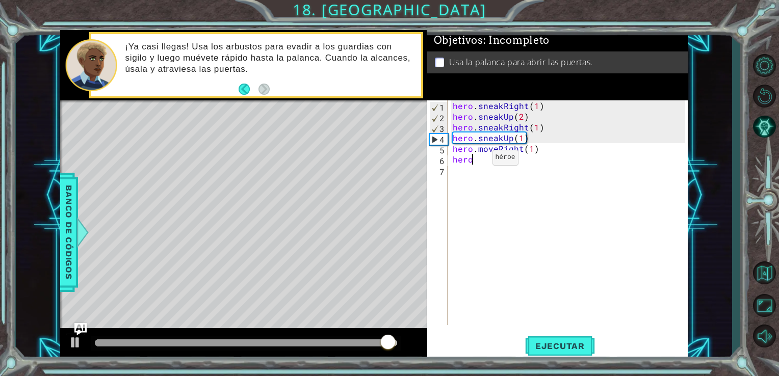
type textarea "hero."
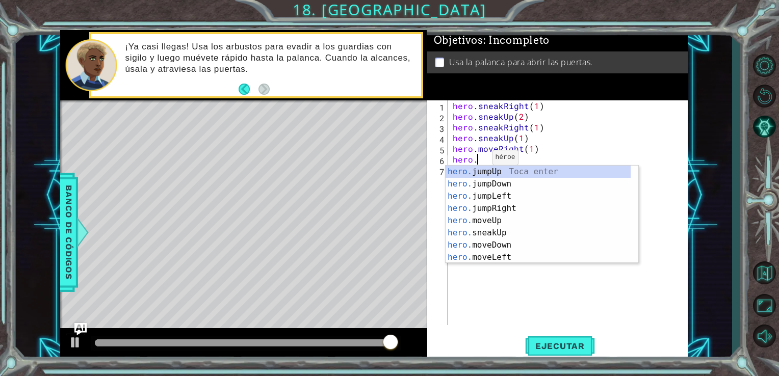
scroll to position [0, 1]
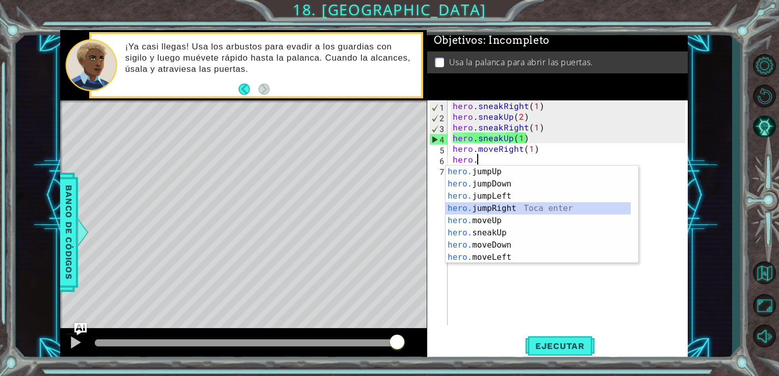
click at [494, 203] on div "hero. jumpUp Toca enter hero. jumpDown Toca enter hero. jumpLeft Toca enter her…" at bounding box center [538, 227] width 185 height 122
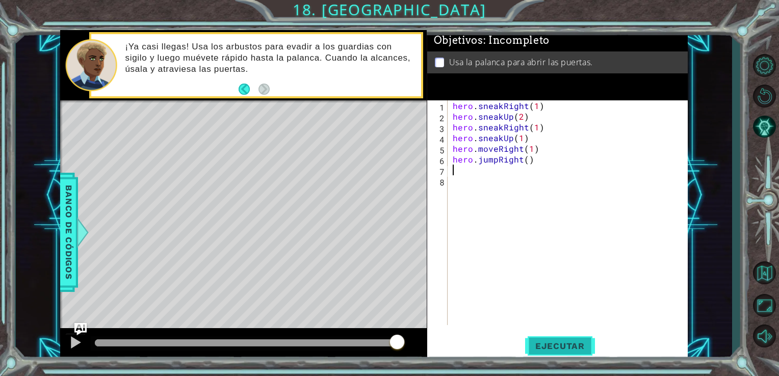
click at [543, 345] on span "Ejecutar" at bounding box center [560, 346] width 70 height 10
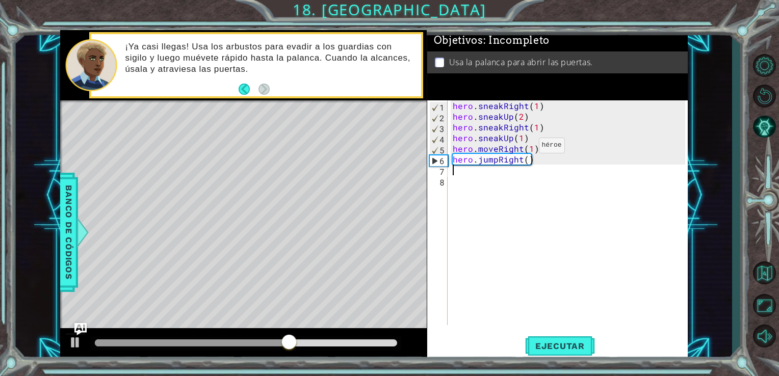
click at [521, 148] on div "hero . sneakRight ( 1 ) hero . sneakUp ( 2 ) hero . sneakRight ( 1 ) hero . sne…" at bounding box center [571, 223] width 240 height 246
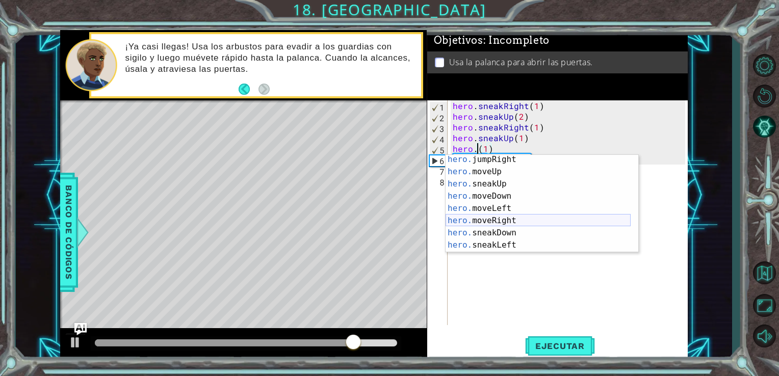
scroll to position [49, 0]
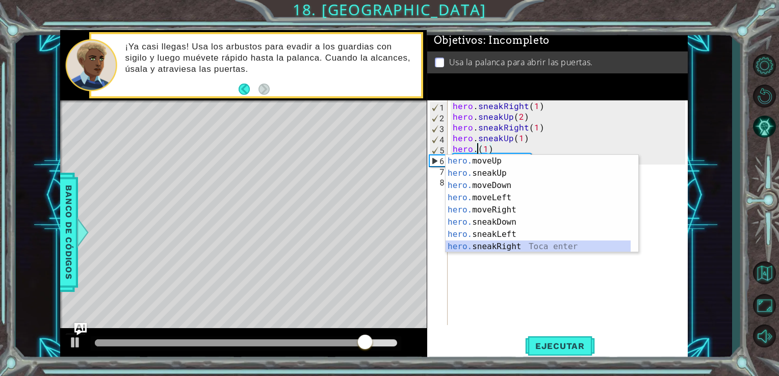
click at [494, 249] on div "hero. moveUp Toca enter hero. sneakUp Toca enter hero. moveDown Toca enter hero…" at bounding box center [538, 216] width 185 height 122
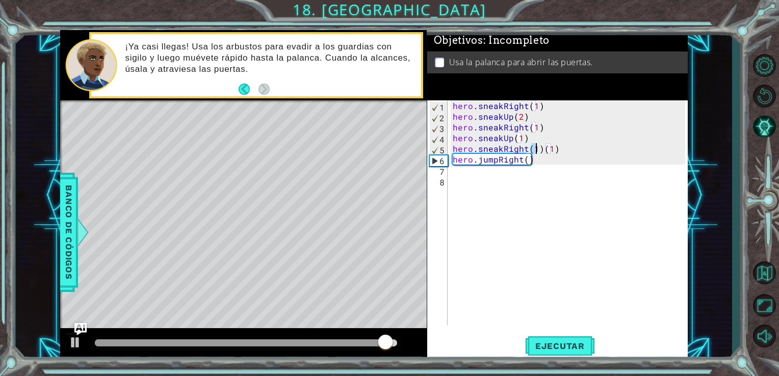
click at [557, 151] on div "hero . sneakRight ( 1 ) hero . sneakUp ( 2 ) hero . sneakRight ( 1 ) hero . sne…" at bounding box center [571, 223] width 240 height 246
type textarea "hero.sneakRight(1)"
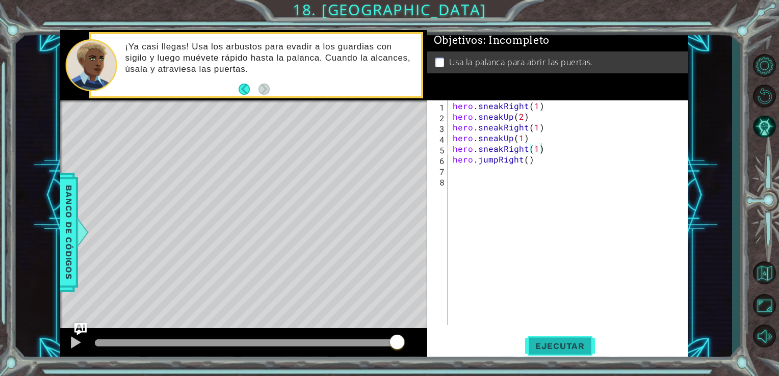
click at [553, 336] on button "Ejecutar" at bounding box center [560, 346] width 70 height 26
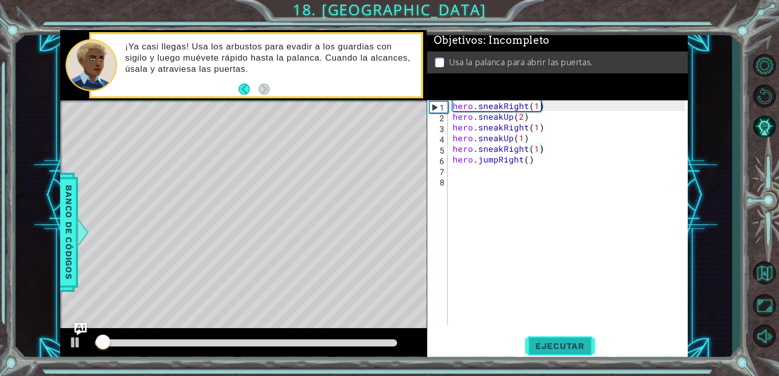
click at [555, 346] on span "Ejecutar" at bounding box center [560, 346] width 70 height 10
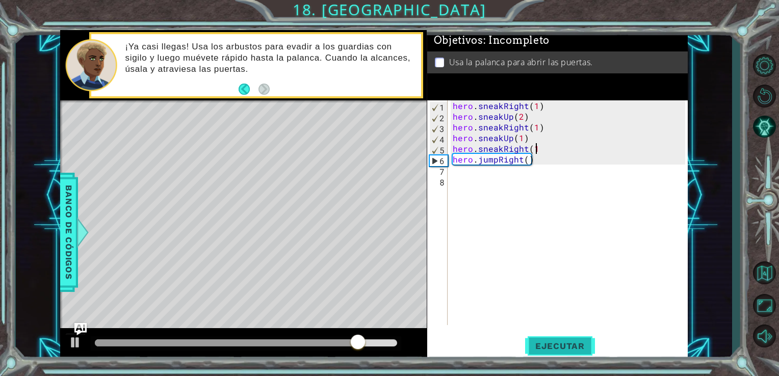
type textarea "hero.sneakRight(1)"
click at [544, 172] on div "hero . sneakRight ( 1 ) hero . sneakUp ( 2 ) hero . sneakRight ( 1 ) hero . sne…" at bounding box center [571, 223] width 240 height 246
click at [532, 157] on div "hero . sneakRight ( 1 ) hero . sneakUp ( 2 ) hero . sneakRight ( 1 ) hero . sne…" at bounding box center [571, 223] width 240 height 246
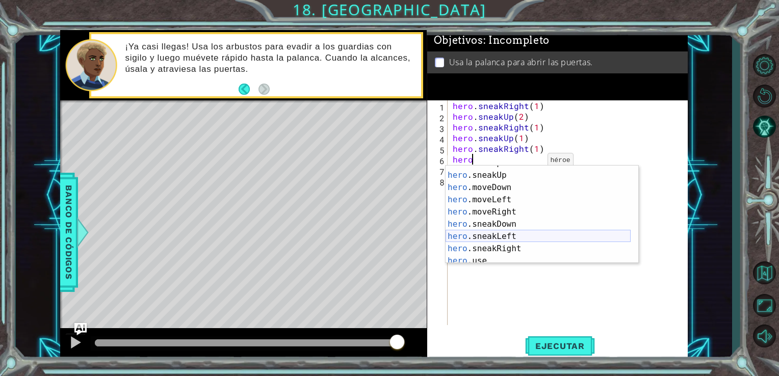
scroll to position [73, 0]
click at [497, 242] on div "hero .moveUp Toca enter hero .sneakUp Toca enter hero .moveDown Toca enter hero…" at bounding box center [538, 215] width 185 height 122
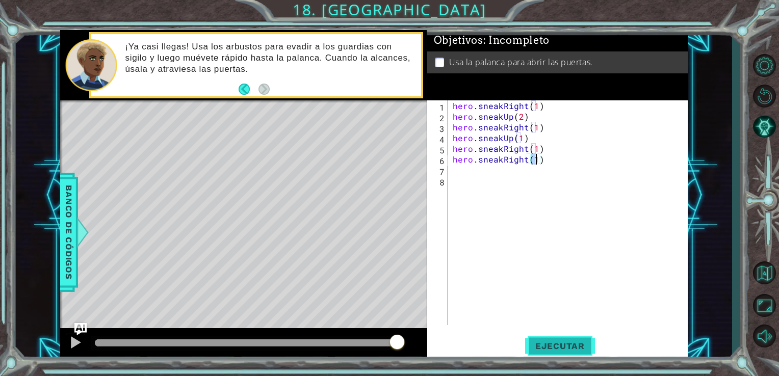
click at [569, 340] on button "Ejecutar" at bounding box center [560, 346] width 70 height 26
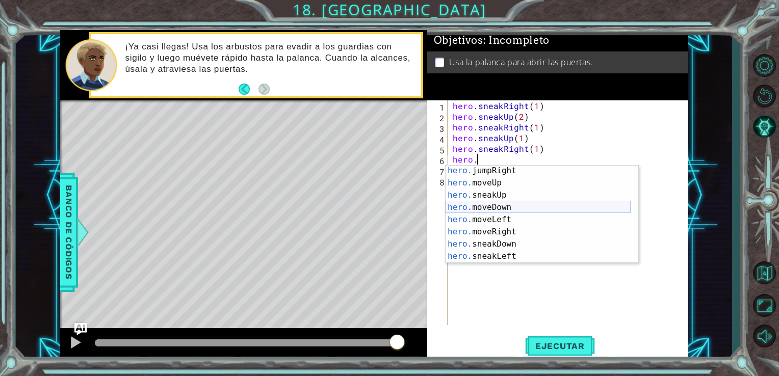
scroll to position [39, 0]
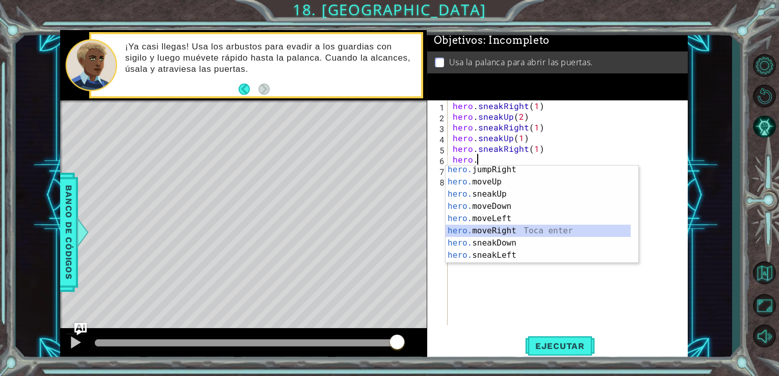
click at [488, 230] on div "hero. jumpRight Toca enter hero. moveUp Toca enter hero. sneakUp Toca enter her…" at bounding box center [538, 225] width 185 height 122
type textarea "hero.moveRight(1)"
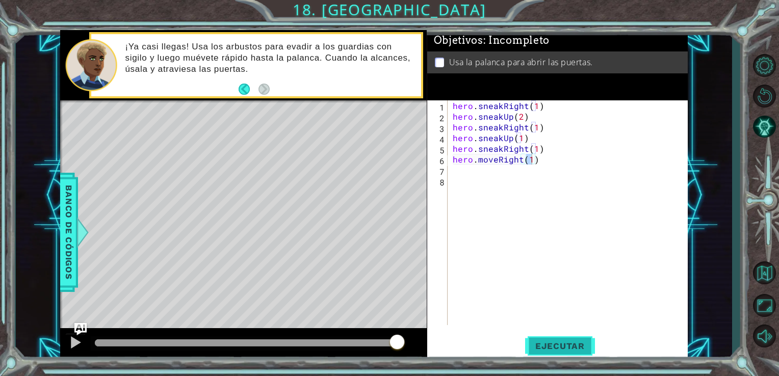
click at [557, 339] on button "Ejecutar" at bounding box center [560, 346] width 70 height 26
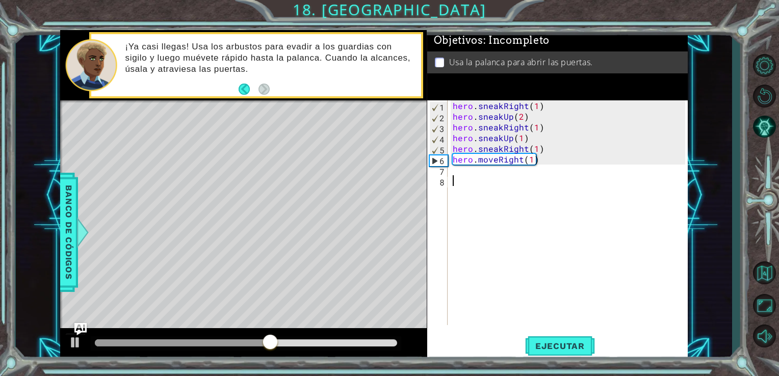
click at [464, 177] on div "hero . sneakRight ( 1 ) hero . sneakUp ( 2 ) hero . sneakRight ( 1 ) hero . sne…" at bounding box center [571, 223] width 240 height 246
click at [458, 174] on div "hero . sneakRight ( 1 ) hero . sneakUp ( 2 ) hero . sneakRight ( 1 ) hero . sne…" at bounding box center [571, 223] width 240 height 246
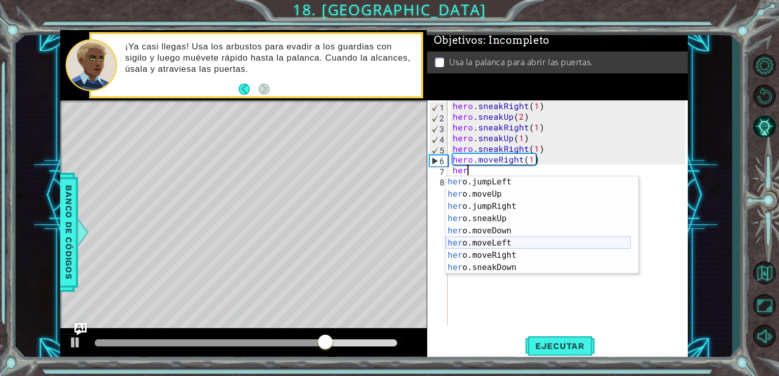
scroll to position [37, 0]
click at [493, 230] on div "her o.jumpLeft Toca enter her o.moveUp Toca enter her o.jumpRight Toca enter he…" at bounding box center [538, 237] width 185 height 122
type textarea "hero.moveDown(1)"
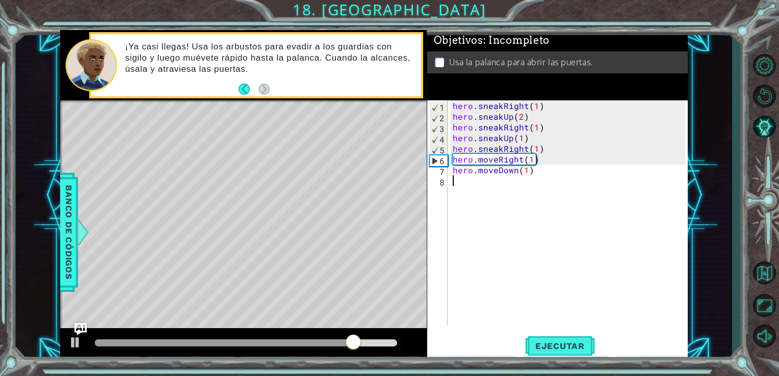
click at [466, 189] on div "hero . sneakRight ( 1 ) hero . sneakUp ( 2 ) hero . sneakRight ( 1 ) hero . sne…" at bounding box center [571, 223] width 240 height 246
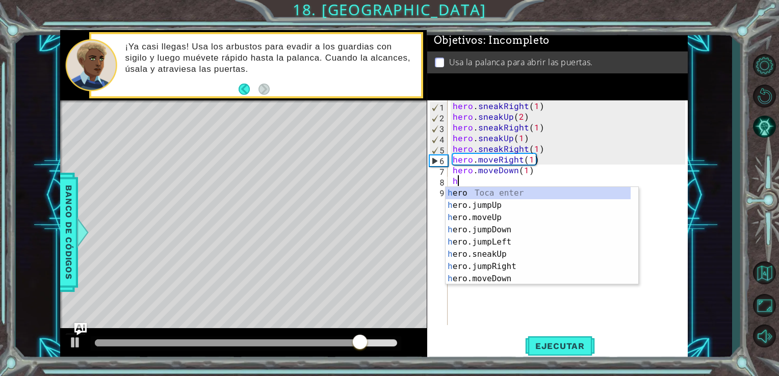
scroll to position [0, 0]
type textarea "her"
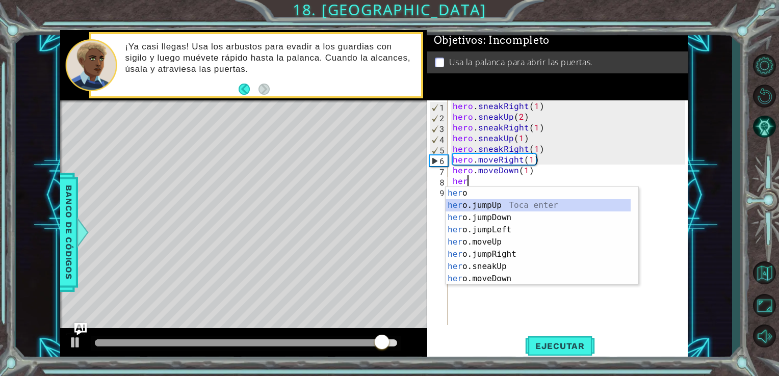
click at [481, 211] on div "her o Toca enter her o.jumpUp Toca enter her o.jumpDown Toca enter her o.jumpLe…" at bounding box center [538, 248] width 185 height 122
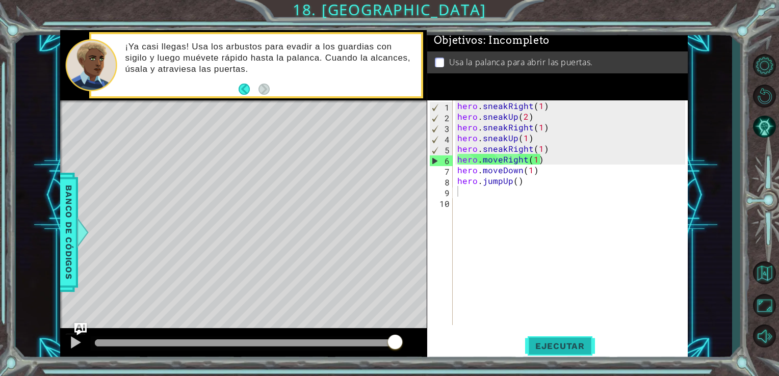
click at [558, 338] on button "Ejecutar" at bounding box center [560, 346] width 70 height 26
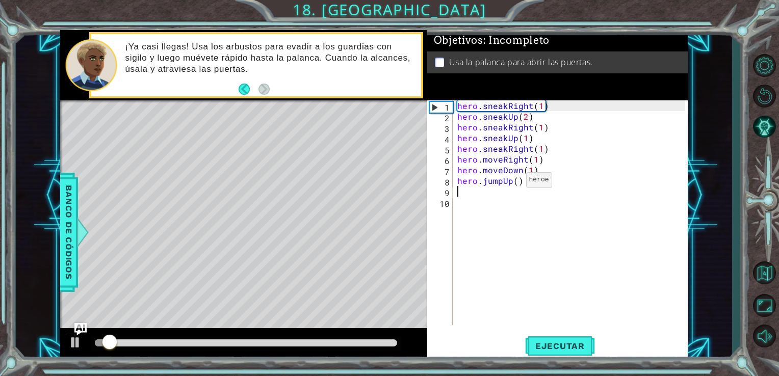
click at [513, 183] on div "hero . sneakRight ( 1 ) hero . sneakUp ( 2 ) hero . sneakRight ( 1 ) hero . sne…" at bounding box center [573, 223] width 236 height 246
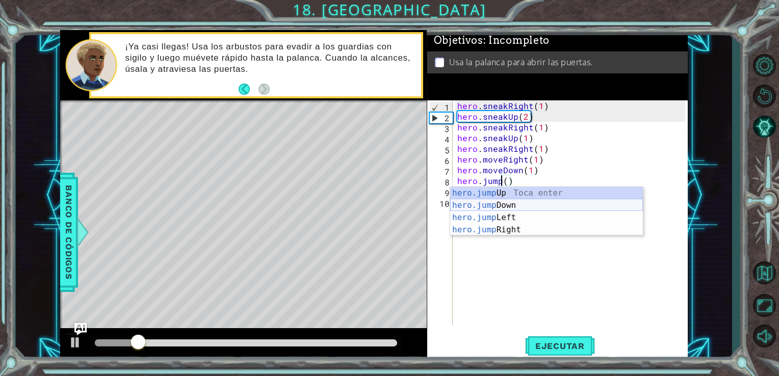
click at [503, 207] on div "hero.jump Up Toca enter hero.jump Down Toca enter hero.jump Left Toca enter her…" at bounding box center [546, 223] width 193 height 73
type textarea "hero.jumpDown"
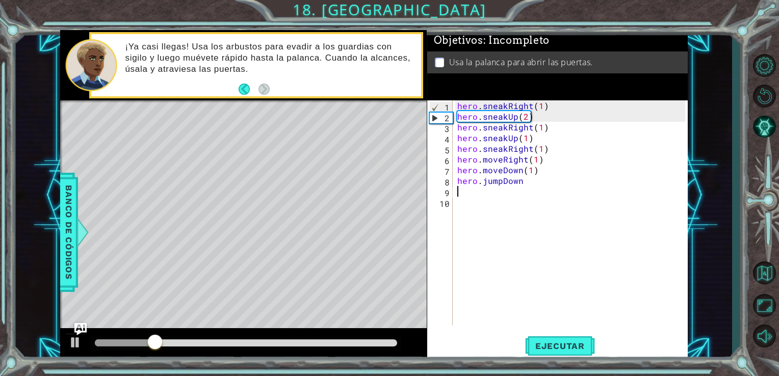
click at [457, 191] on div "hero . sneakRight ( 1 ) hero . sneakUp ( 2 ) hero . sneakRight ( 1 ) hero . sne…" at bounding box center [573, 223] width 236 height 246
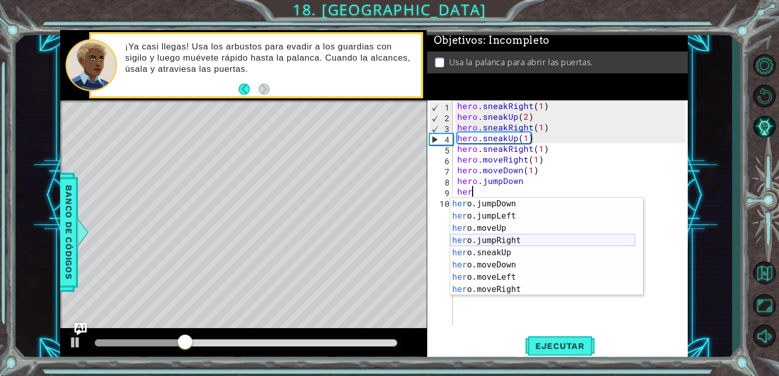
scroll to position [26, 0]
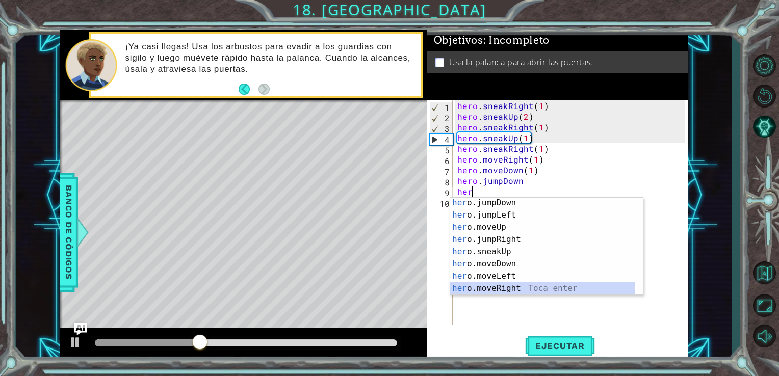
click at [496, 287] on div "her o.jumpDown Toca enter her o.jumpLeft Toca enter her o.moveUp Toca enter her…" at bounding box center [542, 258] width 185 height 122
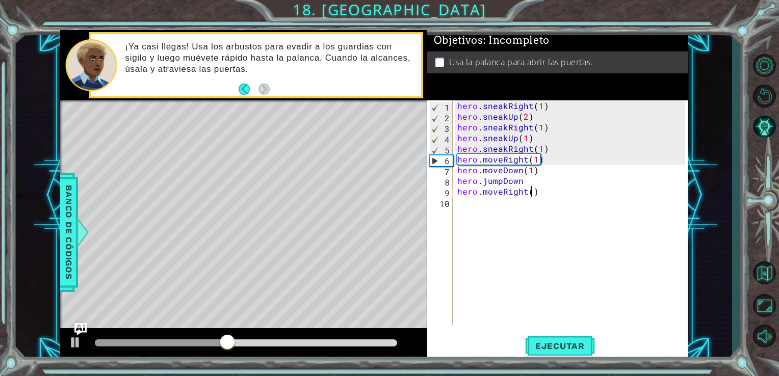
type textarea "hero.moveRight(2)"
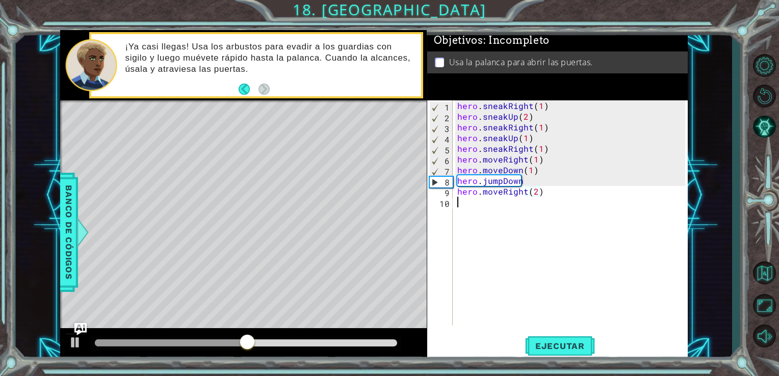
click at [459, 206] on div "hero . sneakRight ( 1 ) hero . sneakUp ( 2 ) hero . sneakRight ( 1 ) hero . sne…" at bounding box center [573, 223] width 236 height 246
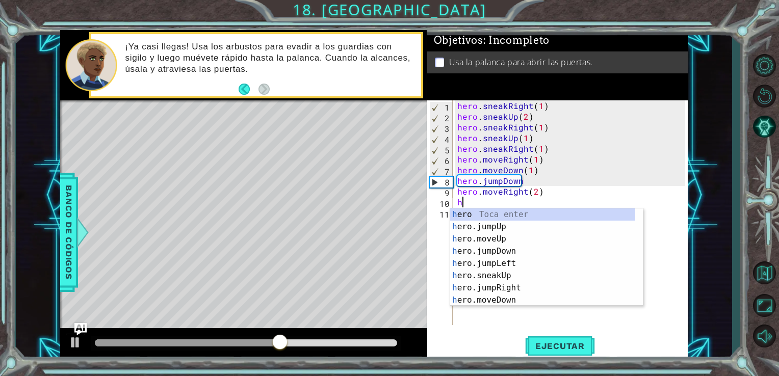
scroll to position [0, 0]
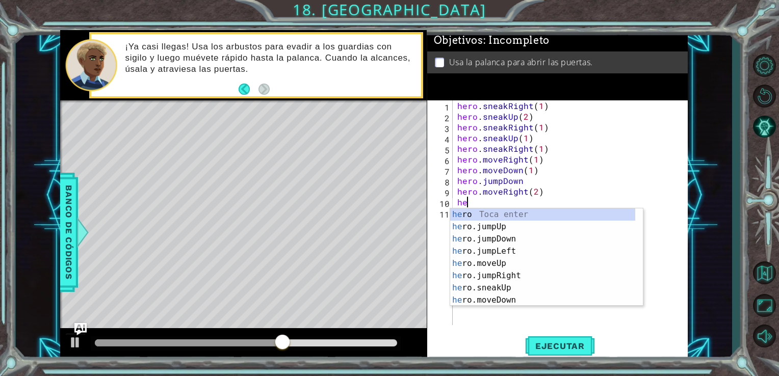
type textarea "her"
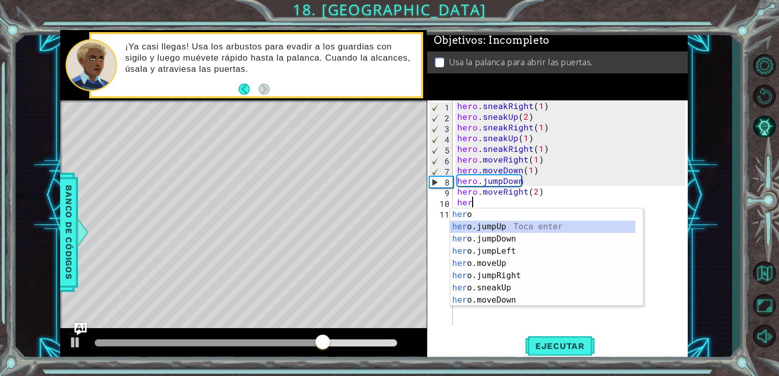
click at [480, 227] on div "her o Toca enter her o.jumpUp Toca enter her o.jumpDown Toca enter her o.jumpLe…" at bounding box center [542, 270] width 185 height 122
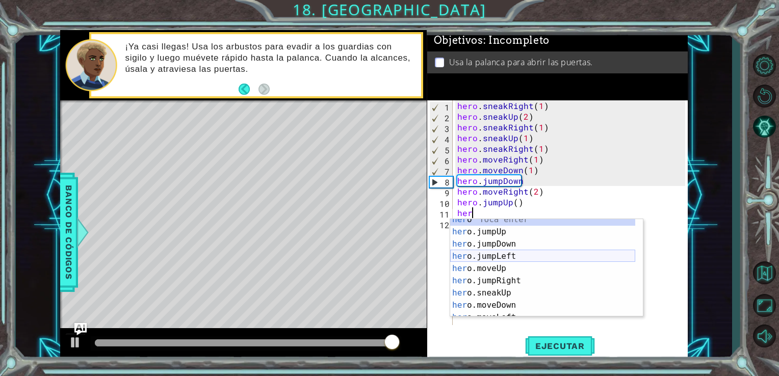
scroll to position [6, 0]
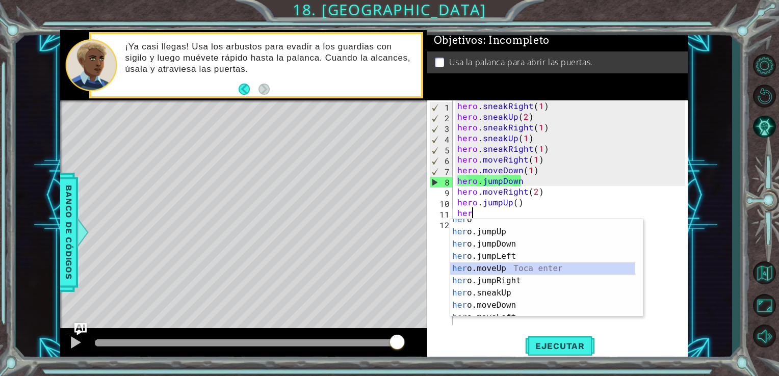
click at [493, 268] on div "her o Toca enter her o.jumpUp Toca enter her o.jumpDown Toca enter her o.jumpLe…" at bounding box center [542, 275] width 185 height 122
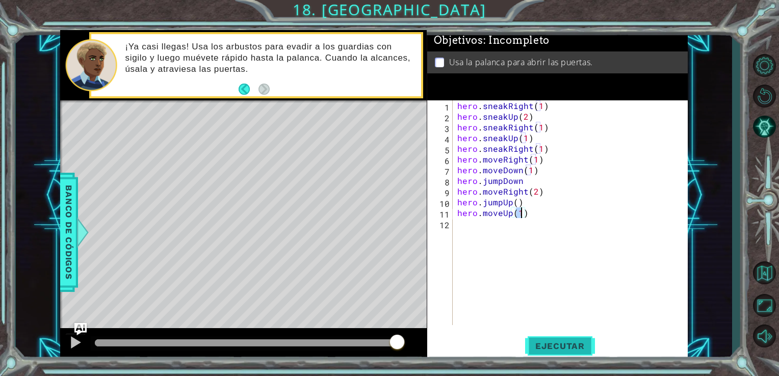
click at [565, 342] on span "Ejecutar" at bounding box center [560, 346] width 70 height 10
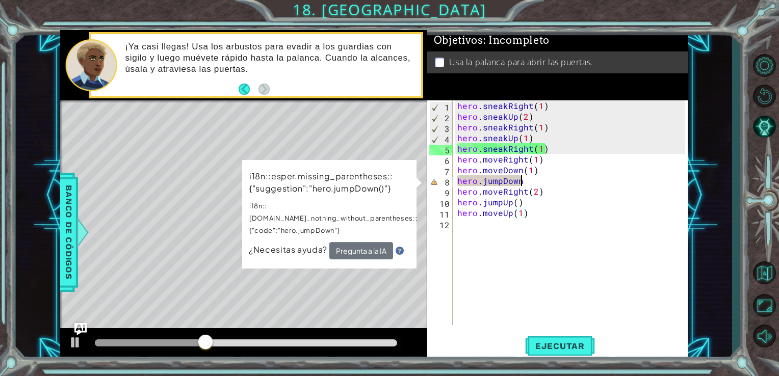
click at [523, 179] on div "hero . sneakRight ( 1 ) hero . sneakUp ( 2 ) hero . sneakRight ( 1 ) hero . sne…" at bounding box center [573, 223] width 236 height 246
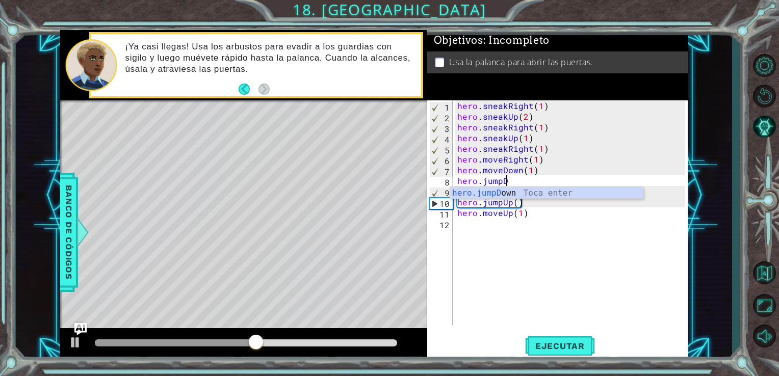
type textarea "hero.jump"
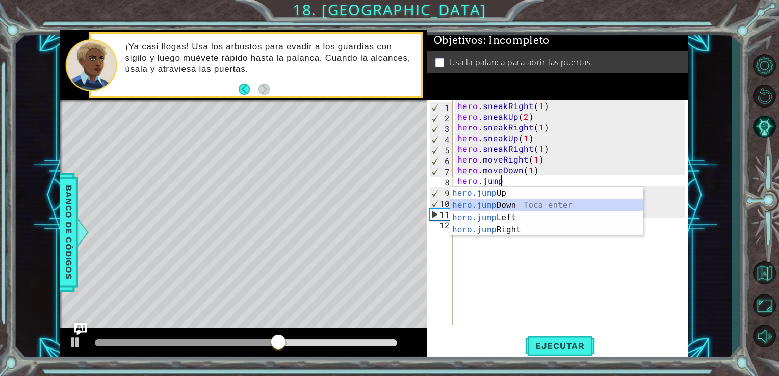
click at [526, 208] on div "hero.jump Up Toca enter hero.jump Down Toca enter hero.jump Left Toca enter her…" at bounding box center [546, 223] width 193 height 73
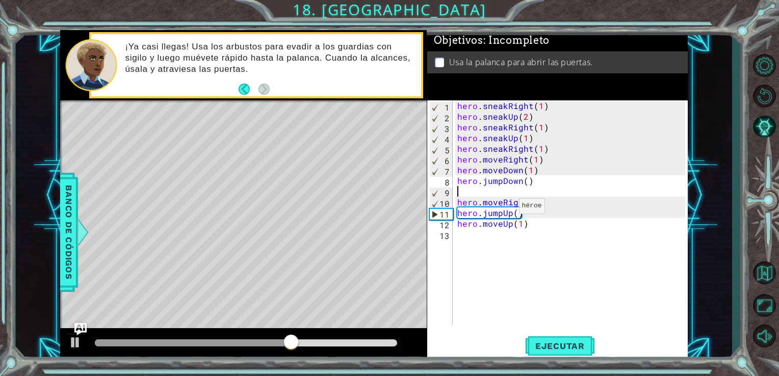
type textarea "hero.jumpDown()"
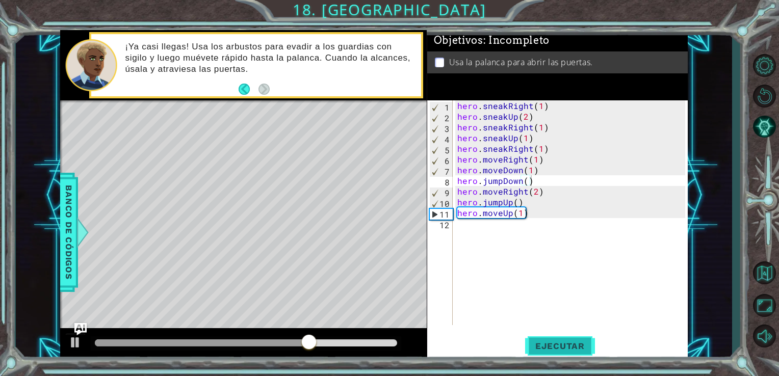
click at [545, 342] on span "Ejecutar" at bounding box center [560, 346] width 70 height 10
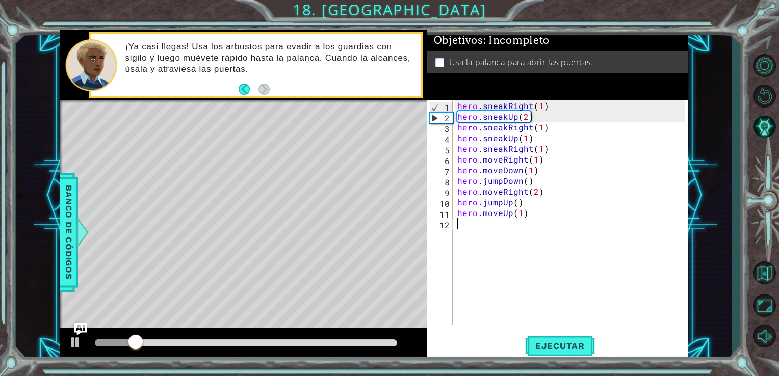
click at [463, 225] on div "hero . sneakRight ( 1 ) hero . sneakUp ( 2 ) hero . sneakRight ( 1 ) hero . sne…" at bounding box center [573, 223] width 236 height 246
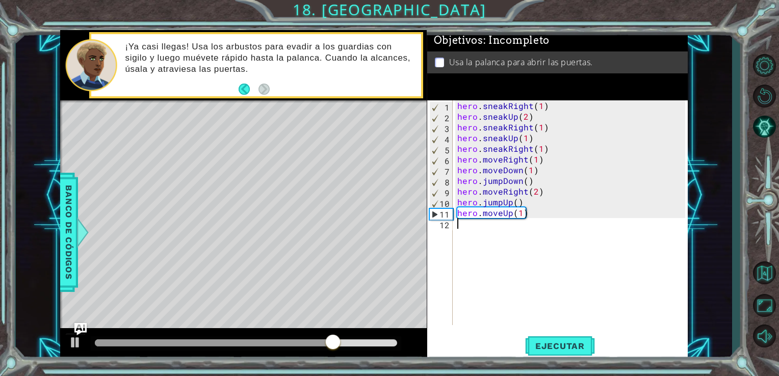
click at [463, 225] on div "hero . sneakRight ( 1 ) hero . sneakUp ( 2 ) hero . sneakRight ( 1 ) hero . sne…" at bounding box center [573, 223] width 236 height 246
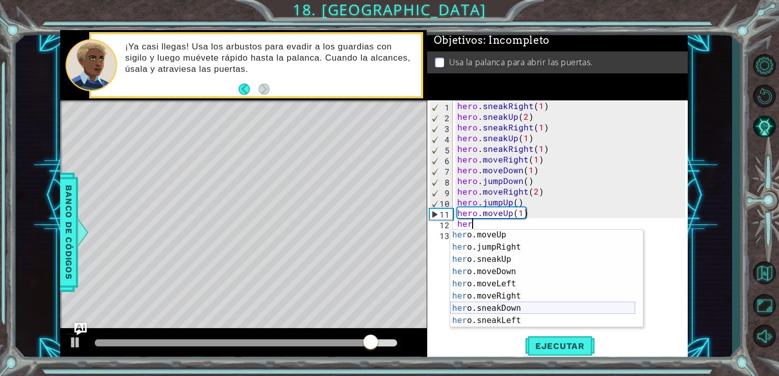
scroll to position [73, 0]
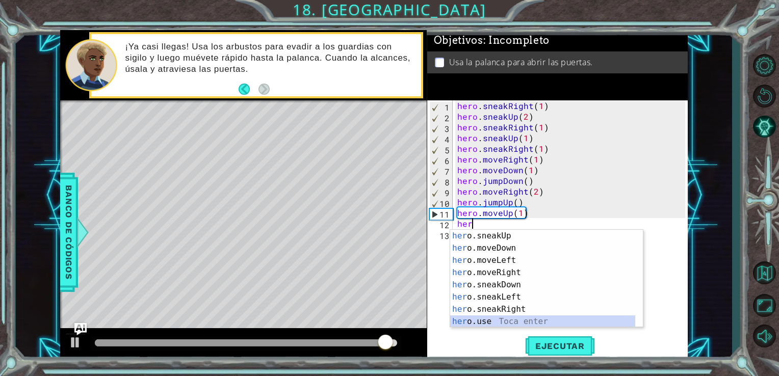
click at [487, 318] on div "her o.sneakUp Toca enter her o.moveDown Toca enter her o.moveLeft [PERSON_NAME]…" at bounding box center [542, 291] width 185 height 122
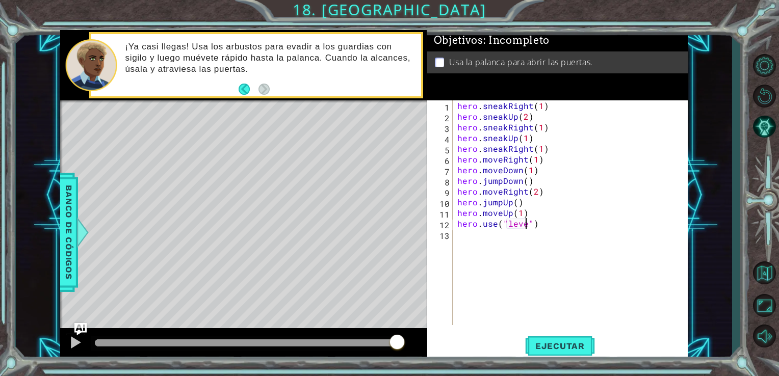
scroll to position [0, 4]
type textarea "hero.use("lever")"
click at [537, 347] on span "Ejecutar" at bounding box center [560, 346] width 70 height 10
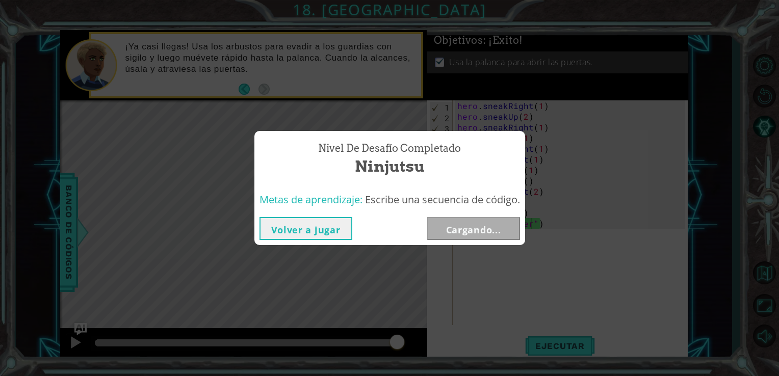
drag, startPoint x: 610, startPoint y: 133, endPoint x: 591, endPoint y: 136, distance: 19.5
click at [610, 133] on div "Nivel de desafío Completado Ninjutsu Metas de aprendizaje: Escribe una secuenci…" at bounding box center [389, 188] width 779 height 376
click at [314, 215] on div "Volver a jugar Cargando..." at bounding box center [389, 228] width 271 height 33
drag, startPoint x: 318, startPoint y: 228, endPoint x: 328, endPoint y: 233, distance: 10.7
click at [328, 233] on button "Volver a jugar" at bounding box center [306, 228] width 93 height 23
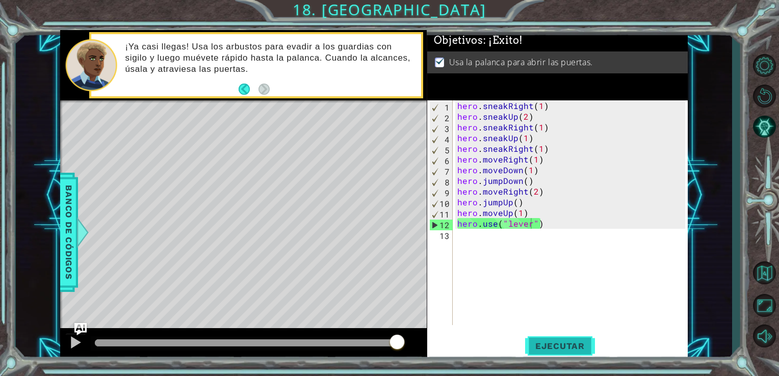
click at [548, 346] on span "Ejecutar" at bounding box center [560, 346] width 70 height 10
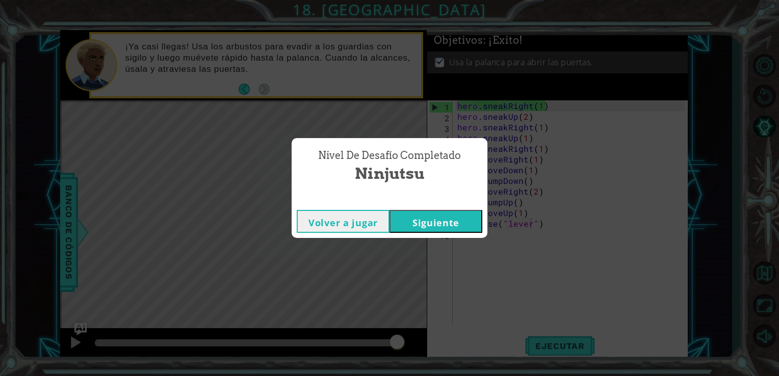
click at [426, 222] on button "Siguiente" at bounding box center [436, 221] width 93 height 23
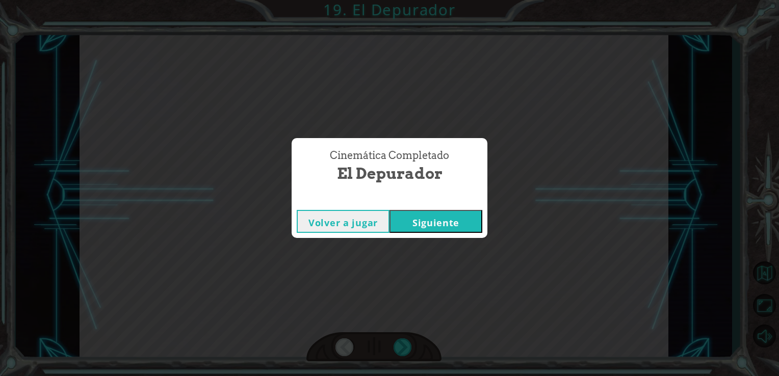
click at [418, 223] on button "Siguiente" at bounding box center [436, 221] width 93 height 23
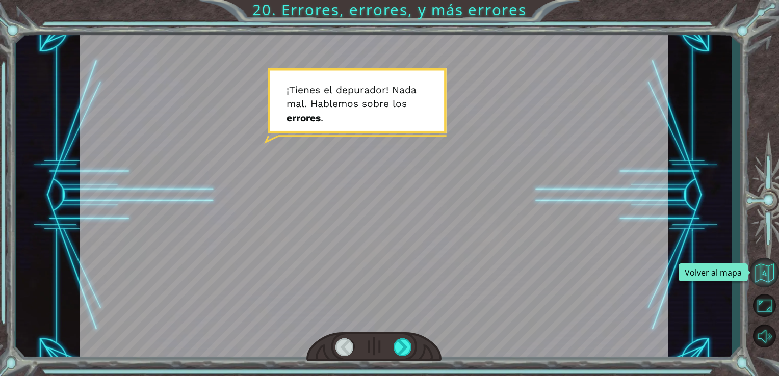
click at [762, 279] on button "Volver al mapa" at bounding box center [765, 273] width 30 height 30
